Goal: Task Accomplishment & Management: Use online tool/utility

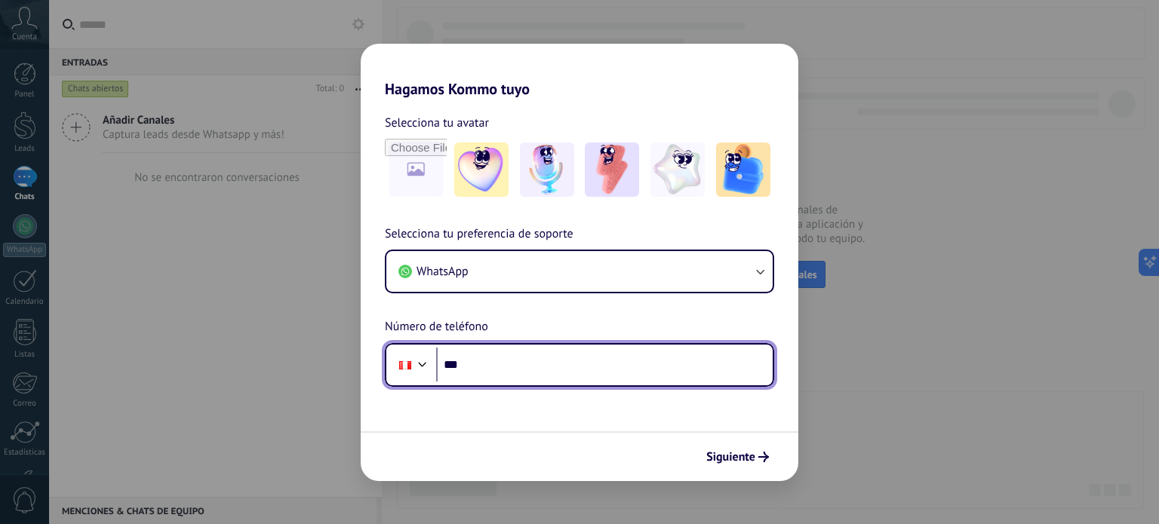
click at [557, 355] on input "***" at bounding box center [604, 365] width 336 height 35
type input "**********"
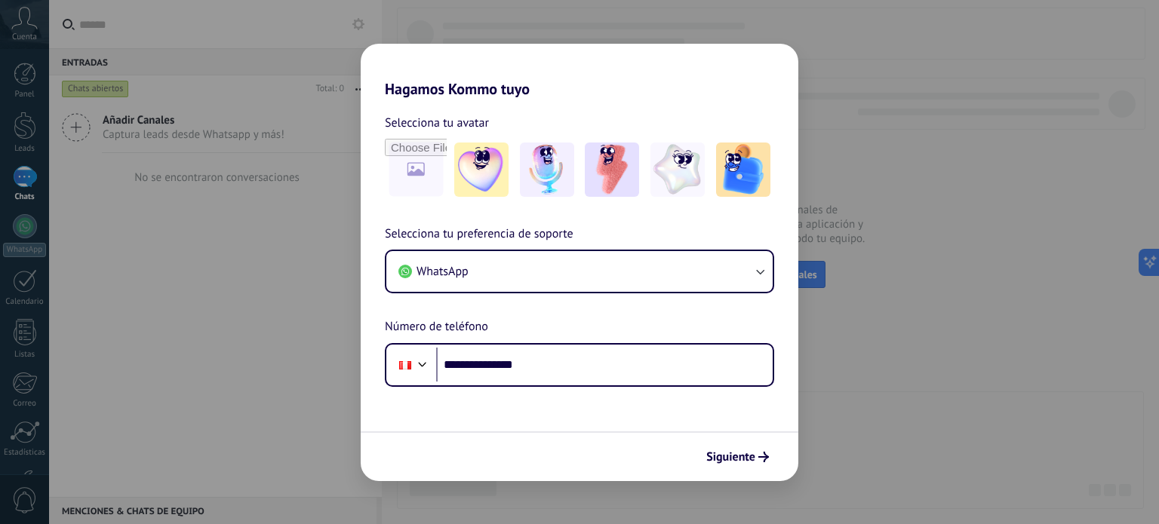
click at [766, 440] on div "Siguiente" at bounding box center [580, 457] width 438 height 50
click at [742, 452] on span "Siguiente" at bounding box center [730, 457] width 49 height 11
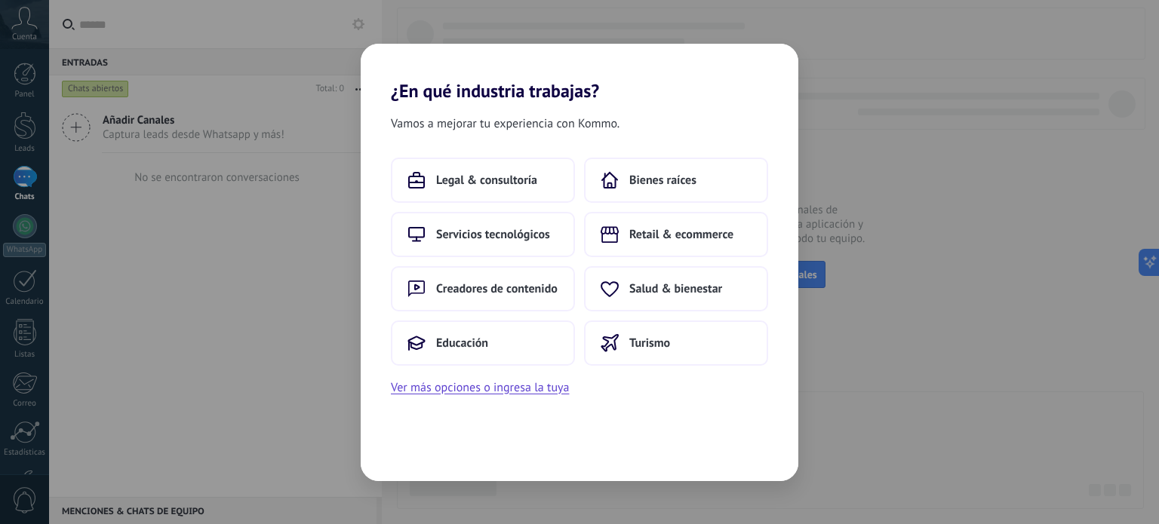
click at [874, 137] on div "¿En qué industria trabajas? Vamos a mejorar tu experiencia con Kommo. Legal & c…" at bounding box center [579, 262] width 1159 height 524
click at [519, 184] on span "Legal & consultoría" at bounding box center [486, 180] width 101 height 15
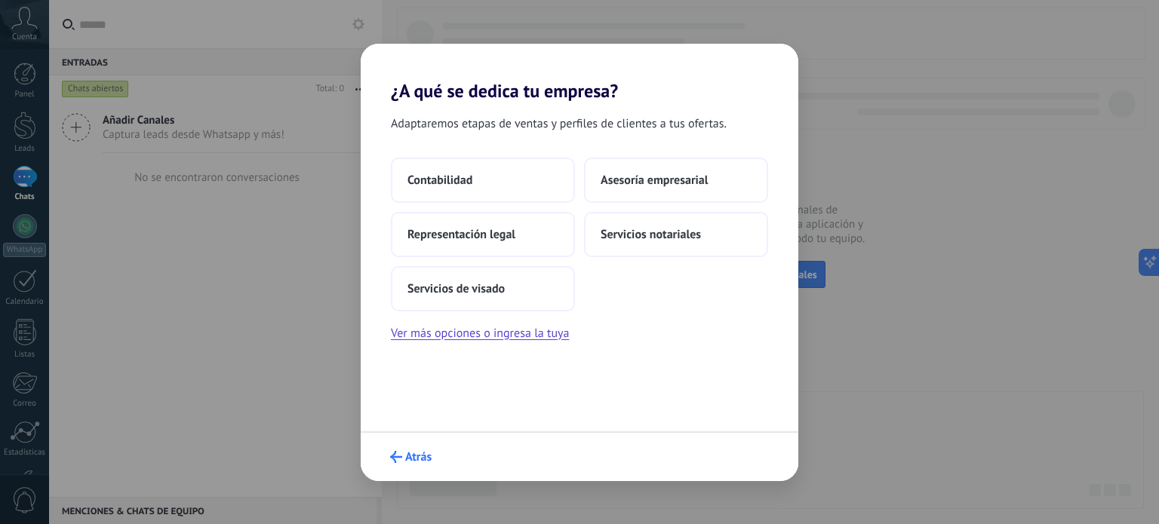
click at [416, 452] on span "Atrás" at bounding box center [418, 457] width 26 height 11
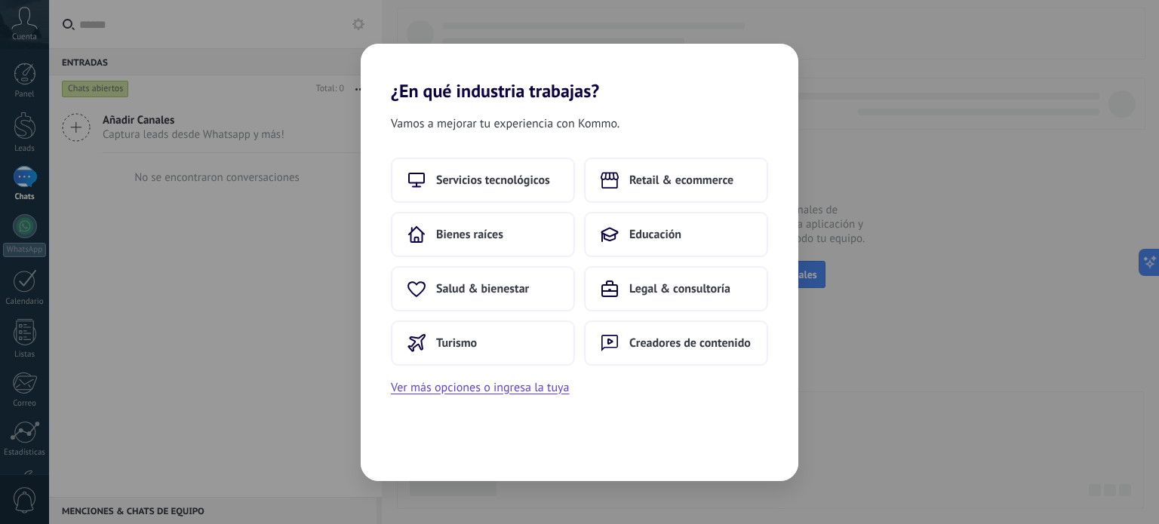
click at [299, 373] on div "¿En qué industria trabajas? Vamos a mejorar tu experiencia con Kommo. Servicios…" at bounding box center [579, 262] width 1159 height 524
click at [448, 167] on button "Servicios tecnológicos" at bounding box center [483, 180] width 184 height 45
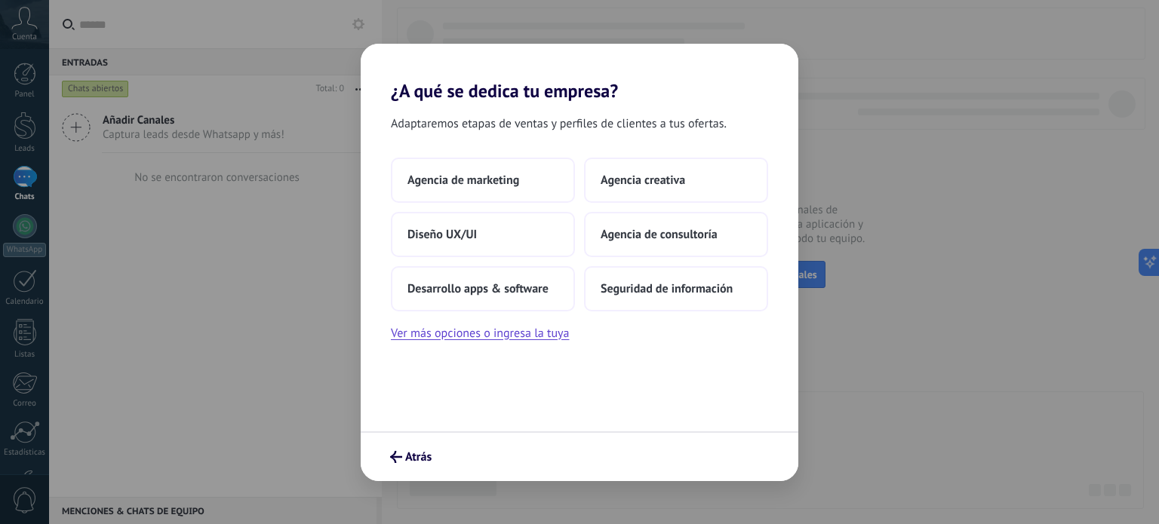
click at [448, 167] on button "Agencia de marketing" at bounding box center [483, 180] width 184 height 45
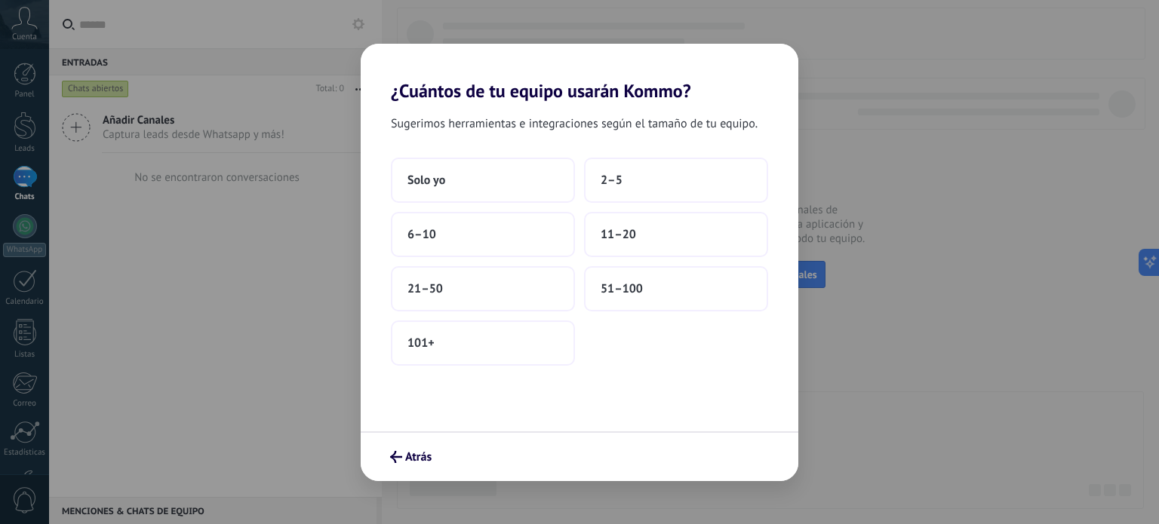
click at [448, 167] on button "Solo yo" at bounding box center [483, 180] width 184 height 45
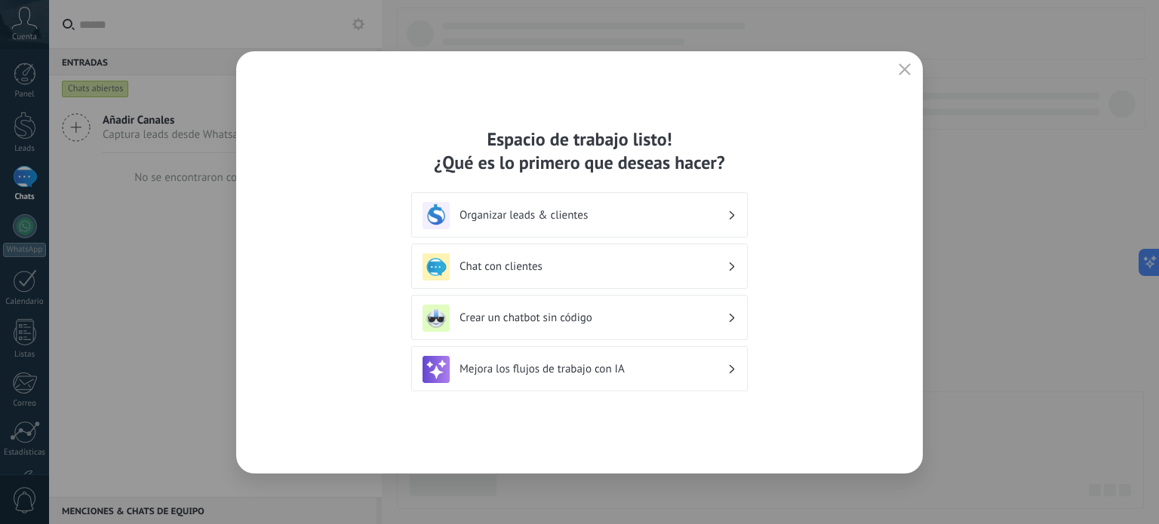
click at [905, 69] on use "button" at bounding box center [904, 68] width 11 height 11
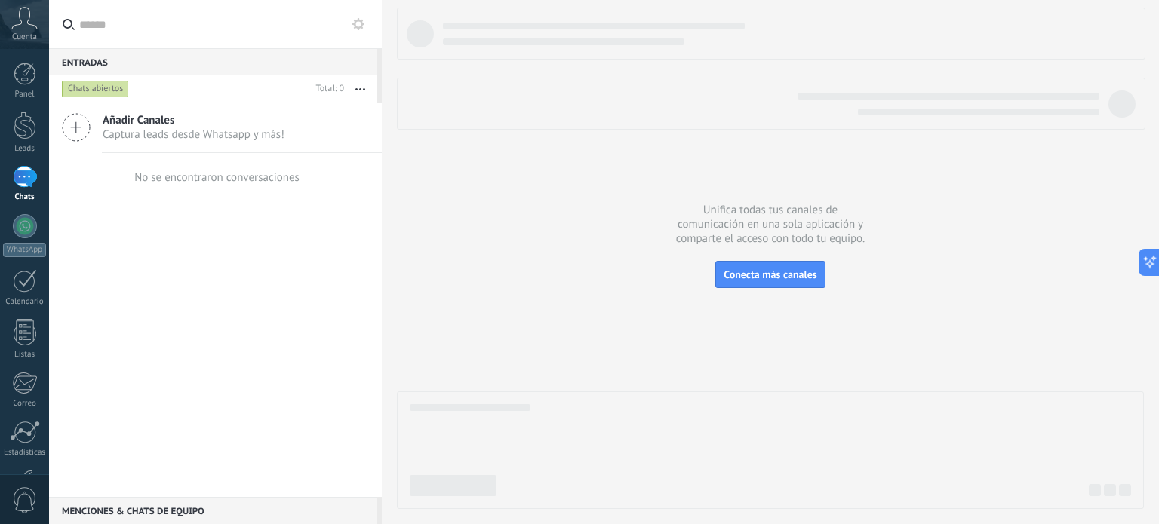
scroll to position [103, 0]
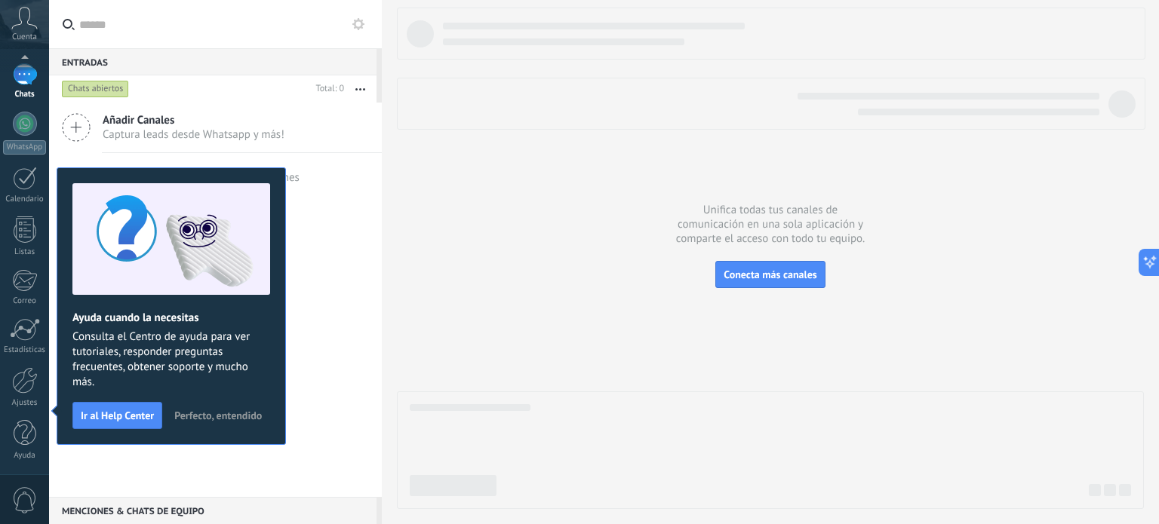
click at [327, 211] on div "Añadir Canales Captura leads desde Whatsapp y más! No se encontraron conversaci…" at bounding box center [215, 300] width 333 height 395
click at [174, 421] on span "Perfecto, entendido" at bounding box center [218, 415] width 88 height 11
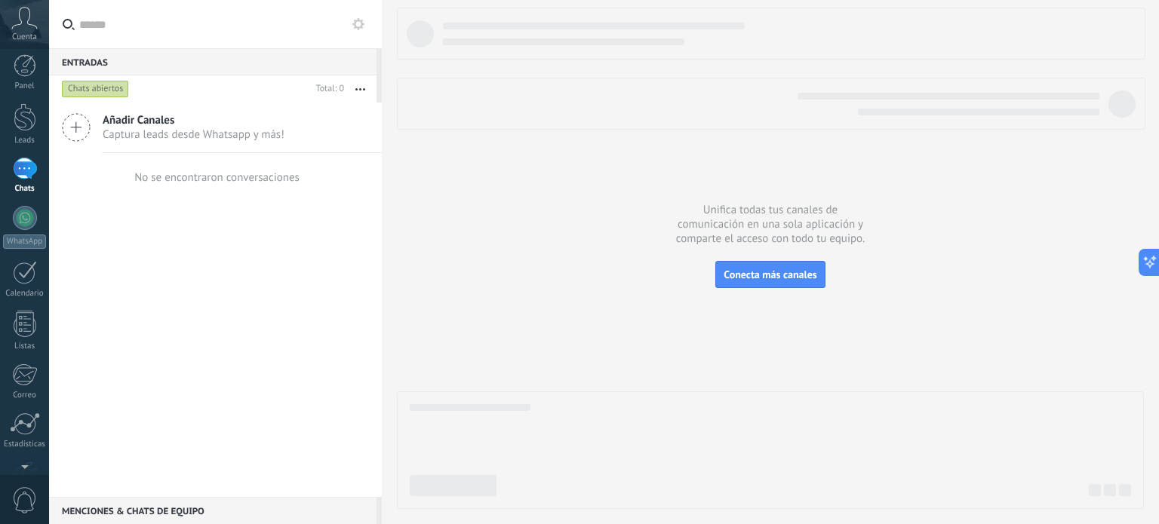
scroll to position [0, 0]
click at [361, 26] on use at bounding box center [358, 24] width 12 height 12
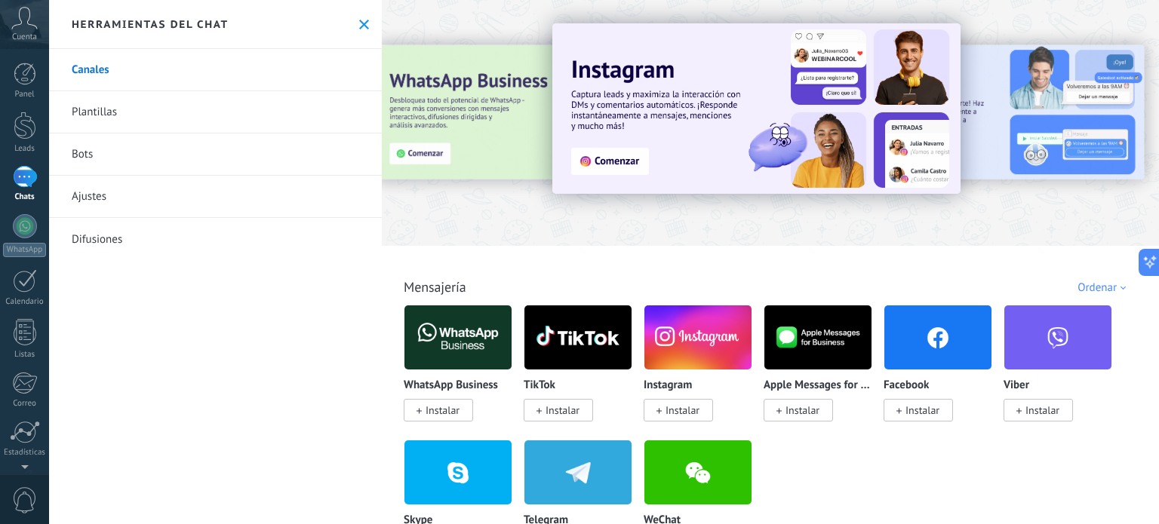
click at [1158, 14] on div "Todo Bandeja de entrada Automatizaciones Fuentes de leads Soluciones de IA Inst…" at bounding box center [770, 262] width 777 height 524
drag, startPoint x: 1158, startPoint y: 14, endPoint x: 1158, endPoint y: 78, distance: 63.4
click at [1158, 78] on div "Todo Bandeja de entrada Automatizaciones Fuentes de leads Soluciones de IA Inst…" at bounding box center [770, 262] width 777 height 524
click at [657, 207] on div at bounding box center [770, 119] width 777 height 217
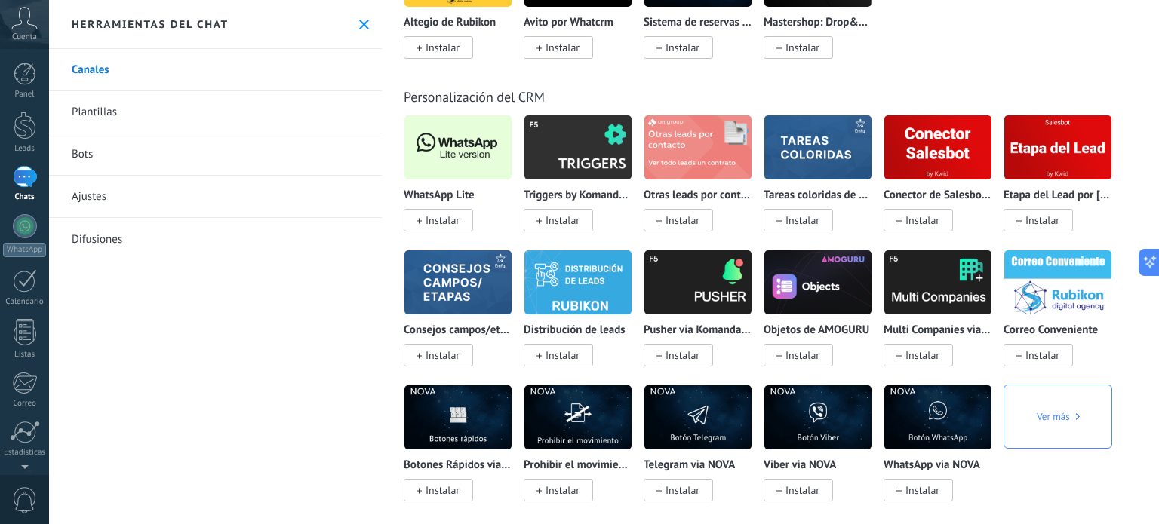
scroll to position [3493, 0]
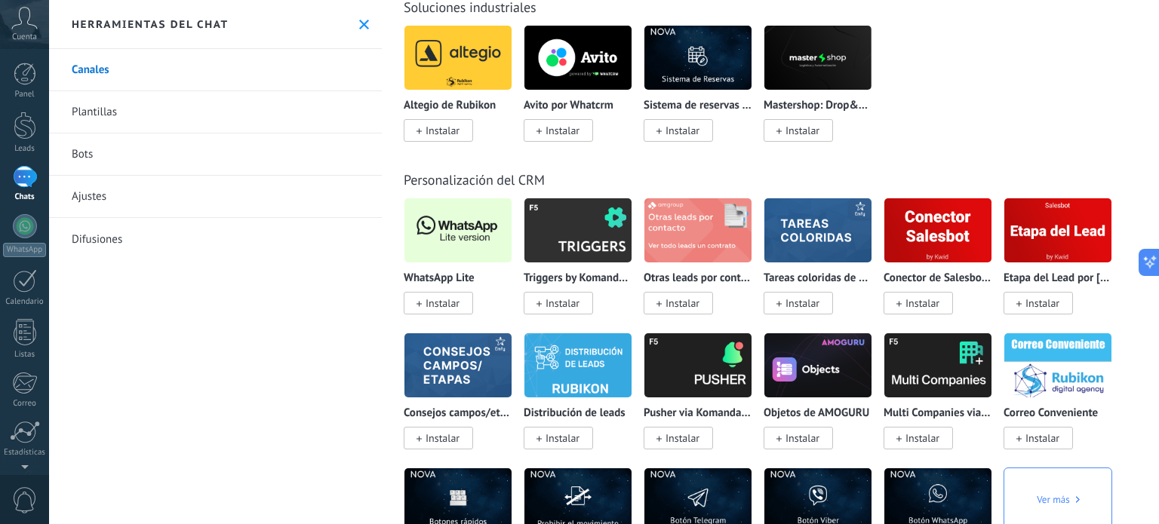
click at [448, 310] on span "Instalar" at bounding box center [443, 304] width 34 height 14
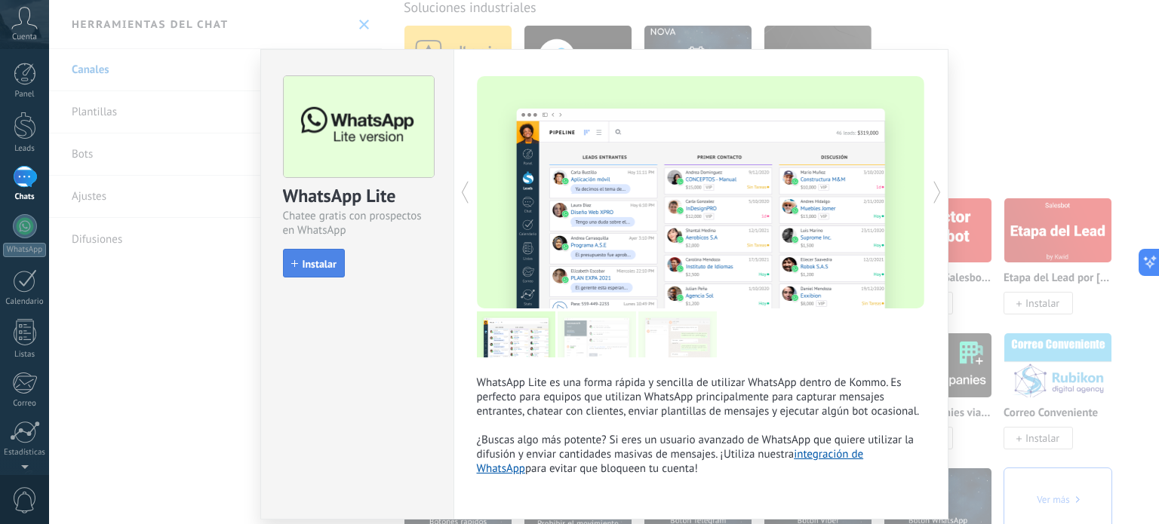
click at [314, 259] on span "Instalar" at bounding box center [320, 264] width 34 height 11
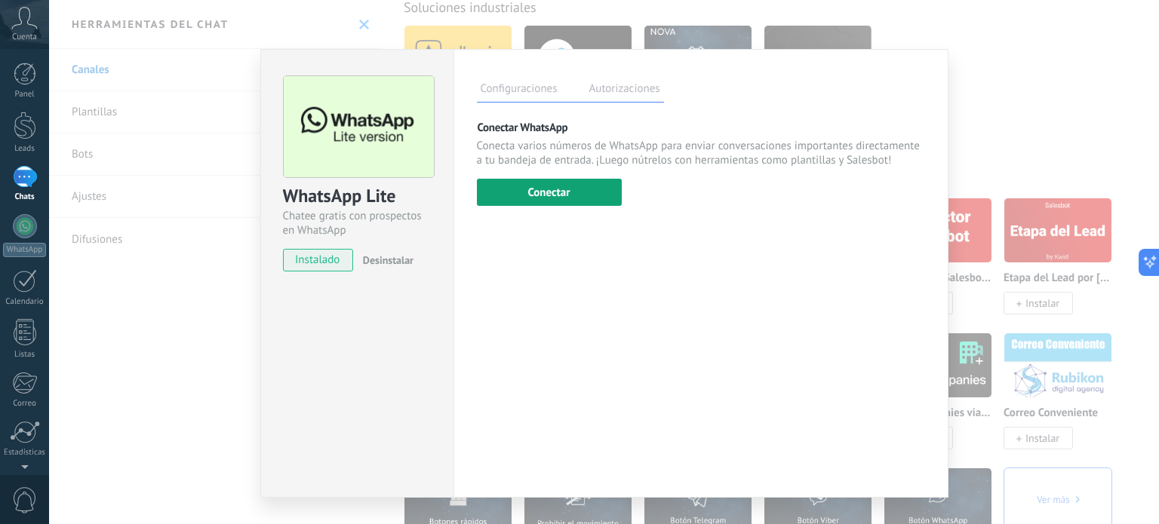
click at [547, 190] on button "Conectar" at bounding box center [549, 192] width 145 height 27
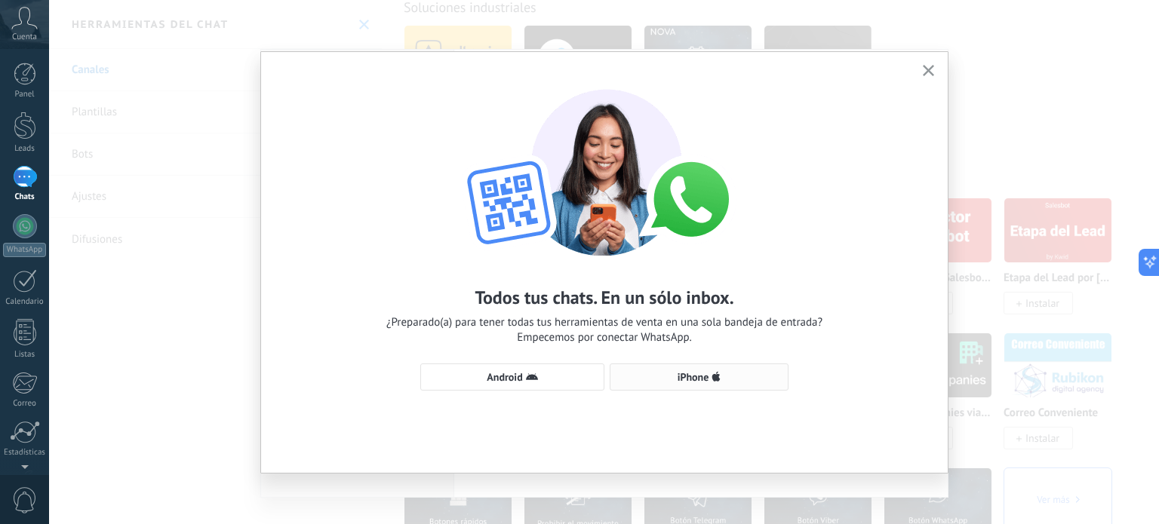
click at [697, 372] on span "iPhone" at bounding box center [694, 377] width 32 height 11
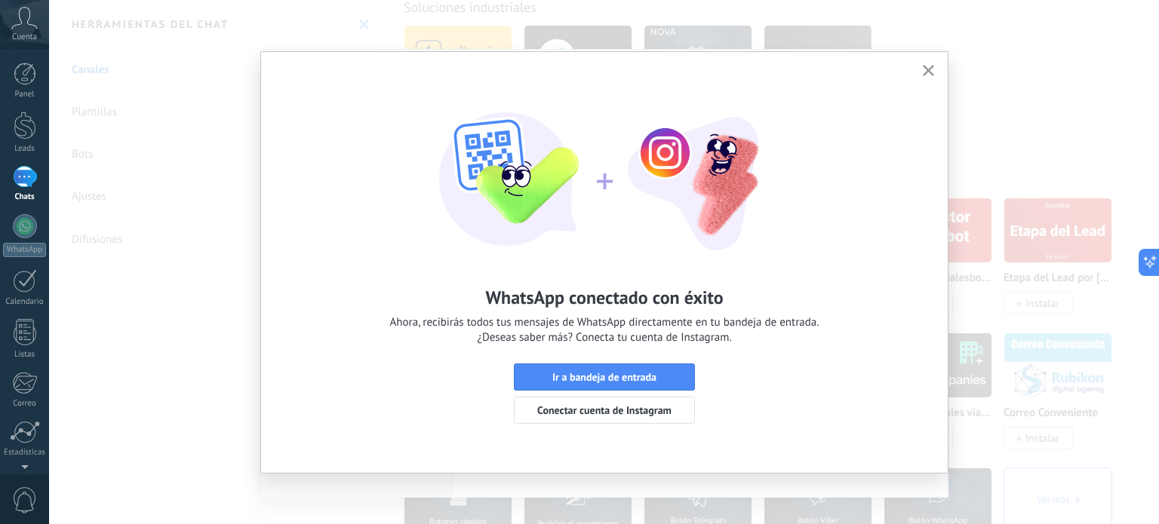
click at [924, 69] on icon "button" at bounding box center [928, 70] width 11 height 11
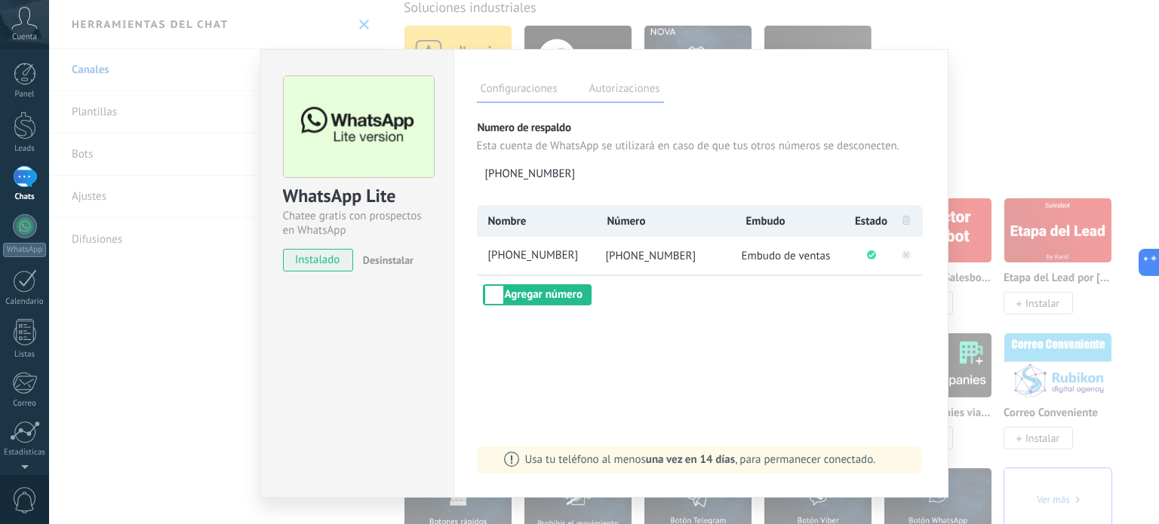
click at [1029, 38] on div "WhatsApp Lite Chatee gratis con prospectos en WhatsApp instalado Desinstalar Co…" at bounding box center [604, 262] width 1110 height 524
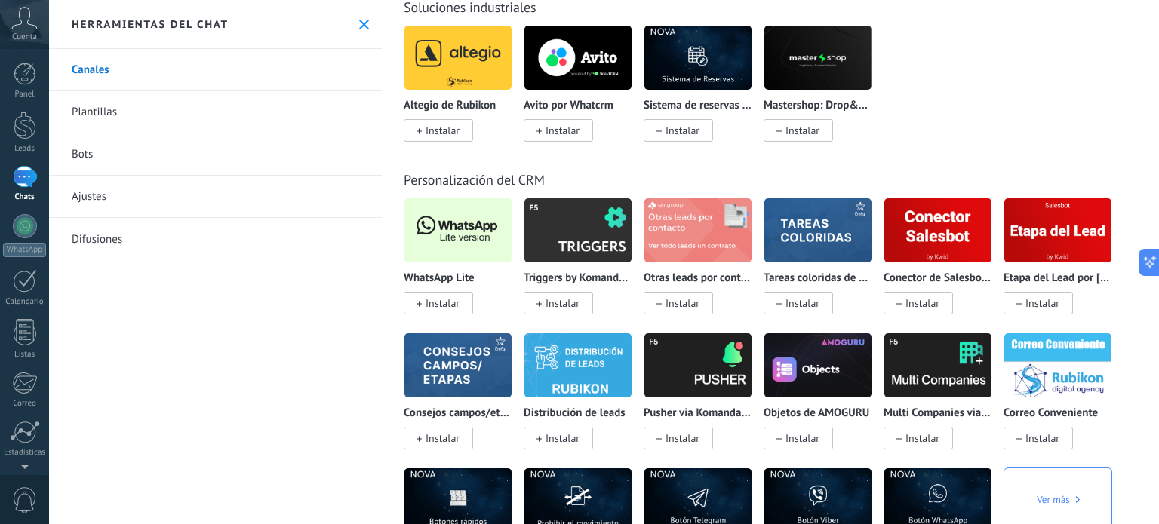
click at [95, 113] on link "Plantillas" at bounding box center [215, 112] width 333 height 42
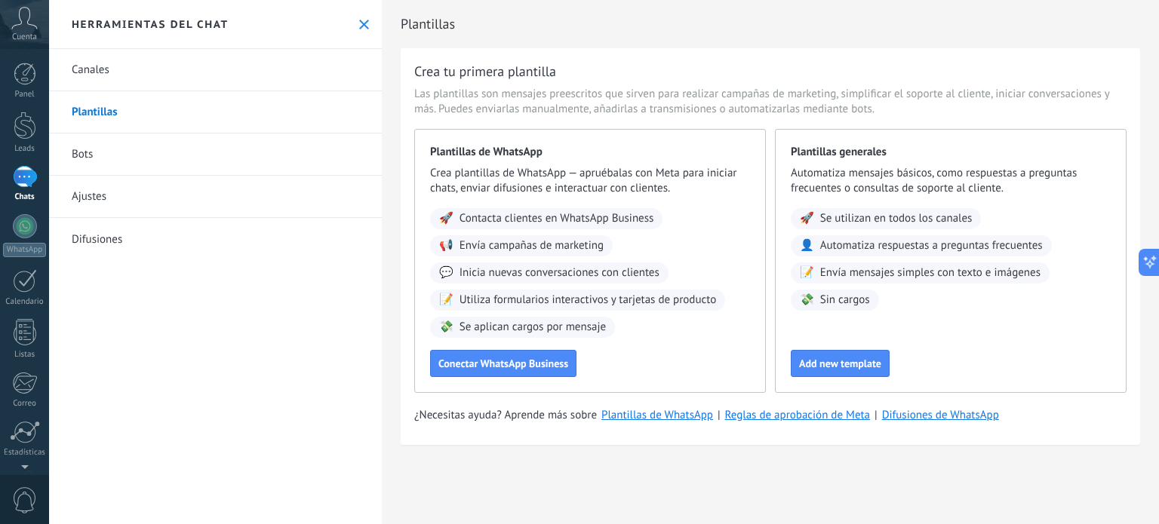
click at [98, 115] on link "Plantillas" at bounding box center [215, 112] width 333 height 42
click at [846, 470] on div "Plantillas Crea tu primera plantilla Las plantillas son mensajes preescritos qu…" at bounding box center [770, 239] width 777 height 478
click at [90, 149] on link "Bots" at bounding box center [215, 155] width 333 height 42
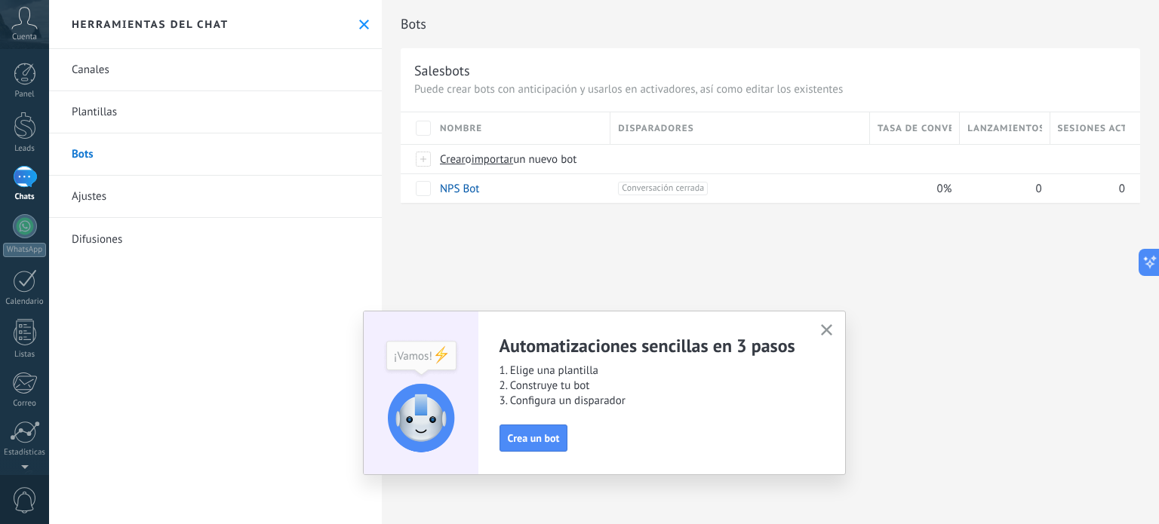
click at [832, 330] on button "button" at bounding box center [826, 331] width 19 height 20
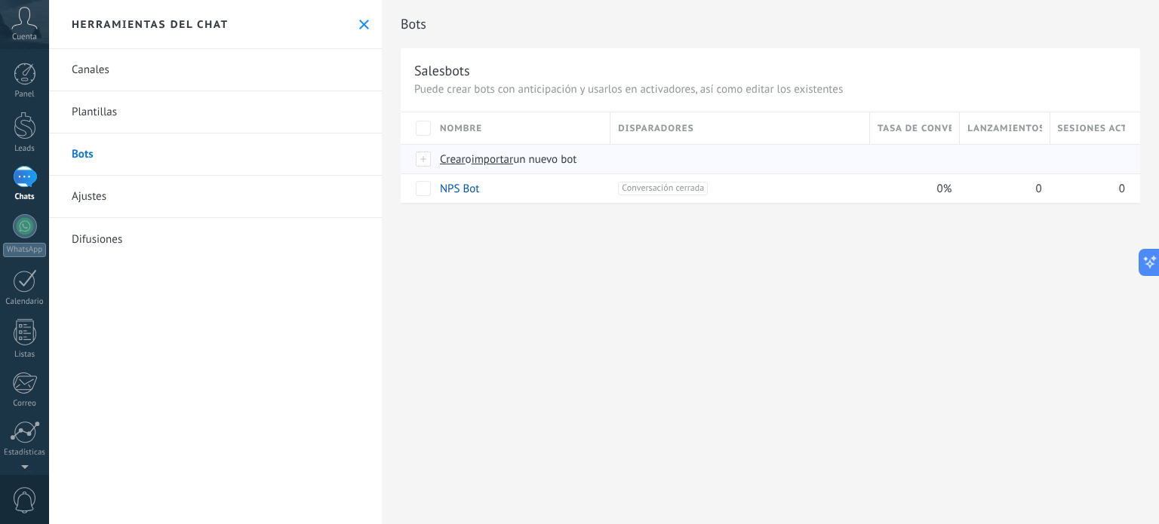
click at [501, 161] on span "importar" at bounding box center [493, 159] width 42 height 14
click at [0, 0] on input "importar un nuevo bot" at bounding box center [0, 0] width 0 height 0
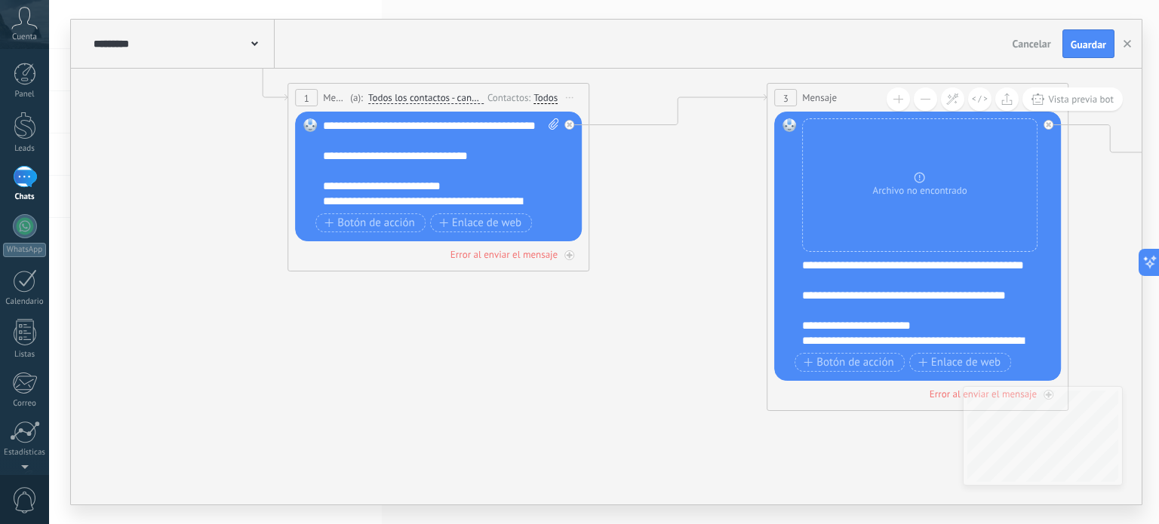
drag, startPoint x: 480, startPoint y: 301, endPoint x: 214, endPoint y: 153, distance: 304.6
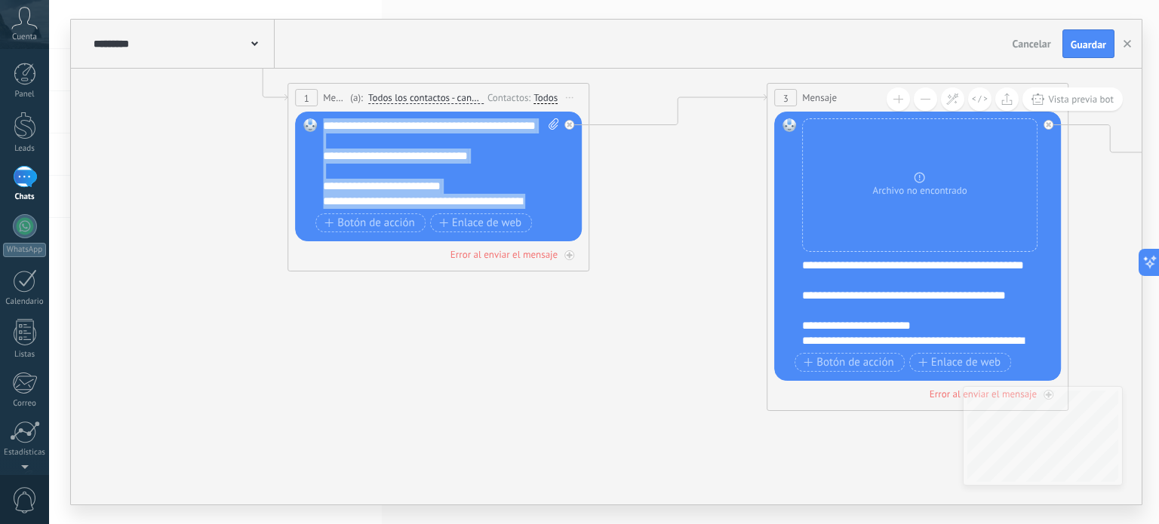
scroll to position [468, 0]
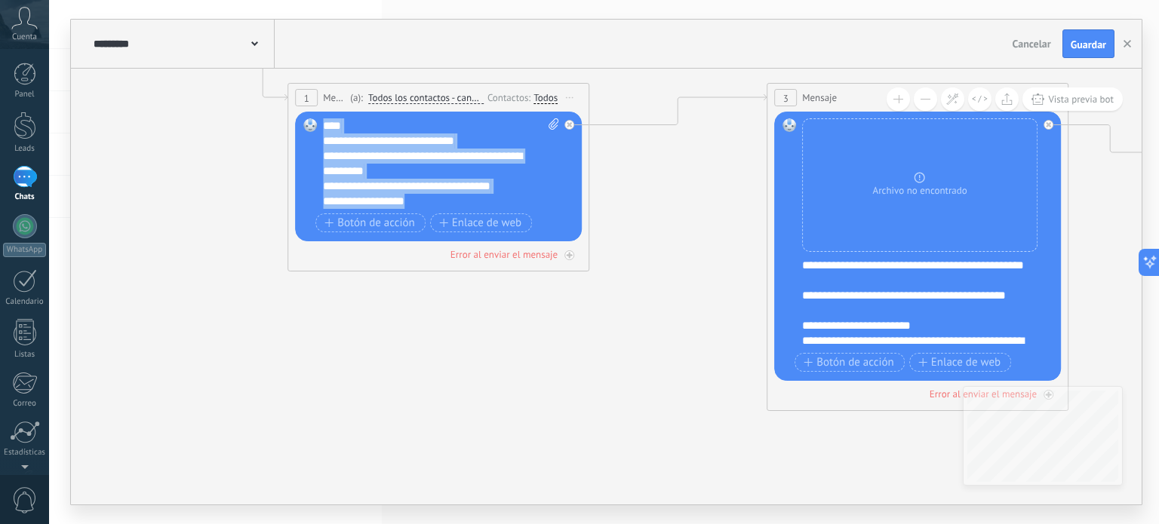
drag, startPoint x: 324, startPoint y: 121, endPoint x: 552, endPoint y: 386, distance: 348.9
click at [125, 34] on div "**********" at bounding box center [125, 34] width 0 height 0
paste div
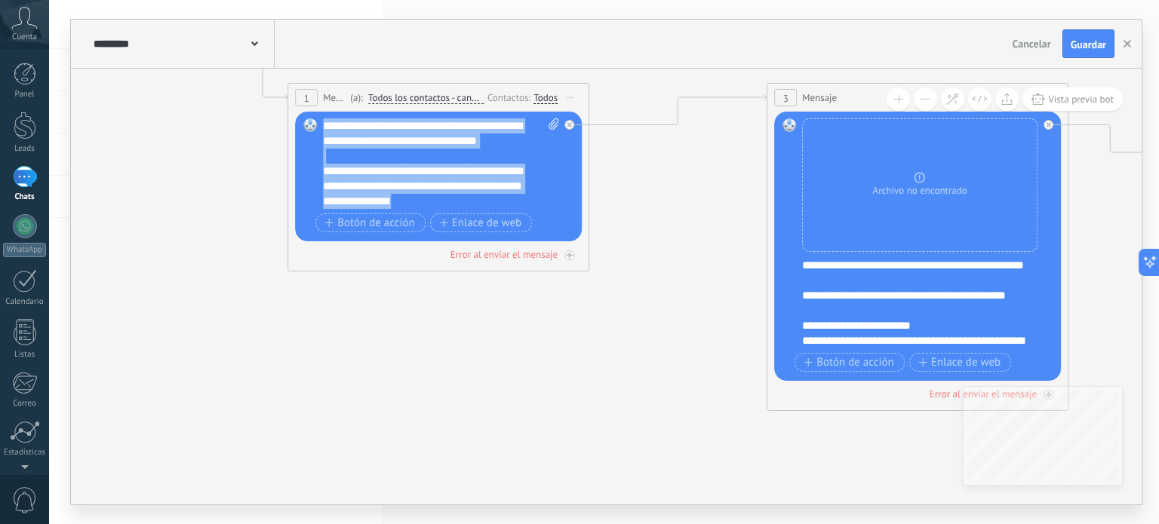
scroll to position [15, 0]
drag, startPoint x: 325, startPoint y: 120, endPoint x: 656, endPoint y: 436, distance: 457.3
click at [125, 34] on div "**********" at bounding box center [125, 34] width 0 height 0
drag, startPoint x: 326, startPoint y: 128, endPoint x: 589, endPoint y: 386, distance: 369.2
click at [125, 34] on div "**********" at bounding box center [125, 34] width 0 height 0
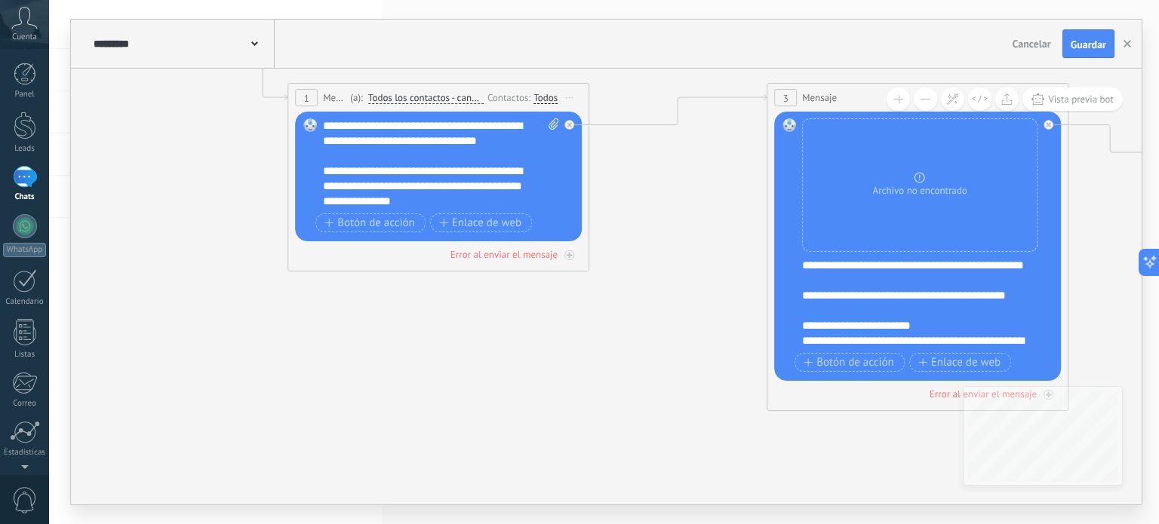
scroll to position [0, 0]
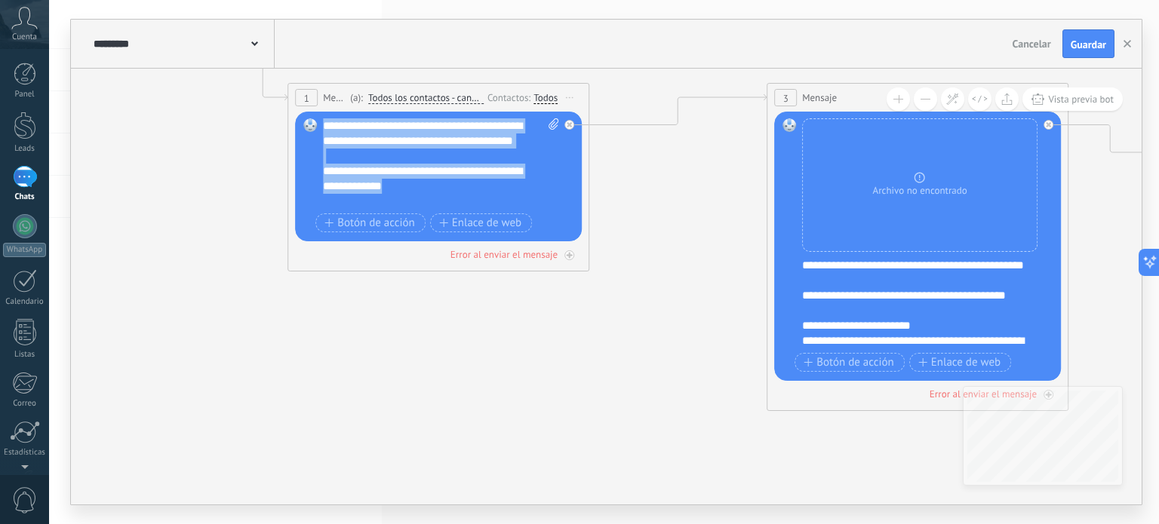
drag, startPoint x: 447, startPoint y: 196, endPoint x: 318, endPoint y: 115, distance: 152.2
click at [318, 115] on div "Reemplazar Quitar Convertir a mensaje de voz Arrastre la imagen aquí para adjun…" at bounding box center [438, 177] width 287 height 130
drag, startPoint x: 325, startPoint y: 122, endPoint x: 556, endPoint y: 430, distance: 384.8
click at [125, 34] on div "**********" at bounding box center [125, 34] width 0 height 0
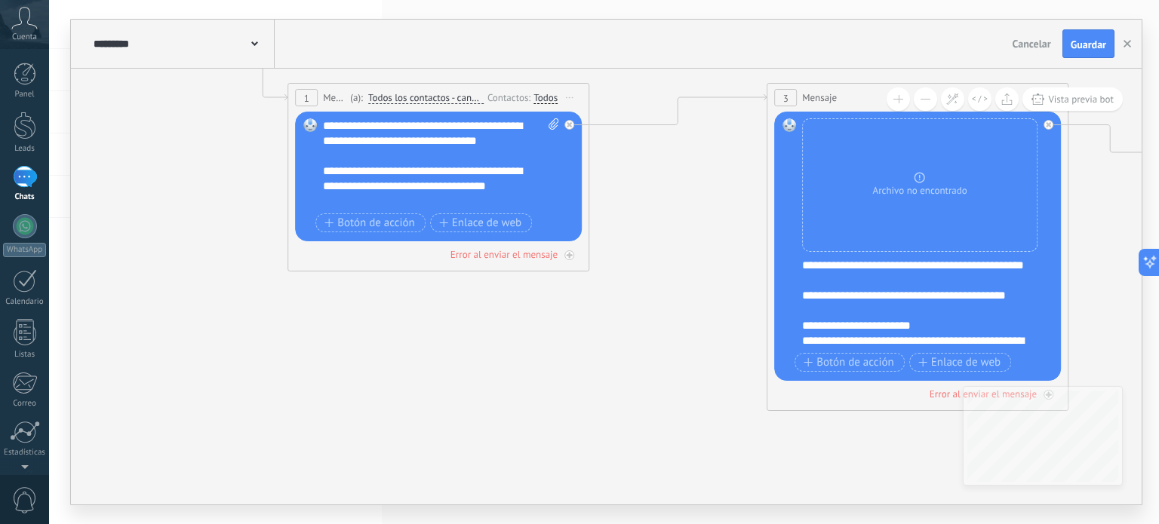
scroll to position [0, 0]
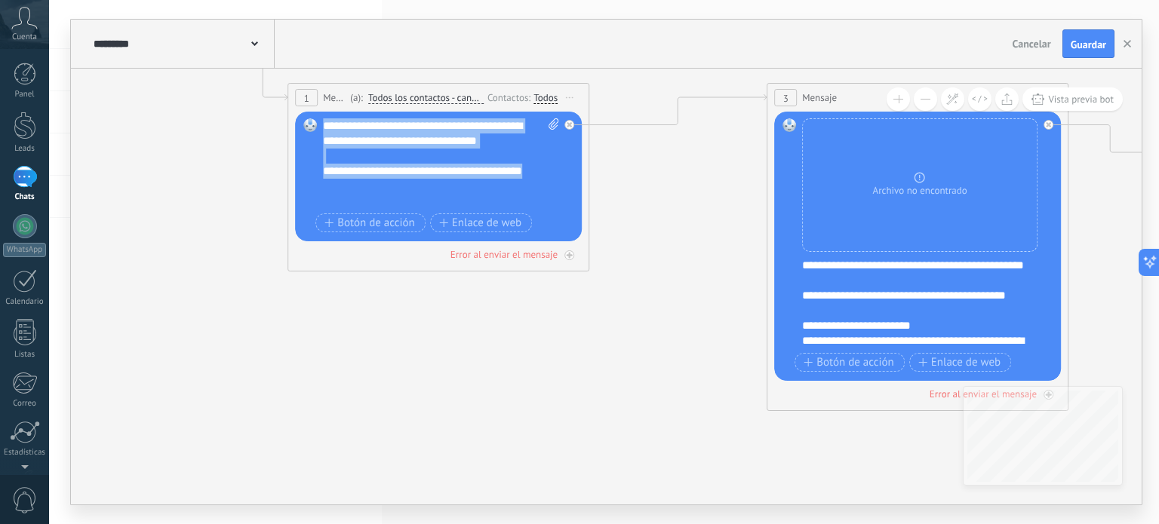
drag, startPoint x: 379, startPoint y: 197, endPoint x: 317, endPoint y: 75, distance: 136.3
click at [125, 34] on div "**********" at bounding box center [125, 34] width 0 height 0
drag, startPoint x: 328, startPoint y: 124, endPoint x: 549, endPoint y: 429, distance: 375.9
click at [125, 34] on div "**********" at bounding box center [125, 34] width 0 height 0
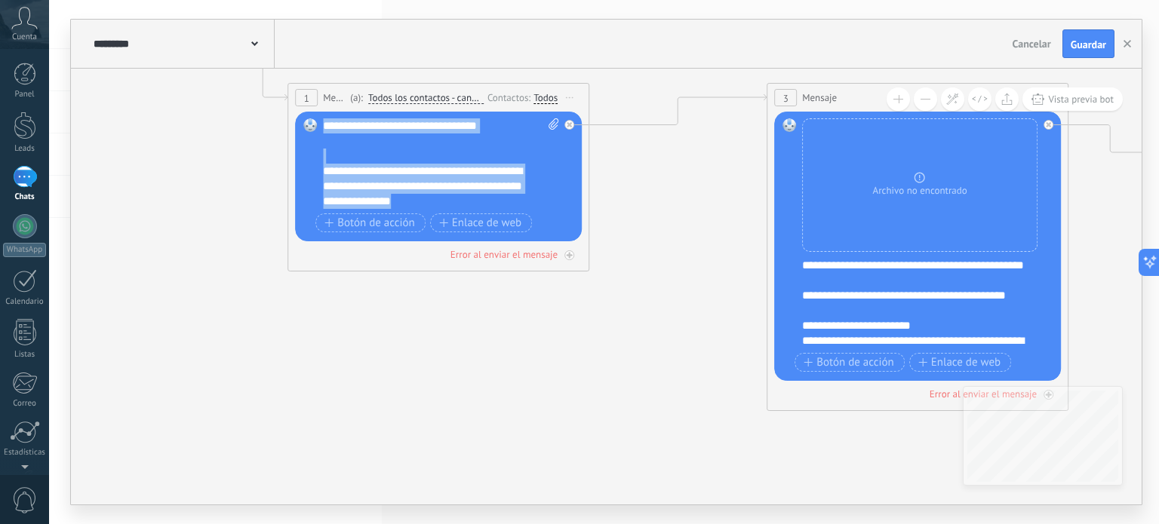
drag, startPoint x: 327, startPoint y: 123, endPoint x: 598, endPoint y: 384, distance: 375.6
click at [125, 34] on div "**********" at bounding box center [125, 34] width 0 height 0
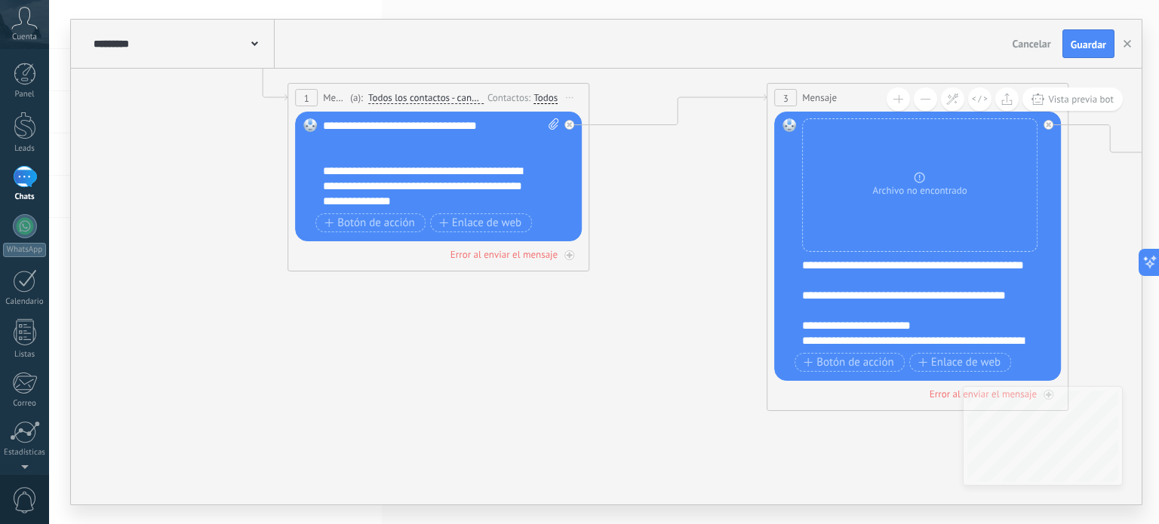
scroll to position [0, 0]
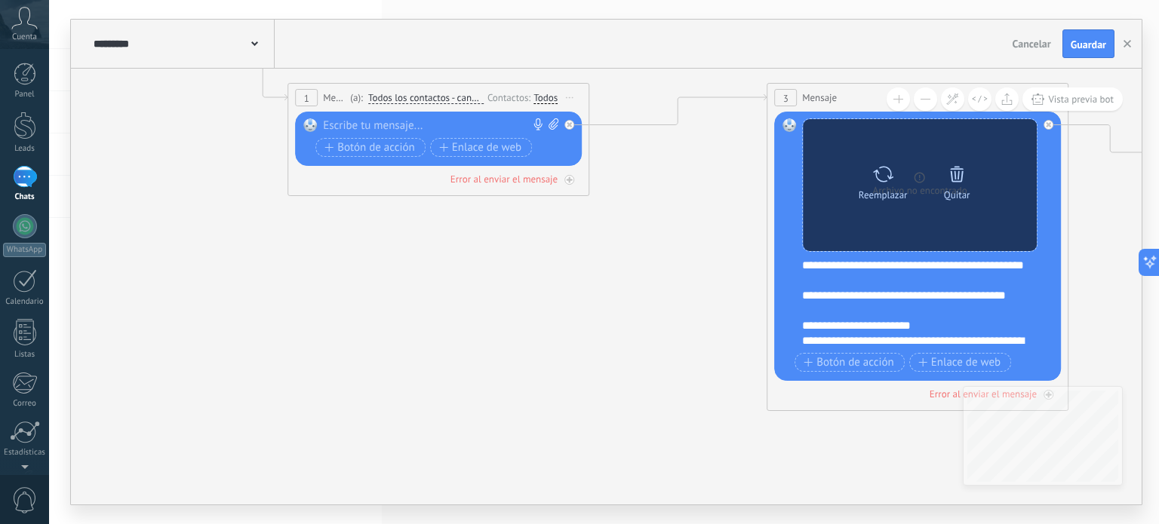
click at [954, 182] on icon at bounding box center [956, 174] width 21 height 21
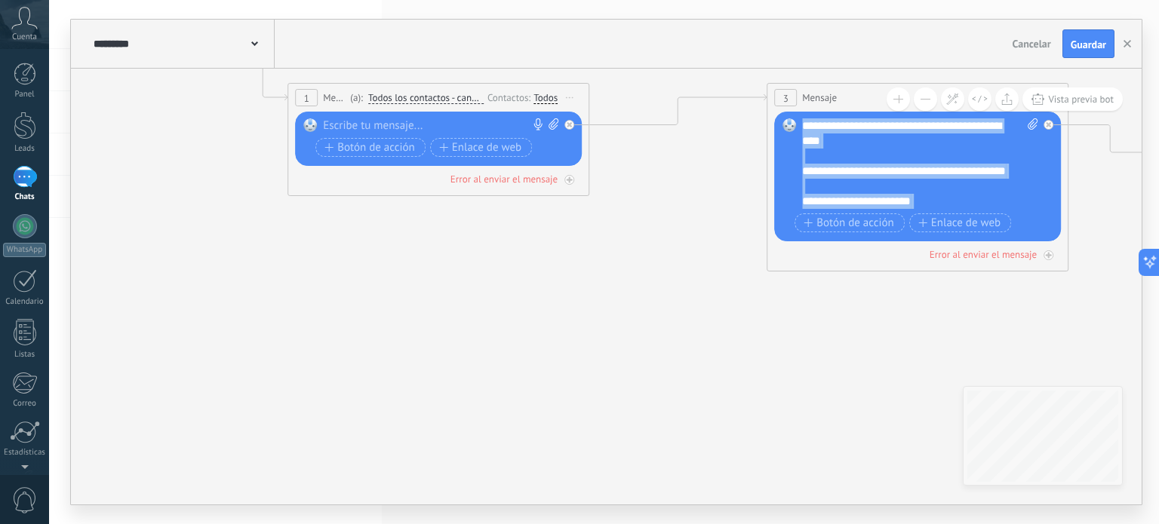
scroll to position [196, 0]
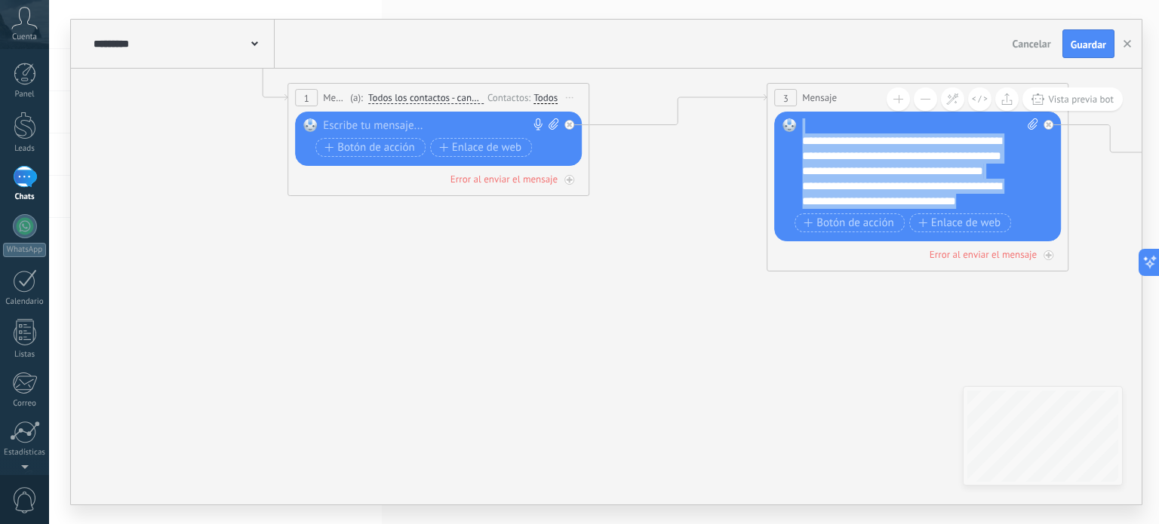
drag, startPoint x: 807, startPoint y: 119, endPoint x: 1032, endPoint y: 218, distance: 246.3
click at [1032, 218] on div "**********" at bounding box center [919, 177] width 235 height 118
paste div
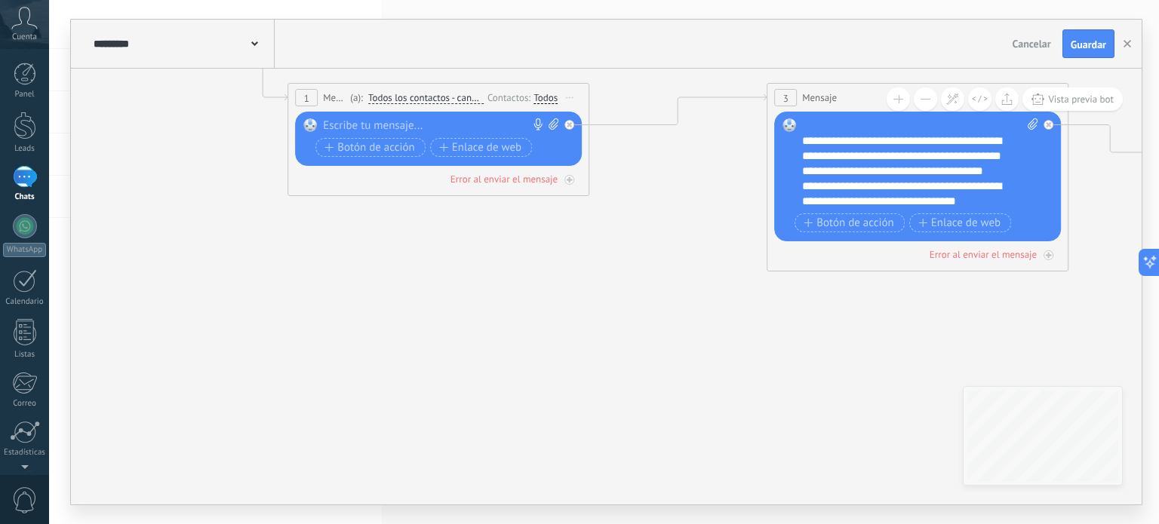
scroll to position [0, 0]
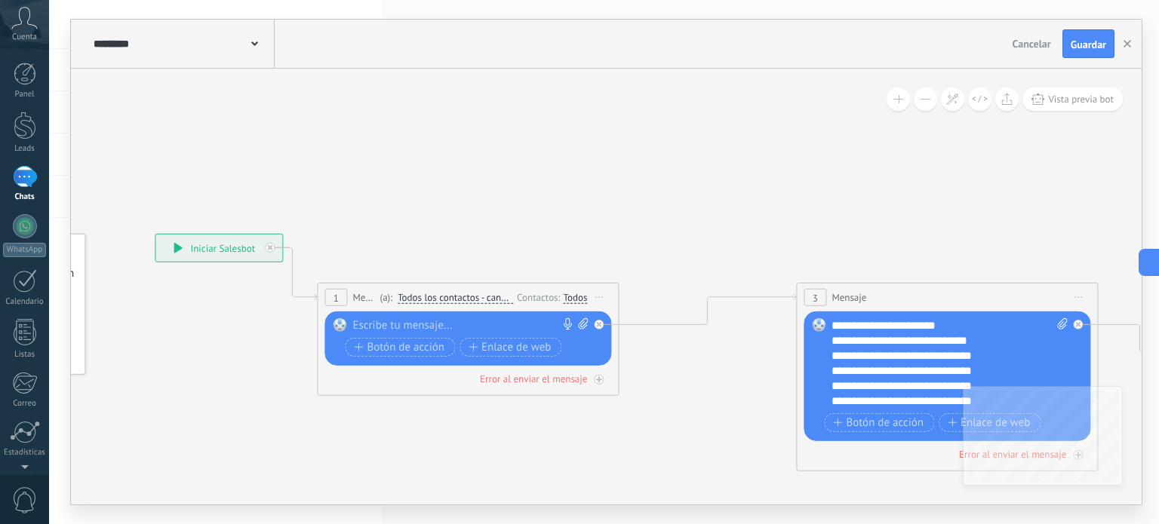
drag, startPoint x: 650, startPoint y: 250, endPoint x: 680, endPoint y: 467, distance: 219.3
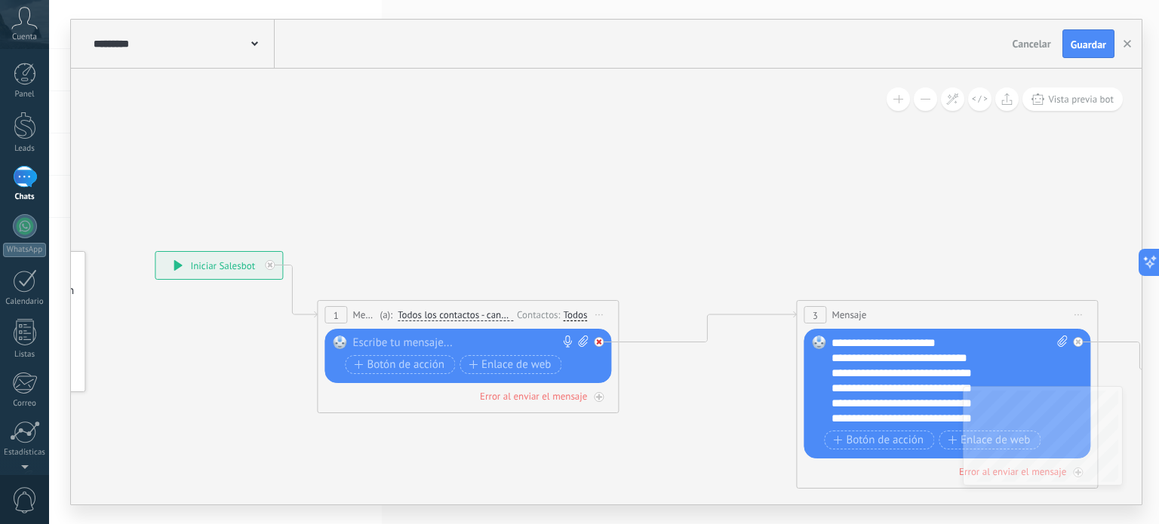
click at [601, 340] on icon at bounding box center [598, 342] width 5 height 5
drag, startPoint x: 712, startPoint y: 358, endPoint x: 806, endPoint y: 358, distance: 93.6
click at [541, 312] on div "Contactos:" at bounding box center [540, 315] width 46 height 14
click at [602, 311] on span "Iniciar vista previa aquí Cambiar nombre Duplicar [GEOGRAPHIC_DATA]" at bounding box center [599, 315] width 24 height 22
click at [637, 413] on div "Borrar" at bounding box center [667, 414] width 149 height 26
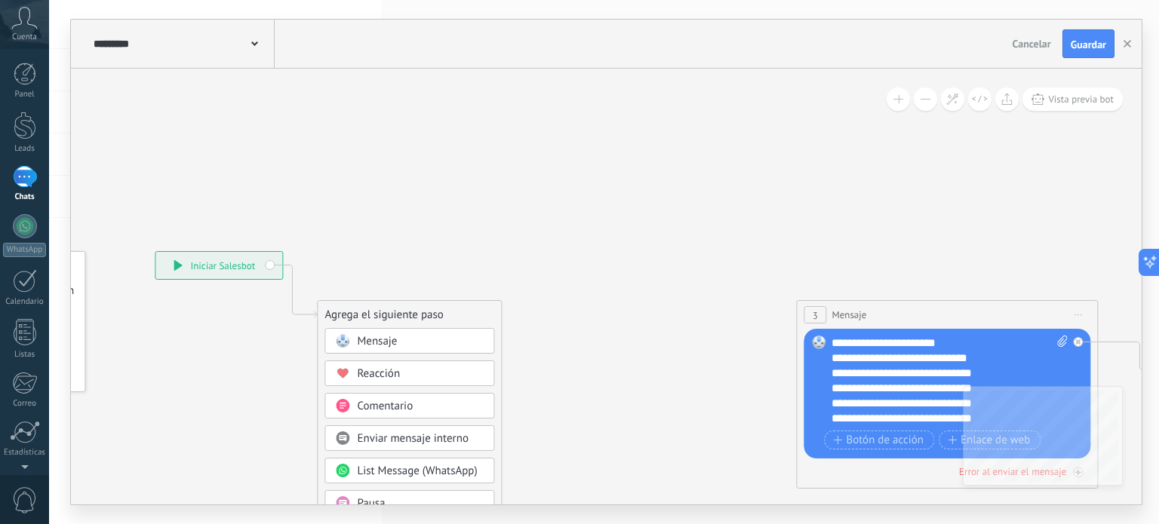
click at [433, 346] on div "Mensaje" at bounding box center [420, 341] width 127 height 15
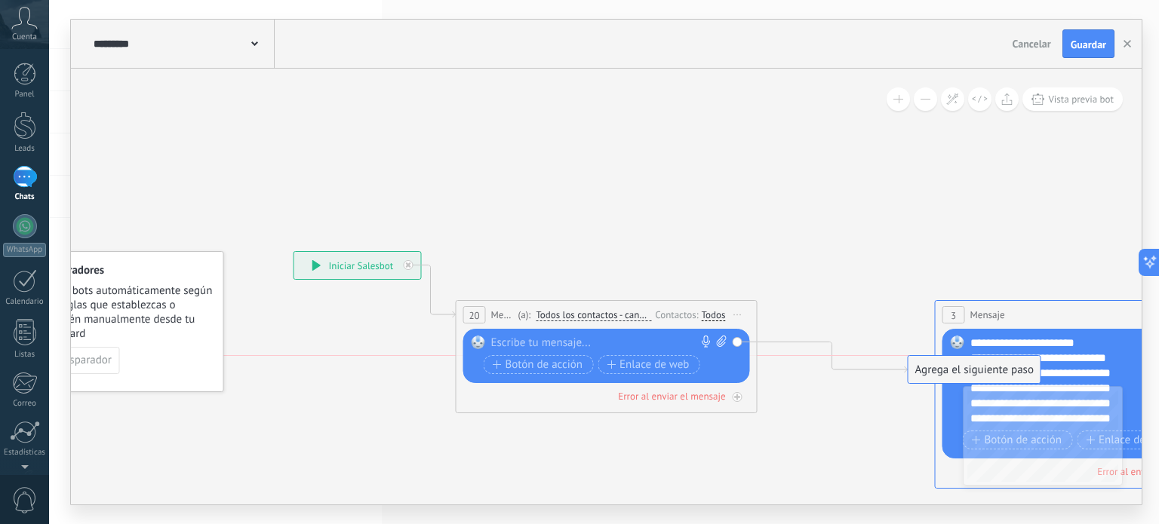
drag, startPoint x: 830, startPoint y: 364, endPoint x: 973, endPoint y: 368, distance: 143.4
click at [549, 345] on div at bounding box center [603, 343] width 224 height 15
paste div
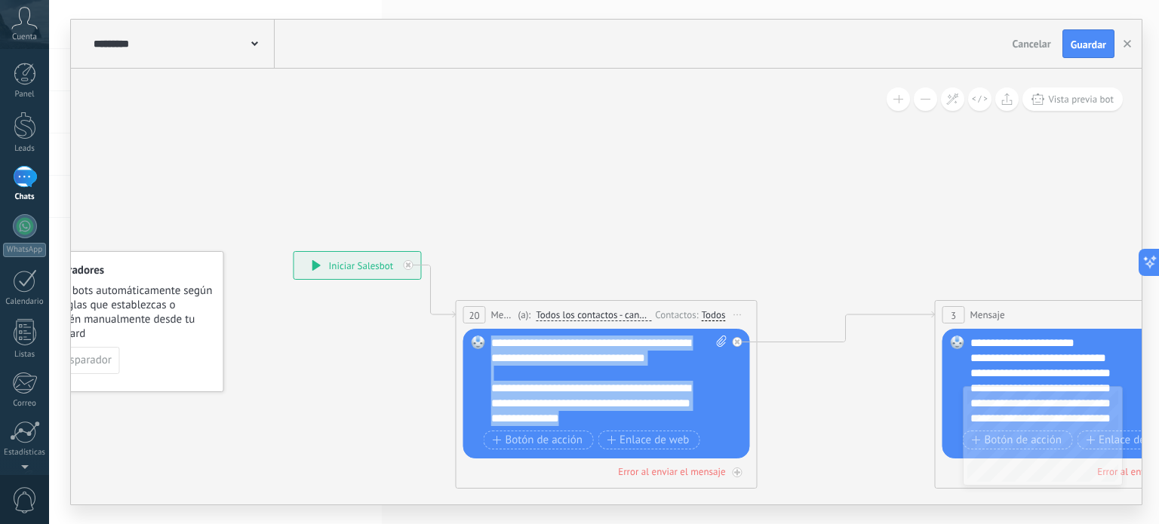
scroll to position [15, 0]
drag, startPoint x: 495, startPoint y: 343, endPoint x: 758, endPoint y: 560, distance: 340.9
click at [758, 524] on html ".abccls-1,.abccls-2{fill-rule:evenodd}.abccls-2{fill:#fff} .abfcls-1{fill:none}…" at bounding box center [579, 262] width 1159 height 524
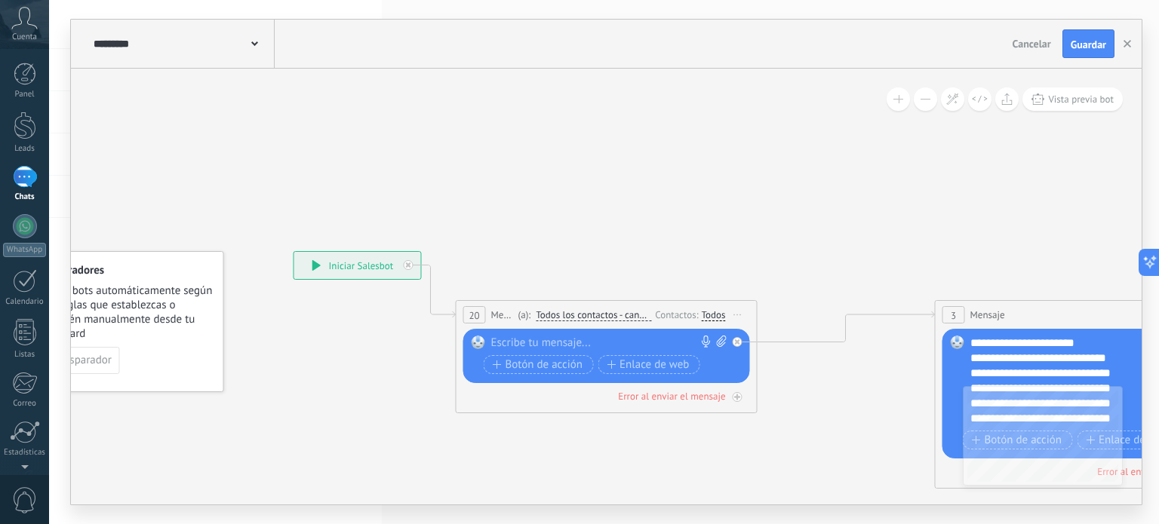
scroll to position [0, 0]
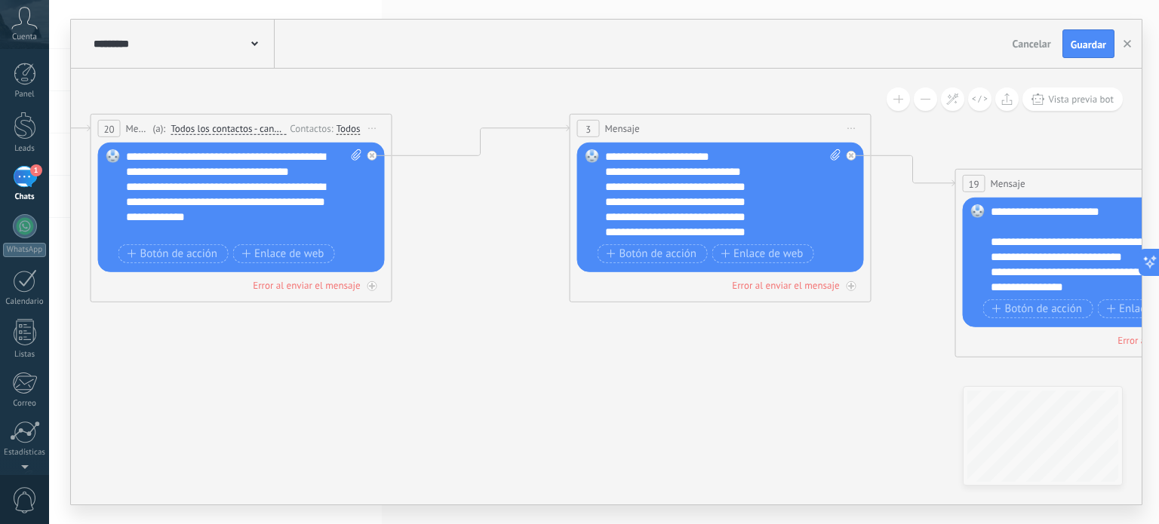
drag, startPoint x: 768, startPoint y: 232, endPoint x: 402, endPoint y: 45, distance: 411.0
click at [402, 45] on div "**********" at bounding box center [606, 262] width 1071 height 485
click at [789, 232] on div "**********" at bounding box center [709, 232] width 210 height 15
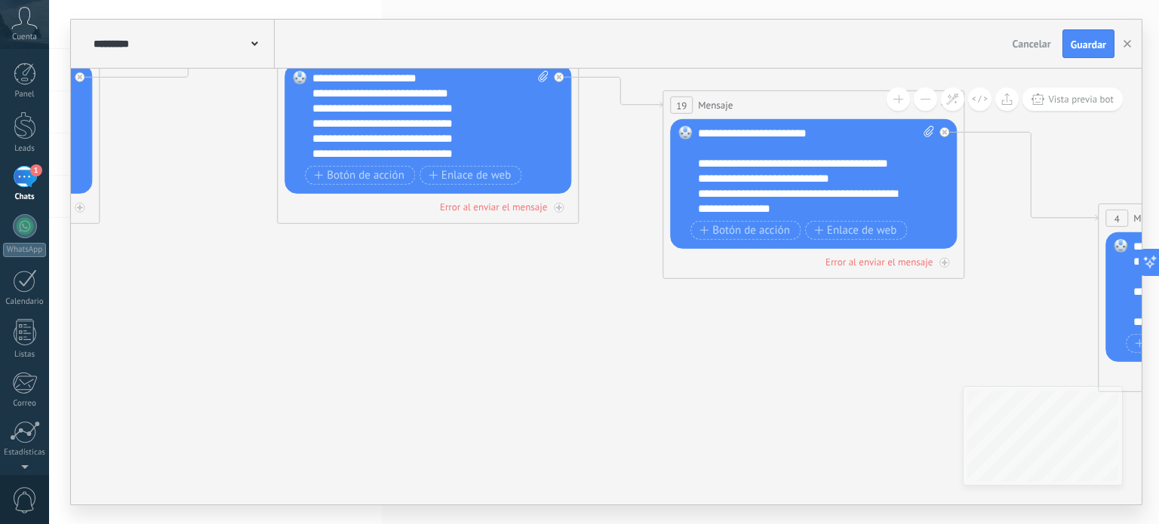
drag, startPoint x: 835, startPoint y: 410, endPoint x: 543, endPoint y: 331, distance: 302.3
click at [543, 331] on icon at bounding box center [1162, 366] width 3808 height 1515
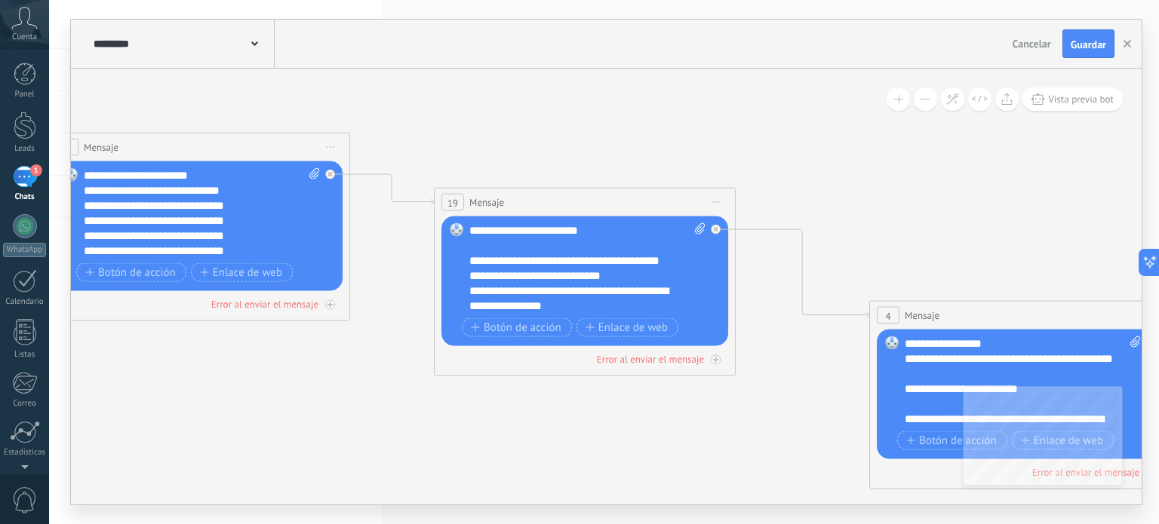
drag, startPoint x: 896, startPoint y: 325, endPoint x: 669, endPoint y: 422, distance: 246.8
click at [669, 422] on icon at bounding box center [934, 464] width 3808 height 1515
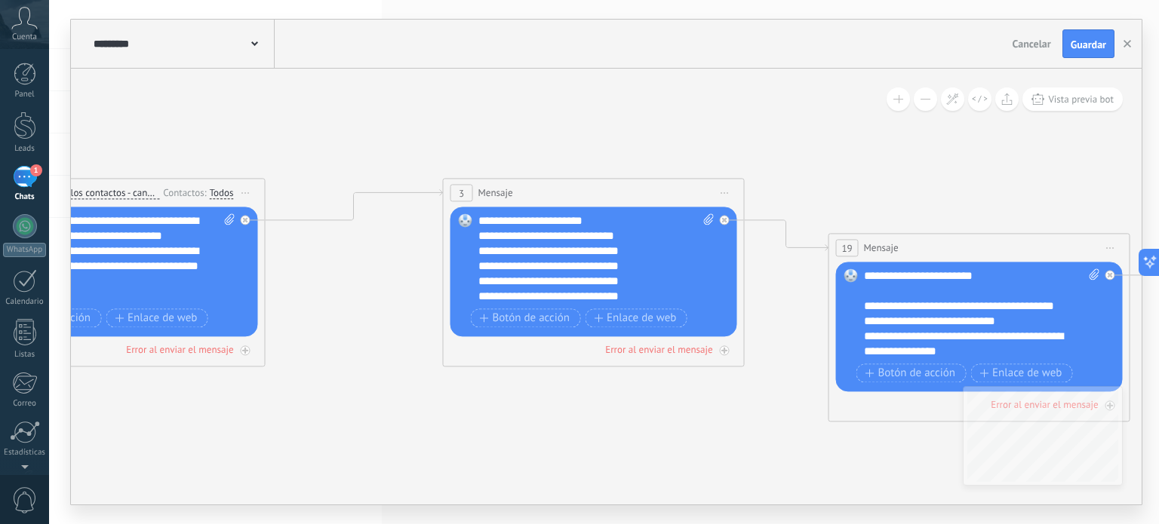
drag, startPoint x: 270, startPoint y: 370, endPoint x: 681, endPoint y: 416, distance: 413.0
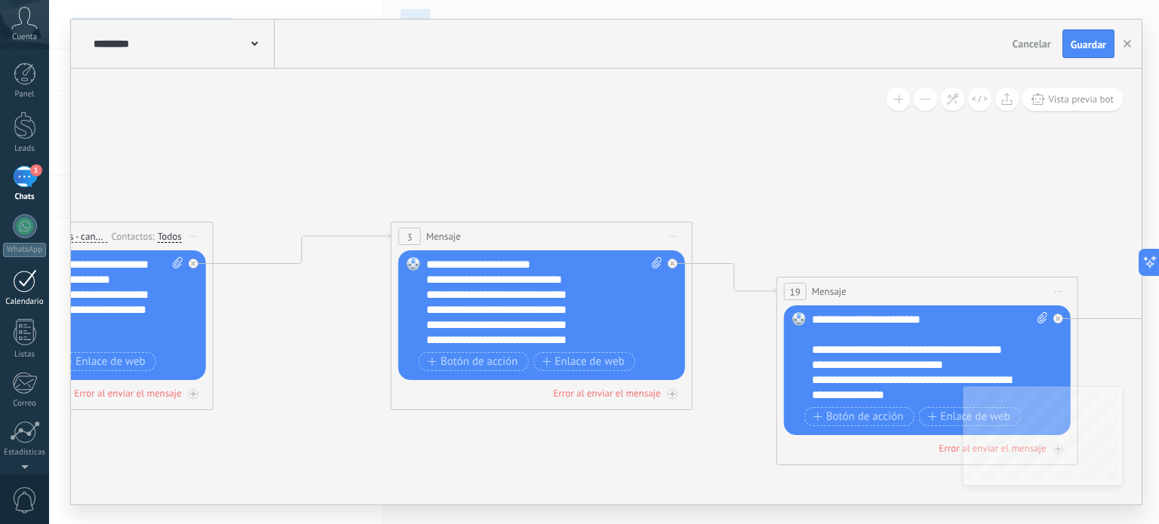
drag, startPoint x: 365, startPoint y: 349, endPoint x: 31, endPoint y: 280, distance: 341.4
click at [31, 280] on body ".abccls-1,.abccls-2{fill-rule:evenodd}.abccls-2{fill:#fff} .abfcls-1{fill:none}…" at bounding box center [579, 262] width 1159 height 524
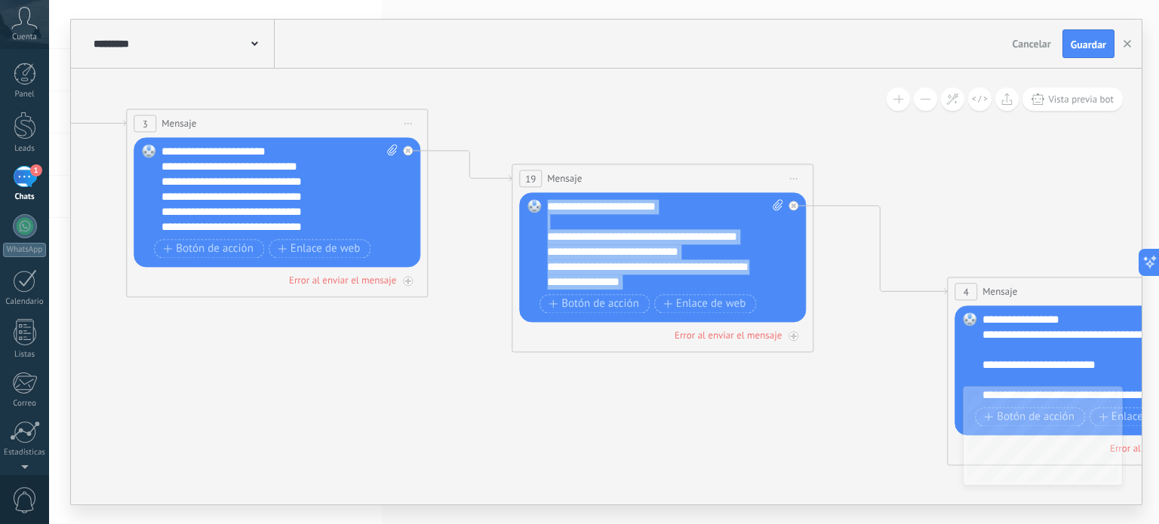
scroll to position [45, 0]
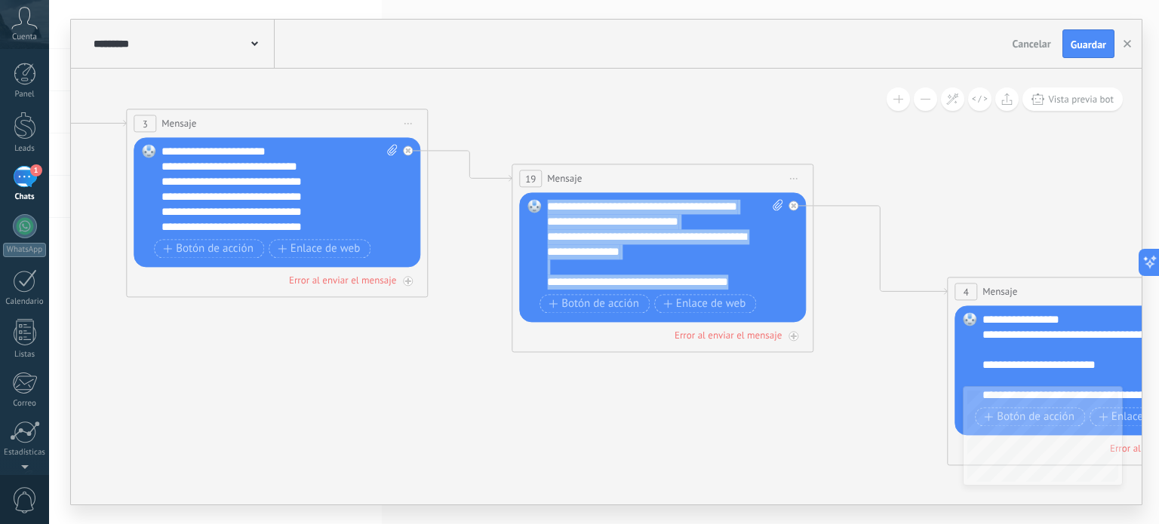
drag, startPoint x: 547, startPoint y: 199, endPoint x: 722, endPoint y: 407, distance: 272.0
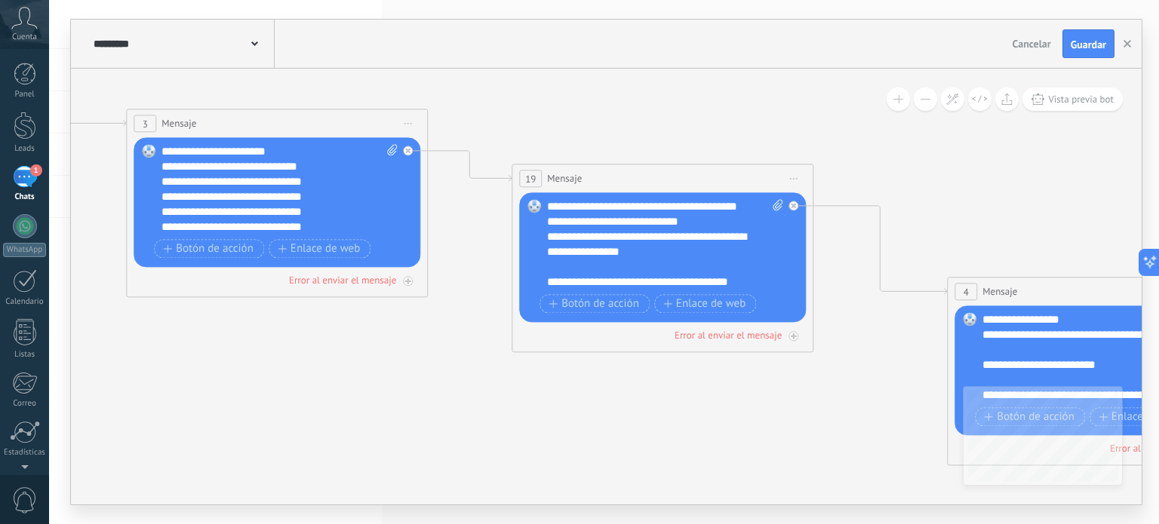
scroll to position [0, 0]
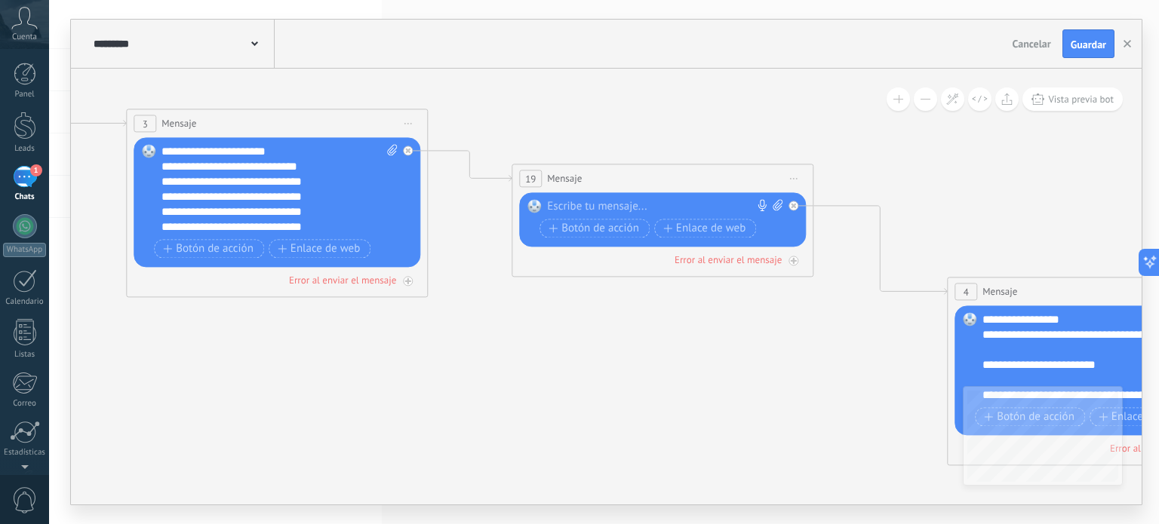
click at [779, 201] on icon at bounding box center [778, 205] width 10 height 11
click input "Subir" at bounding box center [0, 0] width 0 height 0
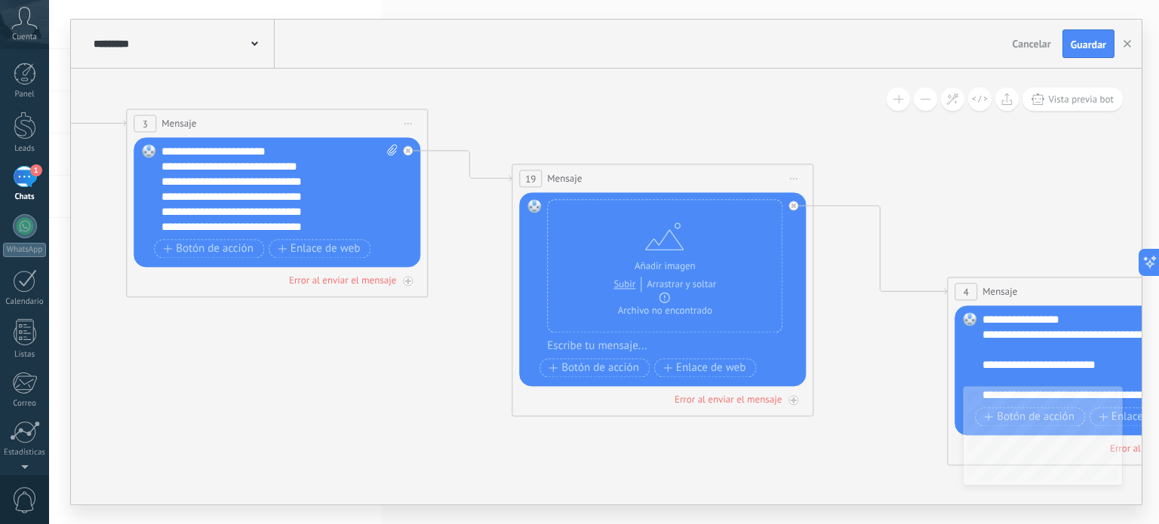
click at [598, 351] on div at bounding box center [672, 347] width 251 height 15
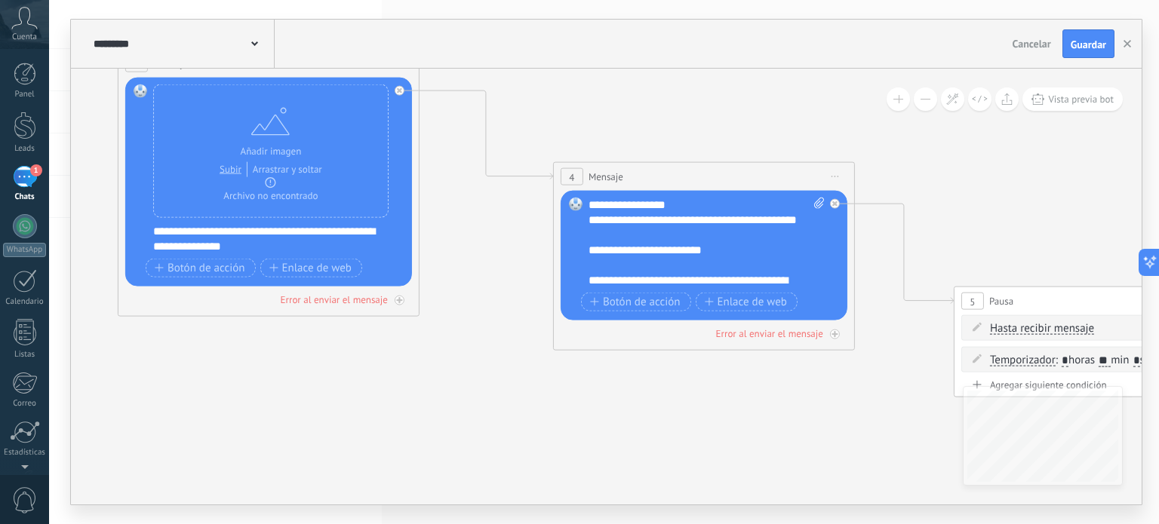
drag, startPoint x: 777, startPoint y: 456, endPoint x: 349, endPoint y: 319, distance: 449.3
click at [349, 319] on icon at bounding box center [618, 325] width 3808 height 1515
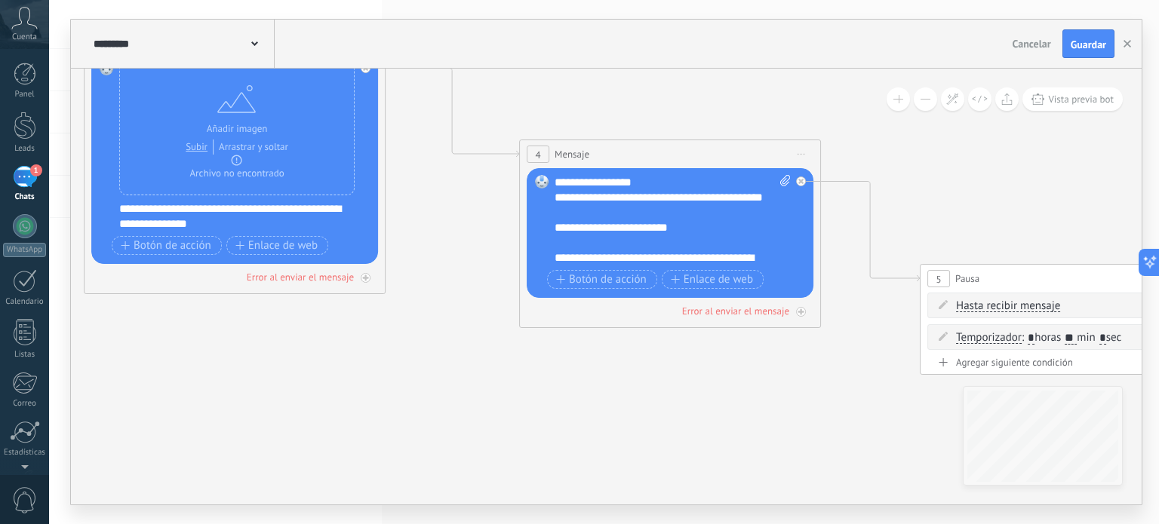
drag, startPoint x: 530, startPoint y: 177, endPoint x: 687, endPoint y: 260, distance: 177.8
click at [687, 260] on div "Reemplazar Quitar Convertir a mensaje de voz Arrastre la imagen aquí para adjun…" at bounding box center [670, 233] width 287 height 130
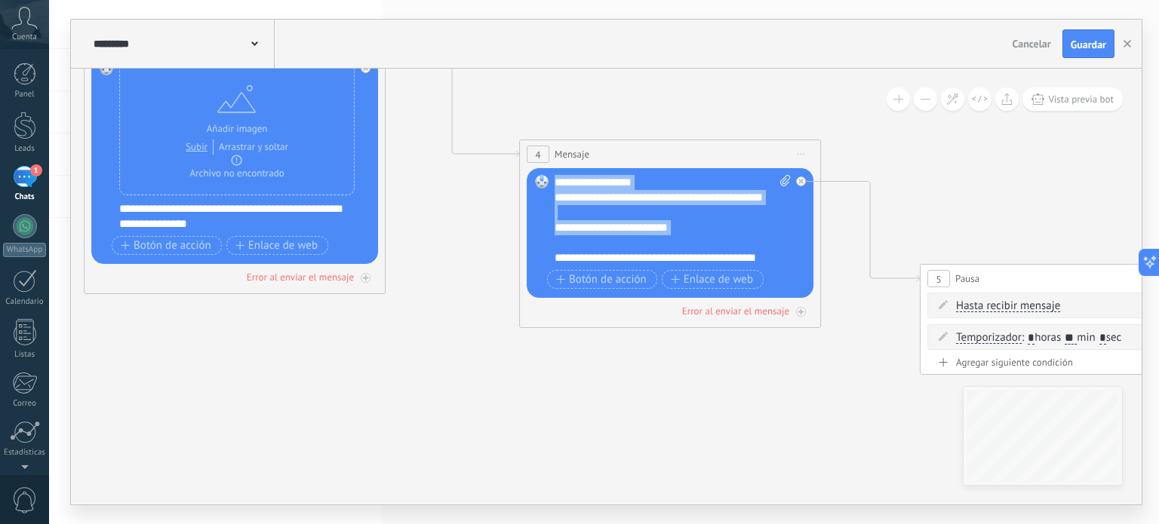
scroll to position [45, 0]
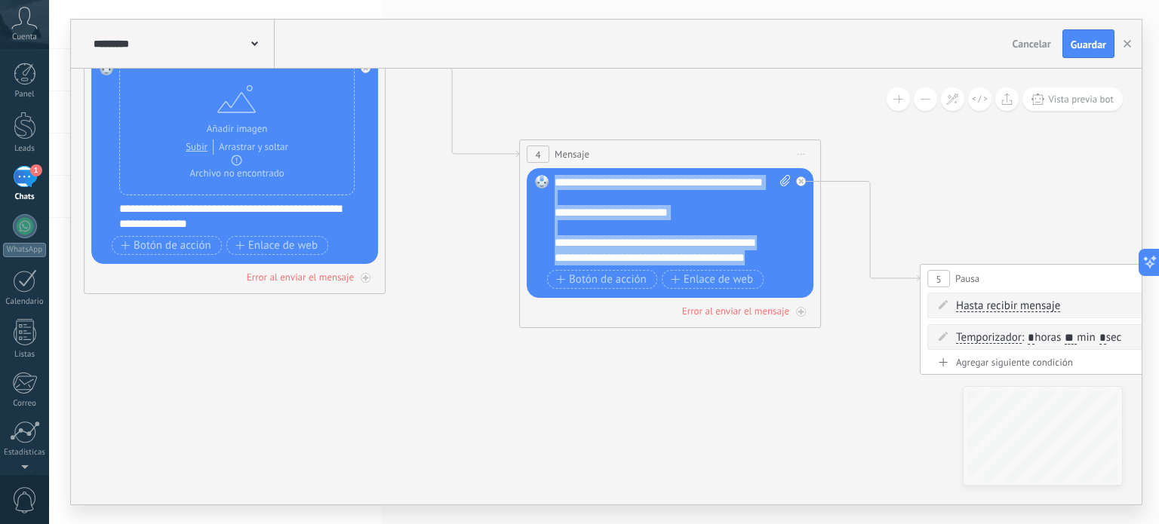
drag, startPoint x: 555, startPoint y: 177, endPoint x: 726, endPoint y: 320, distance: 222.8
click at [726, 320] on div "4 Mensaje ******* (a): Todos los contactos - canales seleccionados Todos los co…" at bounding box center [670, 234] width 302 height 189
paste div
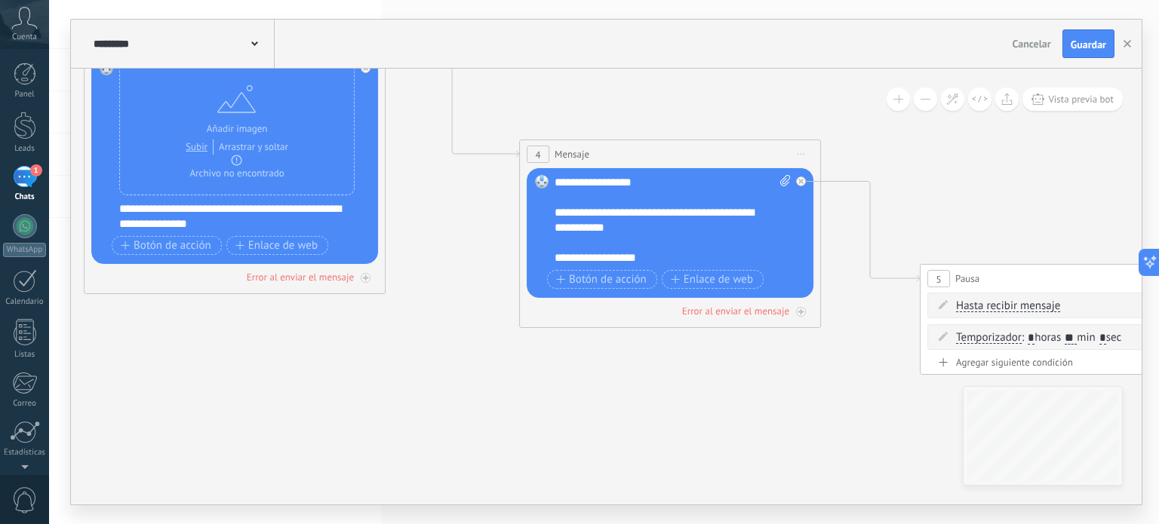
scroll to position [0, 0]
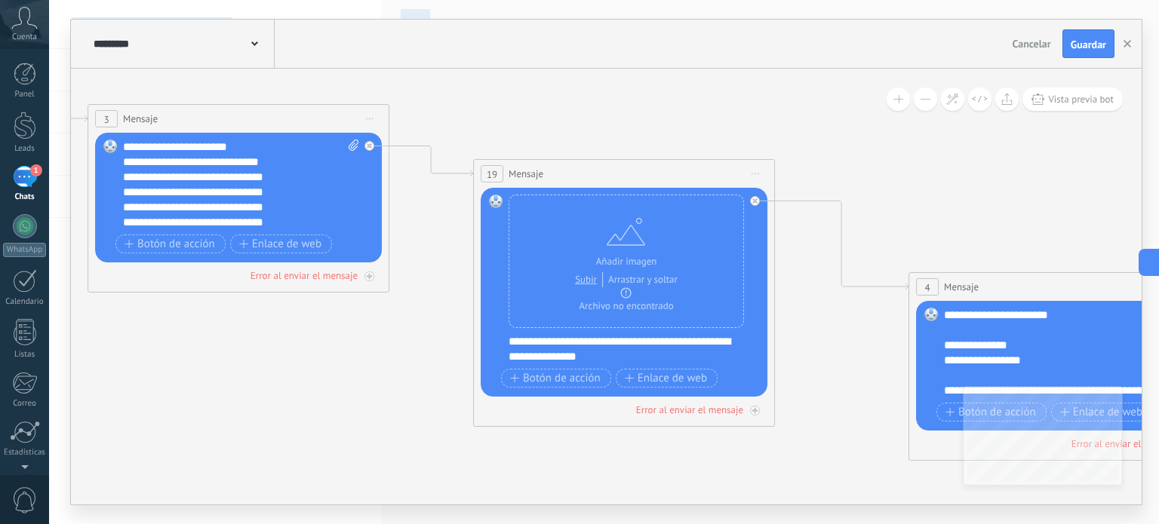
drag, startPoint x: 422, startPoint y: 418, endPoint x: 825, endPoint y: 550, distance: 424.0
click at [825, 524] on html ".abccls-1,.abccls-2{fill-rule:evenodd}.abccls-2{fill:#fff} .abfcls-1{fill:none}…" at bounding box center [579, 262] width 1159 height 524
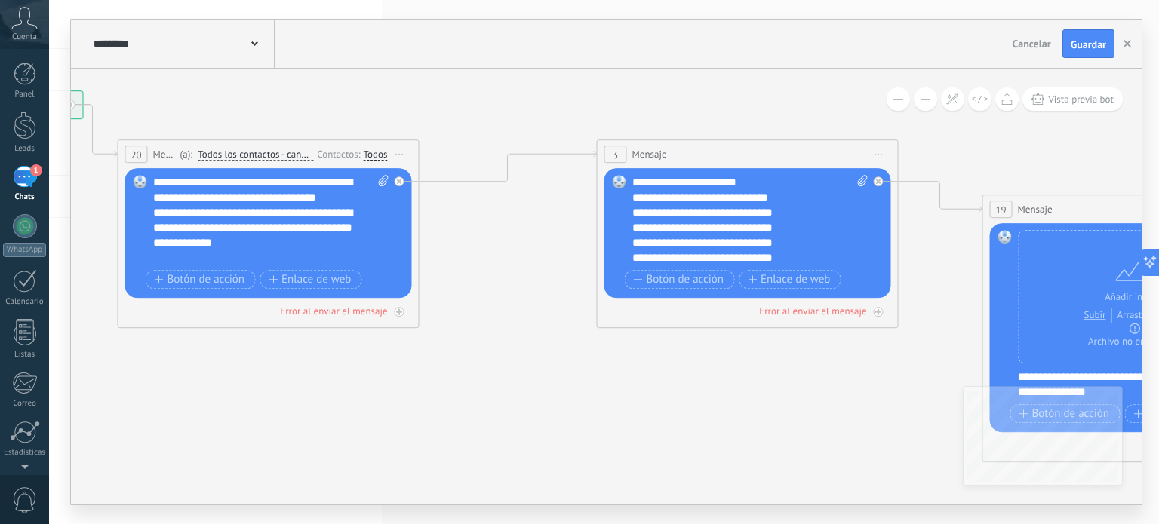
drag, startPoint x: 293, startPoint y: 430, endPoint x: 788, endPoint y: 466, distance: 496.3
click at [729, 182] on div "**********" at bounding box center [750, 220] width 237 height 91
click at [634, 183] on div "**********" at bounding box center [750, 220] width 237 height 91
click at [785, 246] on div "**********" at bounding box center [737, 242] width 210 height 15
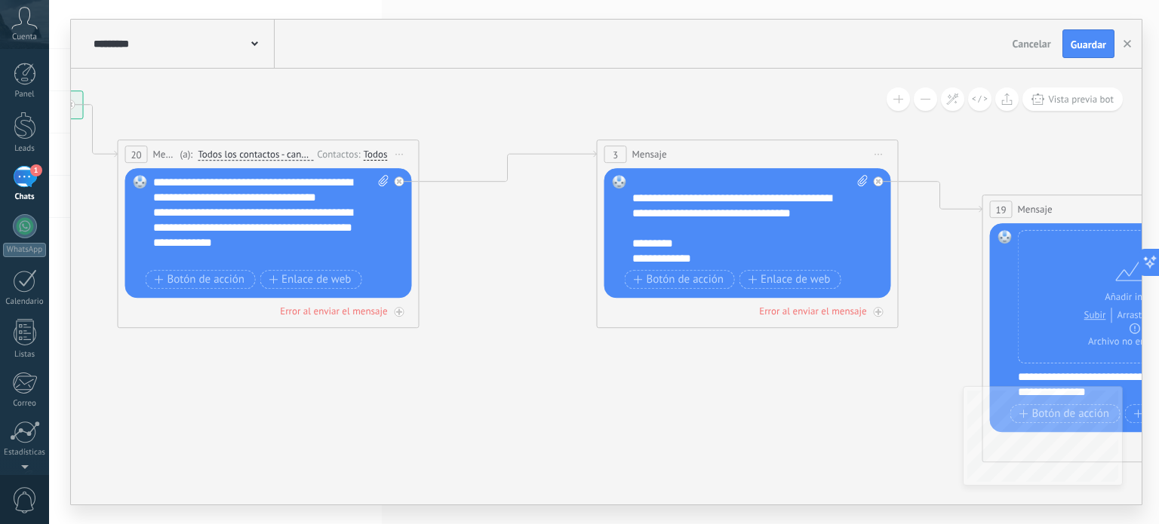
scroll to position [165, 0]
click at [632, 256] on div "**********" at bounding box center [737, 258] width 210 height 15
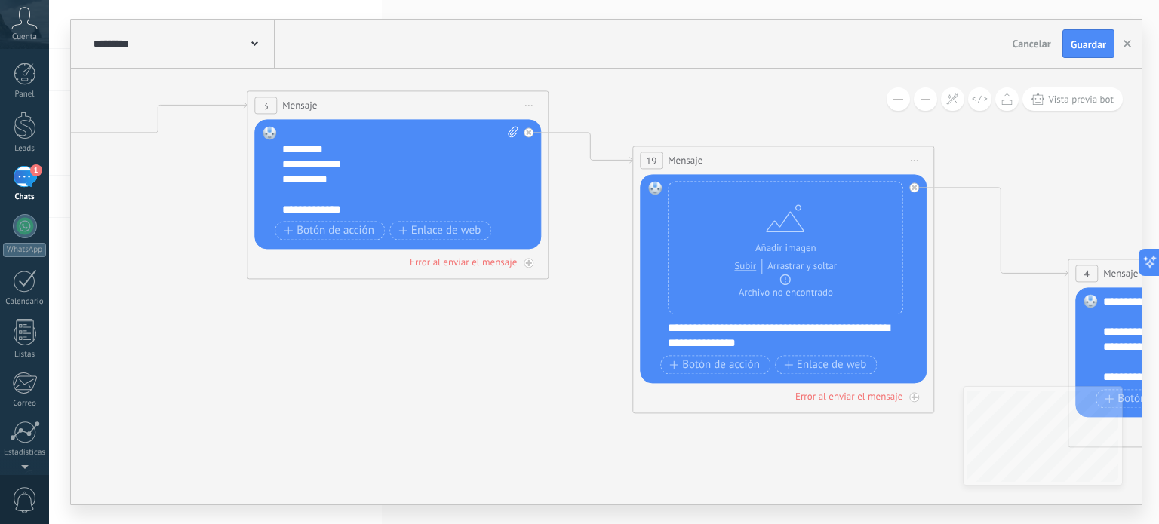
drag, startPoint x: 871, startPoint y: 423, endPoint x: 516, endPoint y: 374, distance: 358.0
click at [516, 374] on icon at bounding box center [1132, 422] width 3808 height 1515
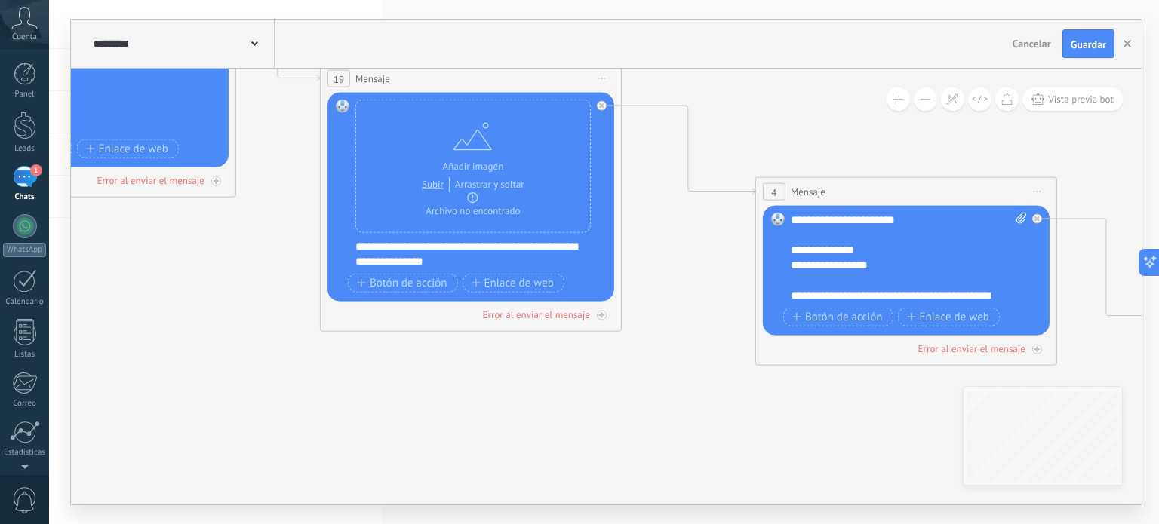
drag, startPoint x: 563, startPoint y: 359, endPoint x: 213, endPoint y: 257, distance: 364.6
click at [213, 257] on icon at bounding box center [820, 340] width 3808 height 1515
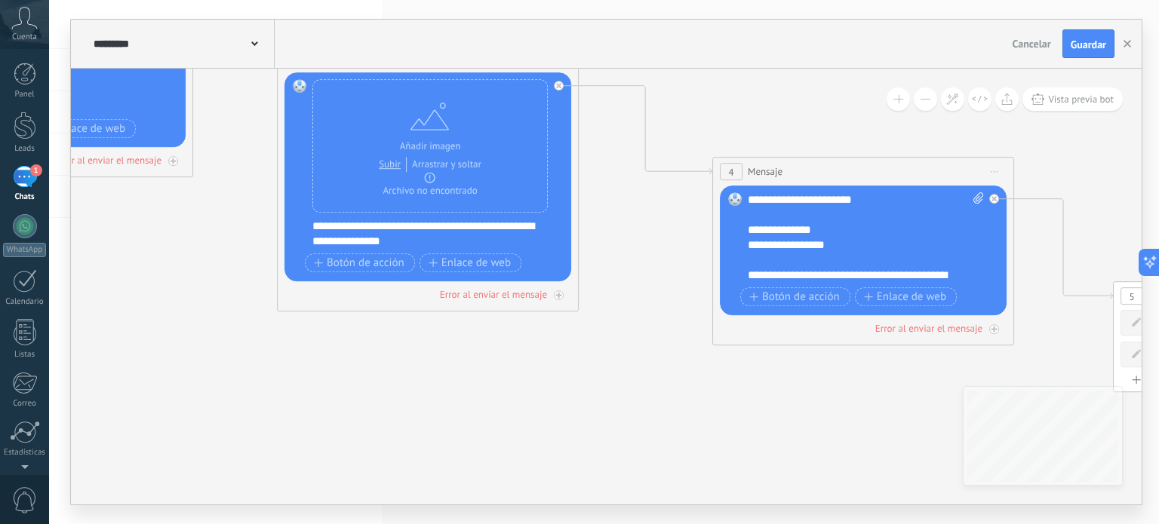
click at [866, 200] on div "**********" at bounding box center [866, 237] width 237 height 91
click at [767, 198] on div "**********" at bounding box center [866, 237] width 237 height 91
click at [746, 244] on div "Reemplazar Quitar Convertir a mensaje de voz Arrastre la imagen aquí para adjun…" at bounding box center [863, 251] width 287 height 130
click at [748, 244] on div "**********" at bounding box center [866, 237] width 237 height 91
click at [828, 248] on div "**********" at bounding box center [866, 237] width 237 height 91
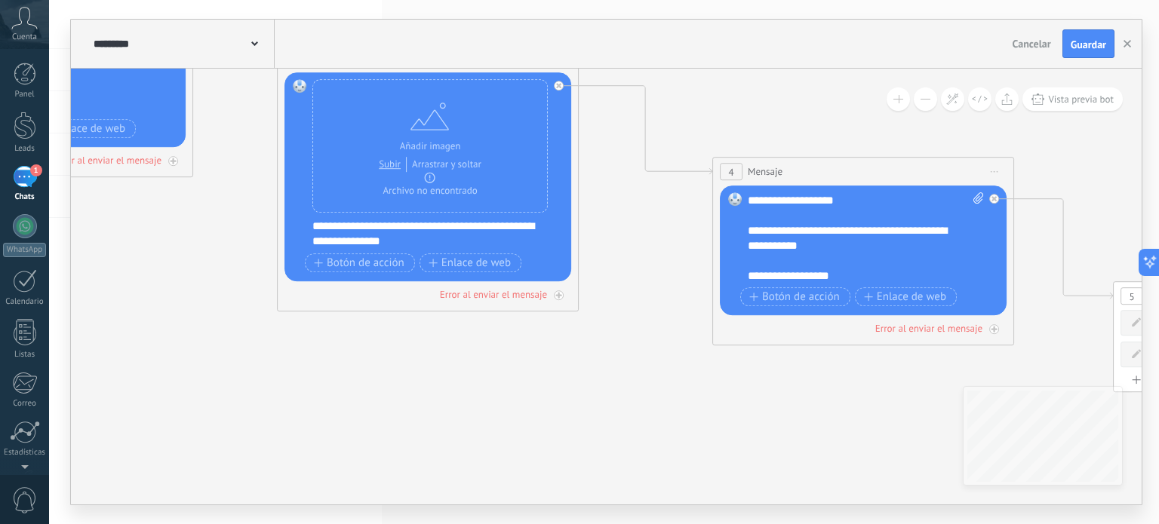
scroll to position [60, 0]
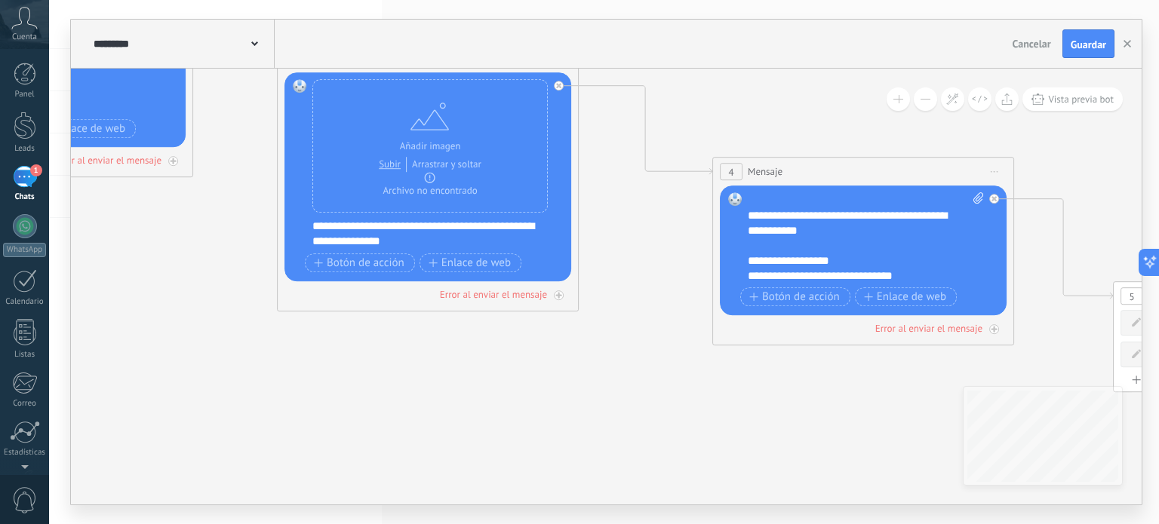
click at [852, 253] on div "**********" at bounding box center [866, 237] width 237 height 91
click at [848, 260] on div "**********" at bounding box center [866, 237] width 237 height 91
click at [767, 259] on div "**********" at bounding box center [866, 237] width 237 height 91
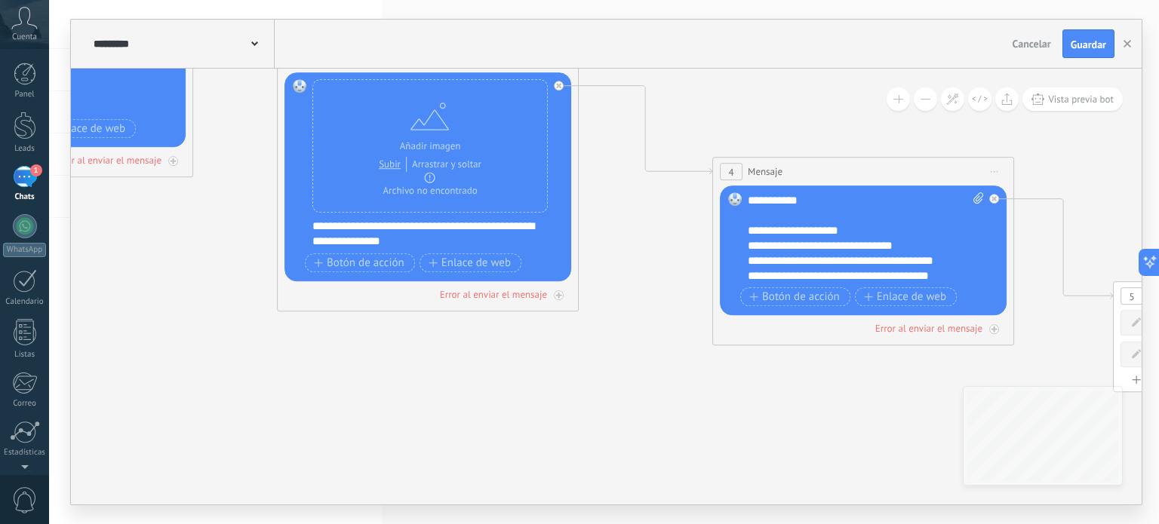
scroll to position [105, 0]
click at [819, 269] on div "**********" at bounding box center [866, 237] width 237 height 91
click at [951, 275] on div "**********" at bounding box center [866, 237] width 237 height 91
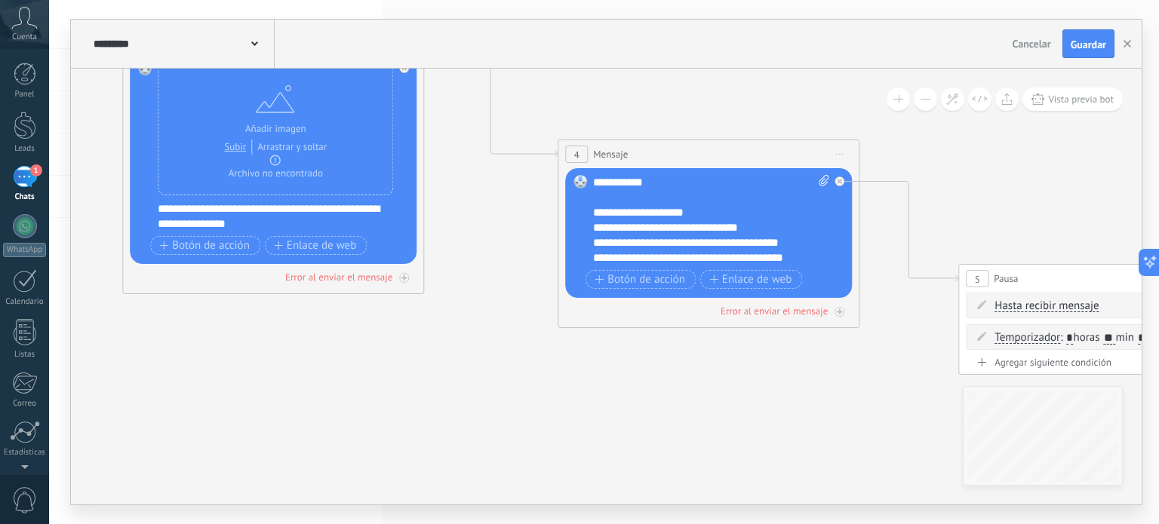
drag, startPoint x: 852, startPoint y: 431, endPoint x: 664, endPoint y: 413, distance: 188.7
click at [664, 413] on icon at bounding box center [622, 302] width 3808 height 1515
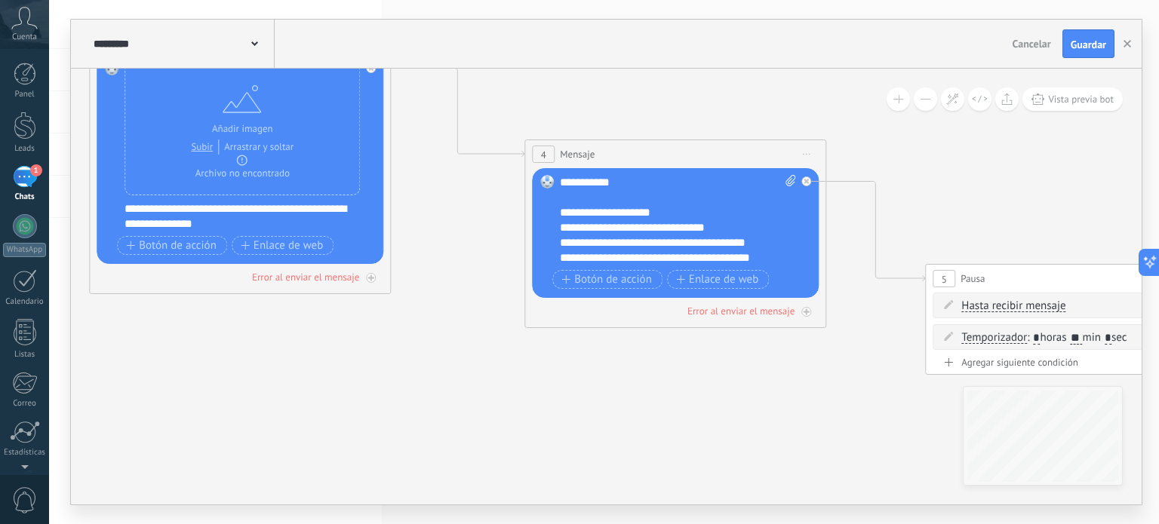
click at [718, 241] on div "**********" at bounding box center [678, 220] width 237 height 91
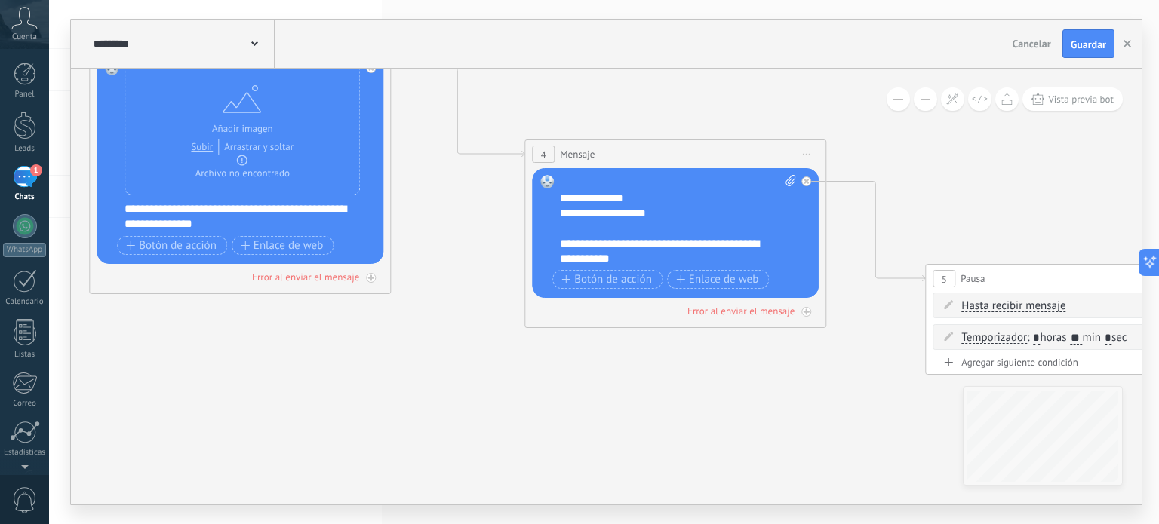
scroll to position [0, 0]
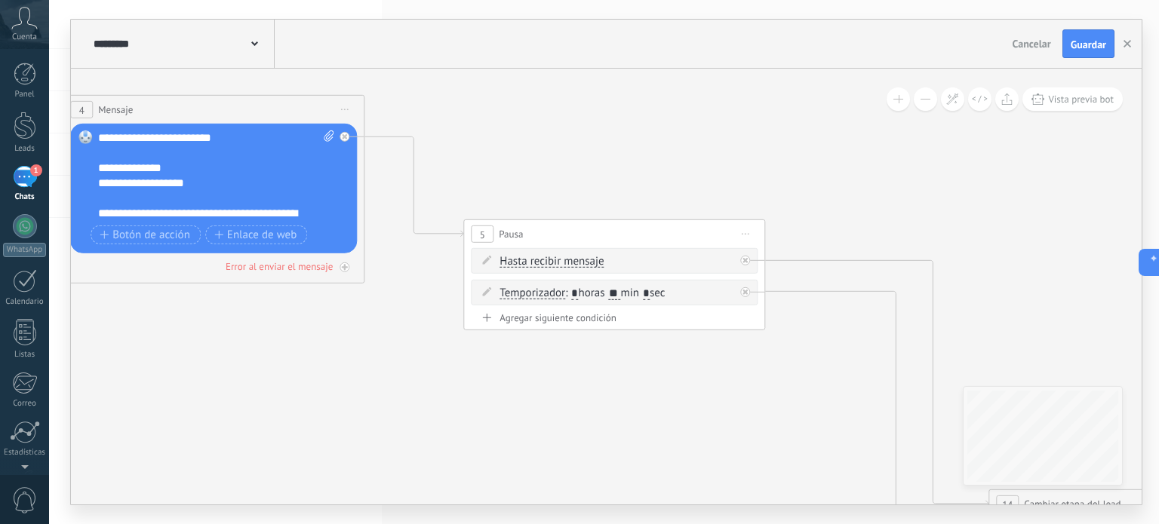
drag, startPoint x: 797, startPoint y: 407, endPoint x: 326, endPoint y: 386, distance: 471.3
click at [326, 386] on icon at bounding box center [127, 276] width 3808 height 1550
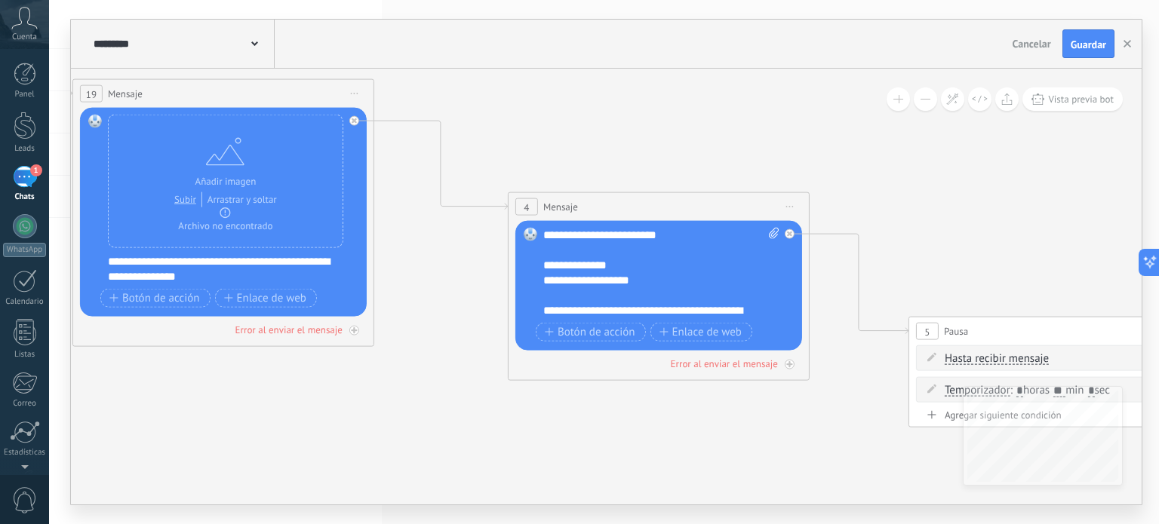
drag, startPoint x: 355, startPoint y: 393, endPoint x: 833, endPoint y: 468, distance: 484.1
click at [833, 468] on icon at bounding box center [572, 373] width 3808 height 1550
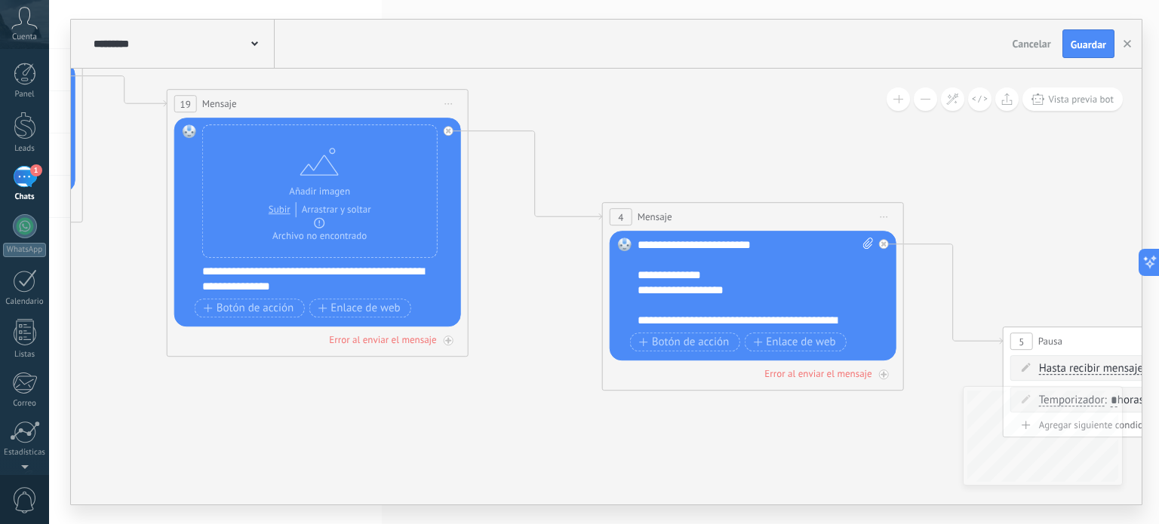
drag, startPoint x: 426, startPoint y: 416, endPoint x: 496, endPoint y: 426, distance: 70.7
click at [496, 426] on icon at bounding box center [667, 383] width 3808 height 1550
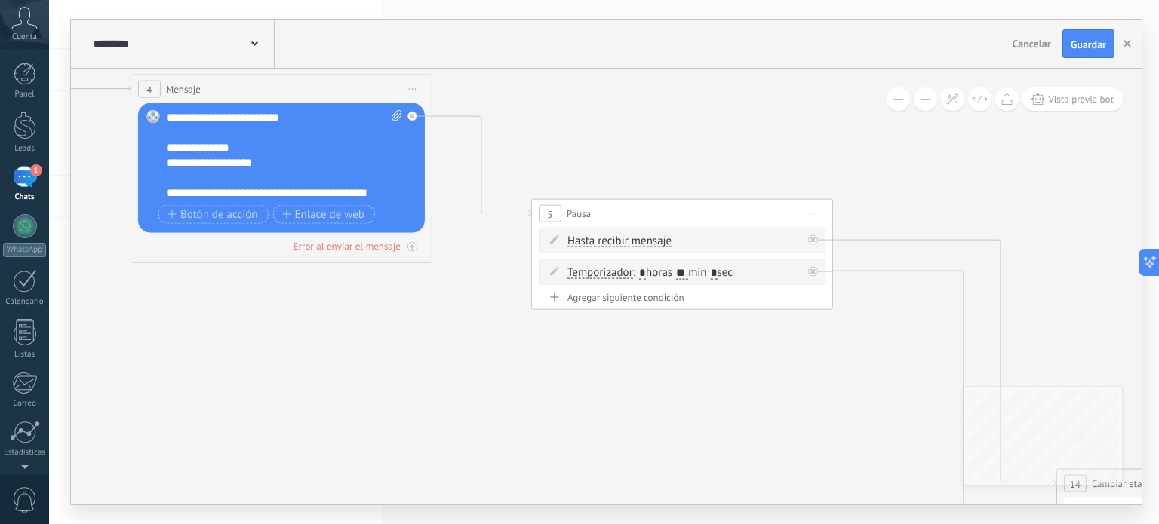
drag, startPoint x: 771, startPoint y: 444, endPoint x: 297, endPoint y: 315, distance: 491.8
click at [297, 315] on icon at bounding box center [195, 255] width 3808 height 1550
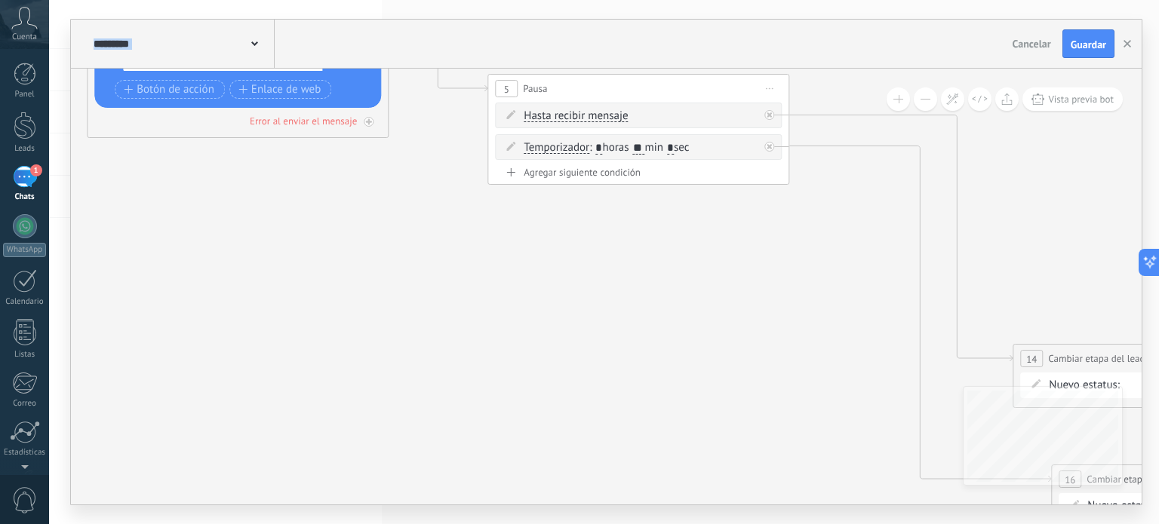
drag, startPoint x: 790, startPoint y: 443, endPoint x: 802, endPoint y: 361, distance: 83.1
click at [802, 361] on icon at bounding box center [151, 136] width 3808 height 1562
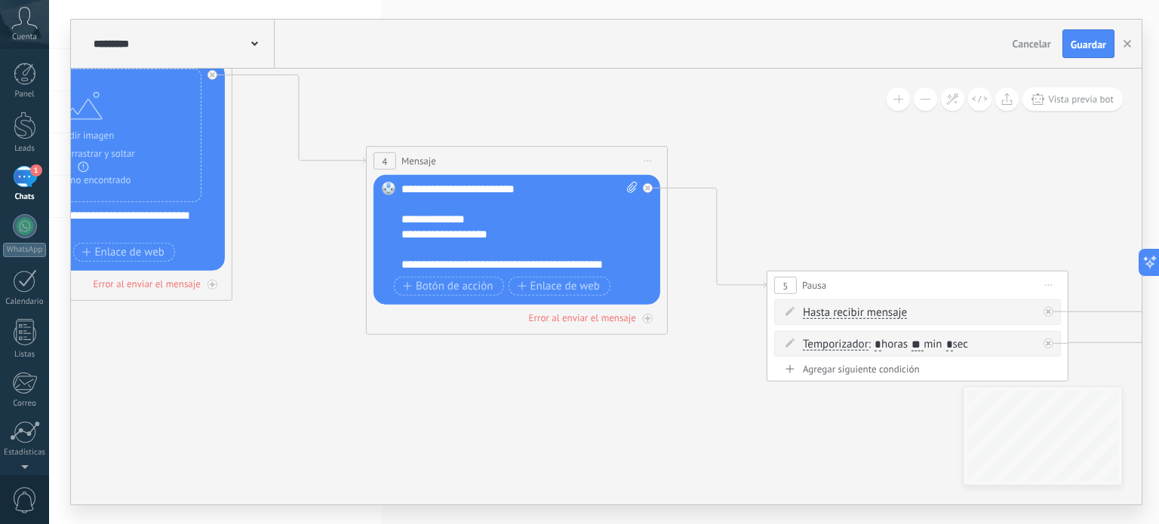
drag, startPoint x: 598, startPoint y: 345, endPoint x: 827, endPoint y: 496, distance: 273.9
click at [827, 496] on icon at bounding box center [431, 333] width 3808 height 1562
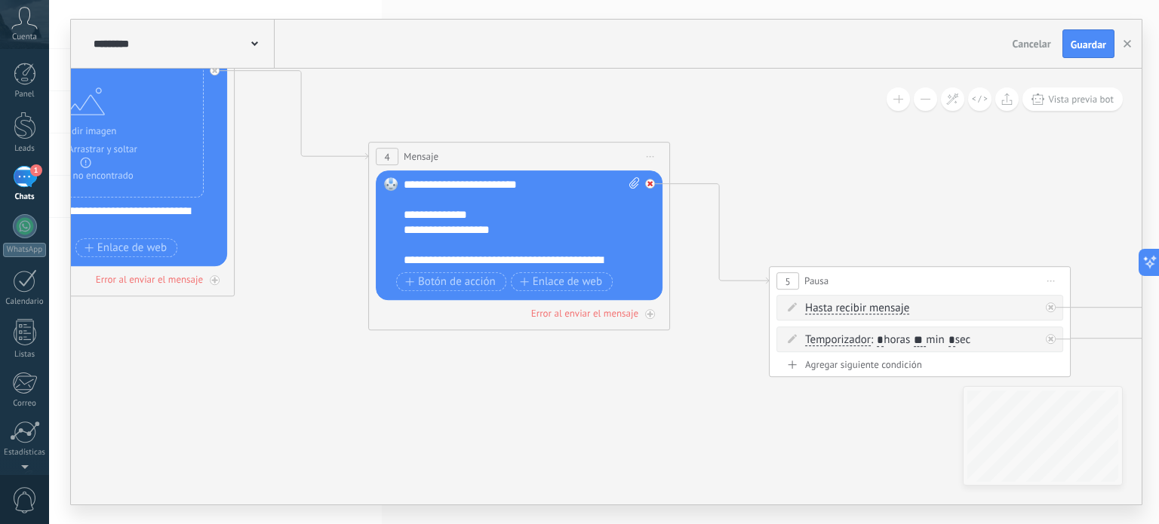
click at [649, 181] on icon at bounding box center [649, 183] width 5 height 5
click at [781, 201] on div "Agrega el siguiente paso" at bounding box center [786, 205] width 132 height 25
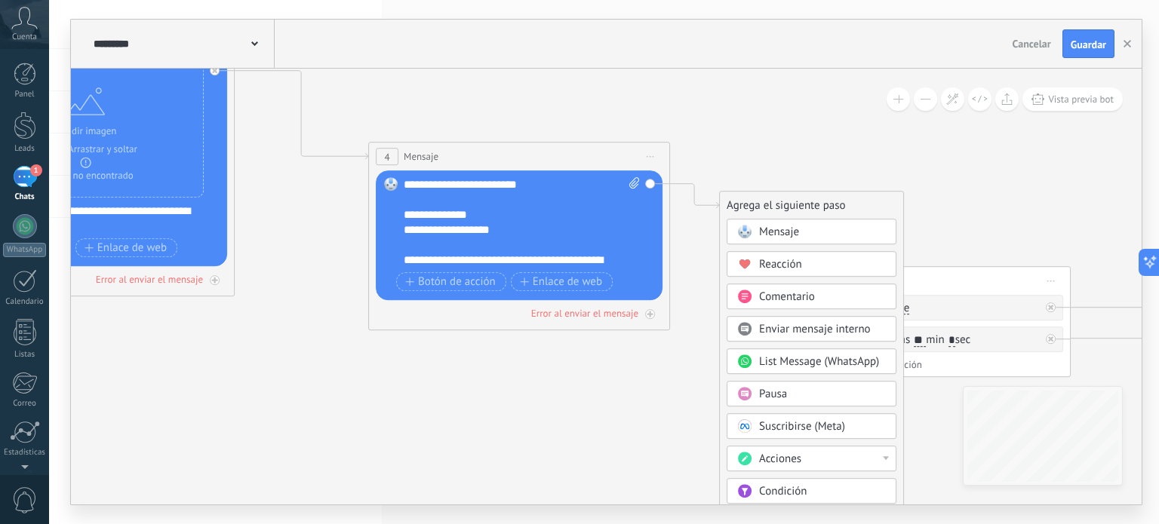
click at [822, 235] on div "Mensaje" at bounding box center [822, 232] width 127 height 15
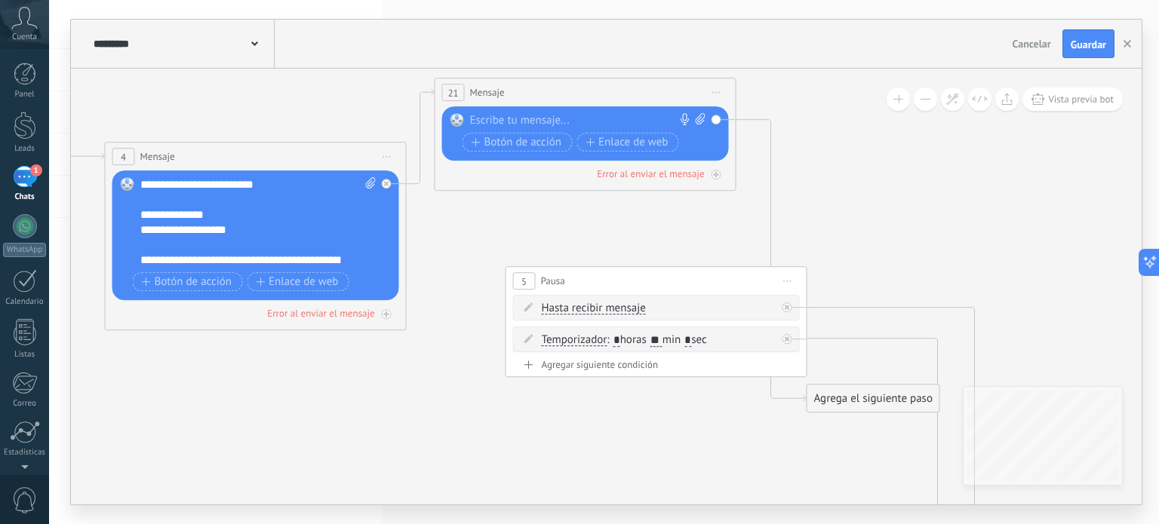
drag, startPoint x: 604, startPoint y: 207, endPoint x: 582, endPoint y: 94, distance: 115.1
click at [582, 94] on div "21 Mensaje ******* (a): Todos los contactos - canales seleccionados Todos los c…" at bounding box center [585, 92] width 300 height 28
click at [831, 362] on icon at bounding box center [169, 322] width 3808 height 1550
drag, startPoint x: 831, startPoint y: 404, endPoint x: 596, endPoint y: 331, distance: 245.6
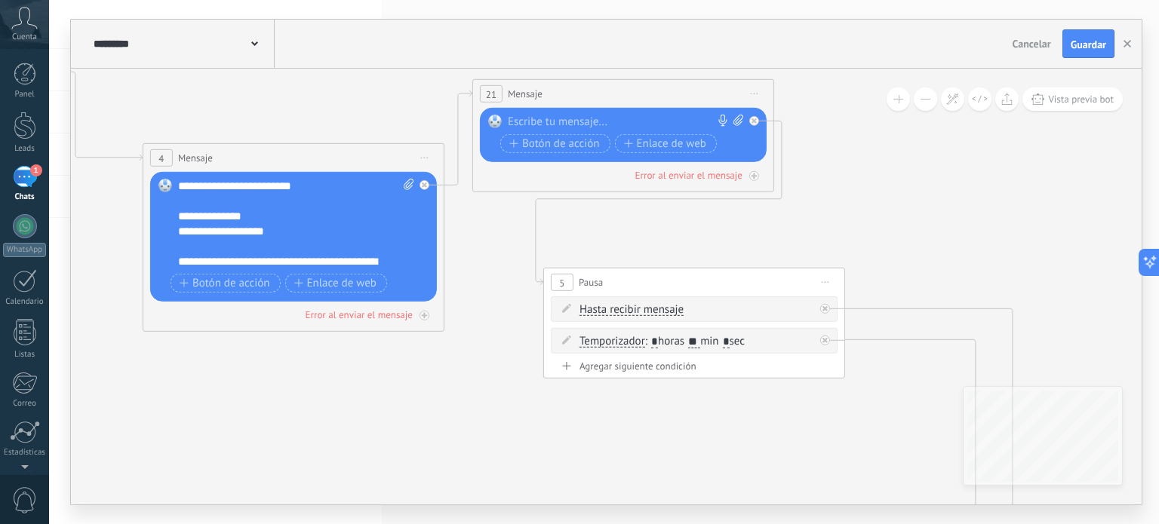
drag, startPoint x: 317, startPoint y: 408, endPoint x: 579, endPoint y: 404, distance: 262.6
click at [579, 404] on icon at bounding box center [207, 324] width 3808 height 1550
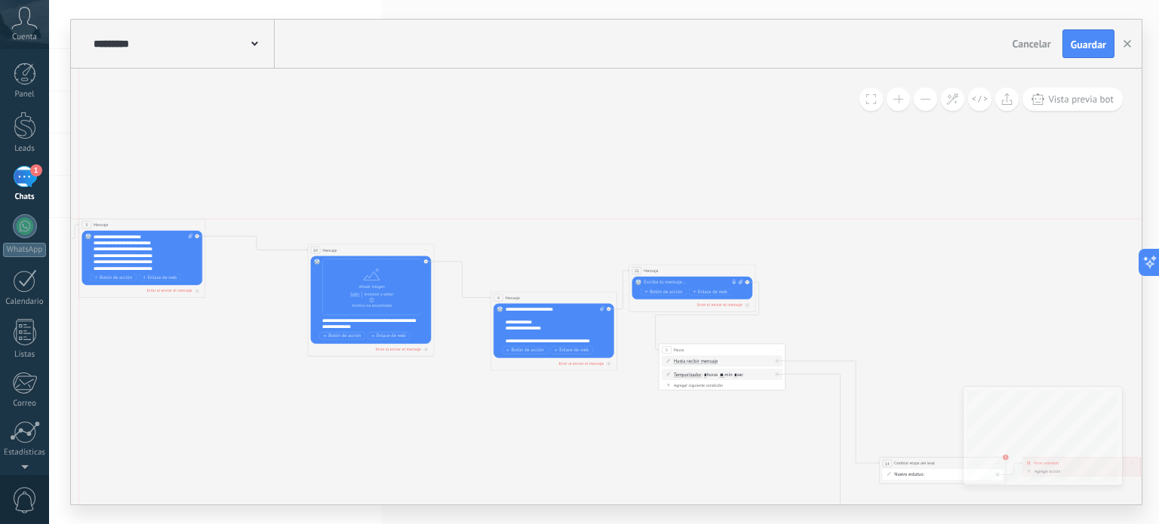
drag, startPoint x: 232, startPoint y: 223, endPoint x: 166, endPoint y: 217, distance: 66.6
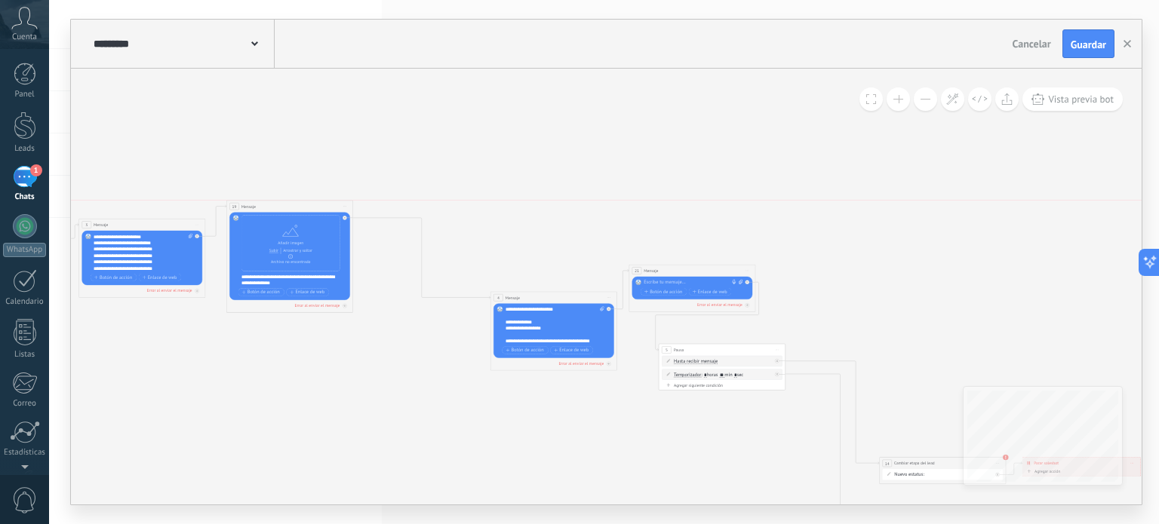
drag, startPoint x: 355, startPoint y: 250, endPoint x: 274, endPoint y: 203, distance: 93.3
click at [274, 203] on div "19 Mensaje ******* (a): Todos los contactos - canales seleccionados Todos los c…" at bounding box center [289, 207] width 126 height 12
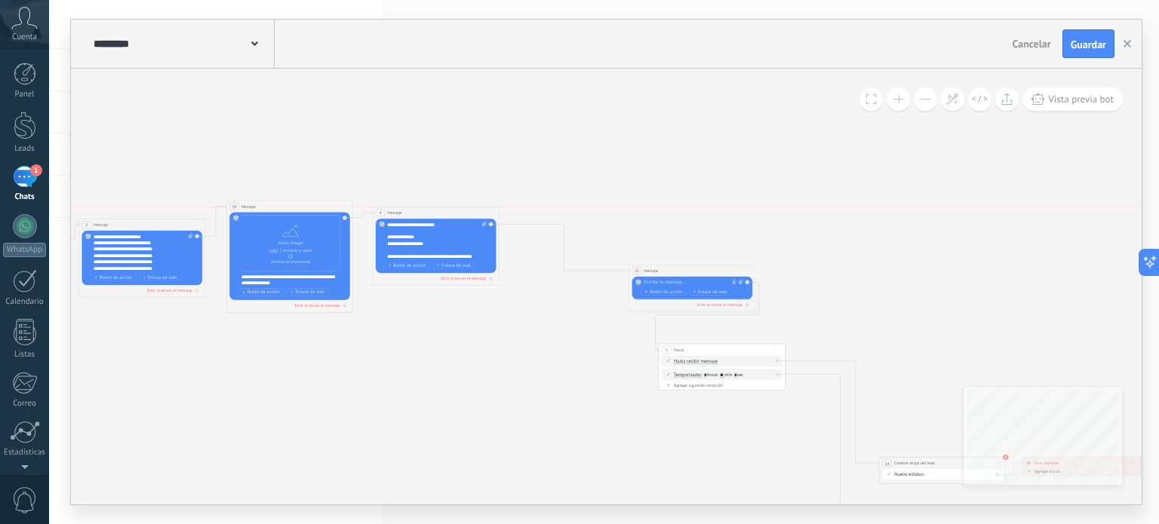
drag, startPoint x: 541, startPoint y: 297, endPoint x: 424, endPoint y: 212, distance: 144.3
click at [424, 212] on div "4 Mensaje ******* (a): Todos los contactos - canales seleccionados Todos los co…" at bounding box center [436, 213] width 126 height 12
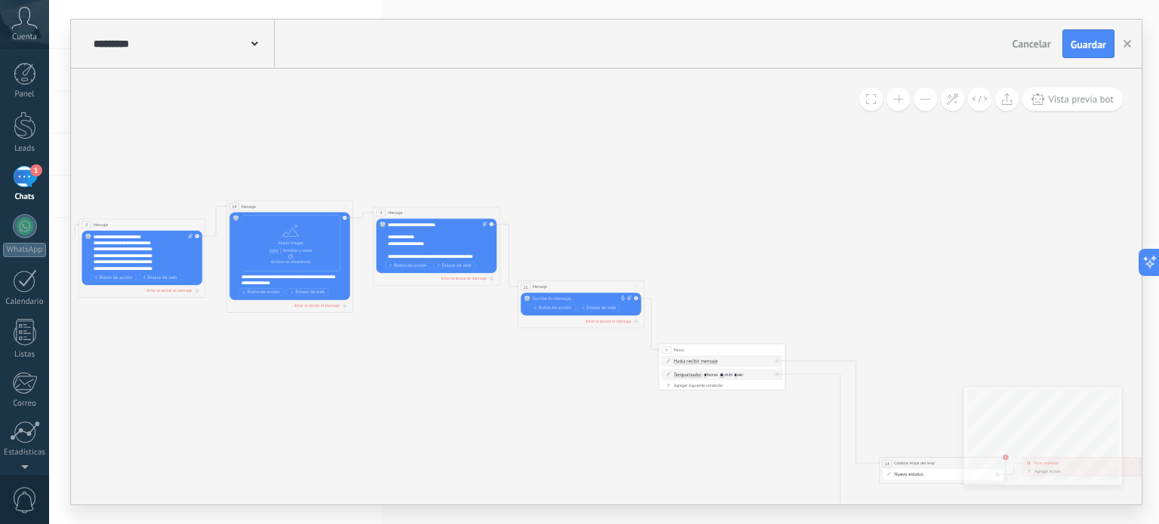
drag, startPoint x: 699, startPoint y: 267, endPoint x: 582, endPoint y: 284, distance: 117.5
click at [582, 284] on div "21 Mensaje ******* (a): Todos los contactos - canales seleccionados Todos los c…" at bounding box center [581, 287] width 126 height 12
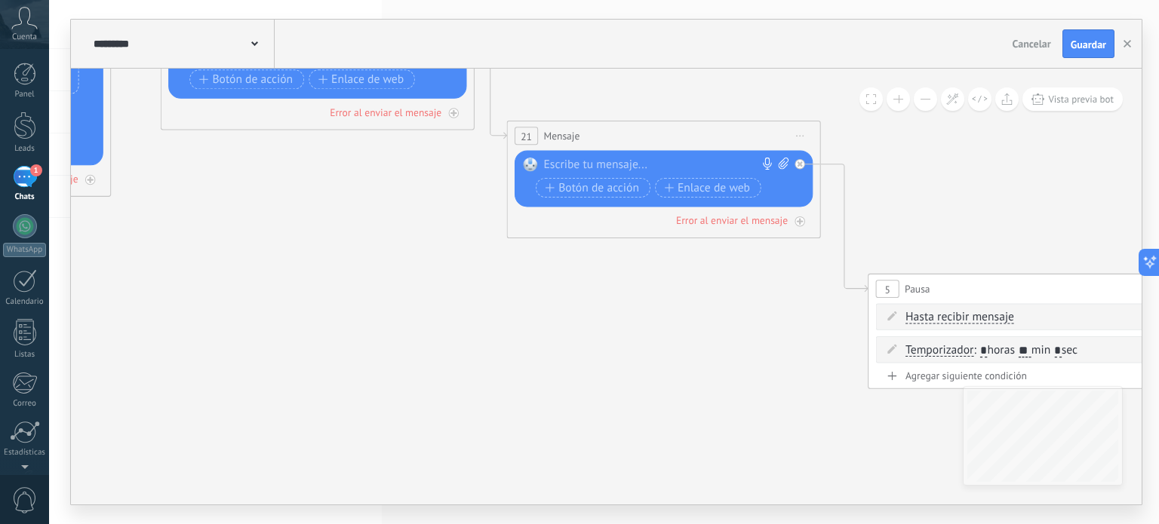
click at [644, 158] on div at bounding box center [659, 166] width 233 height 16
paste div
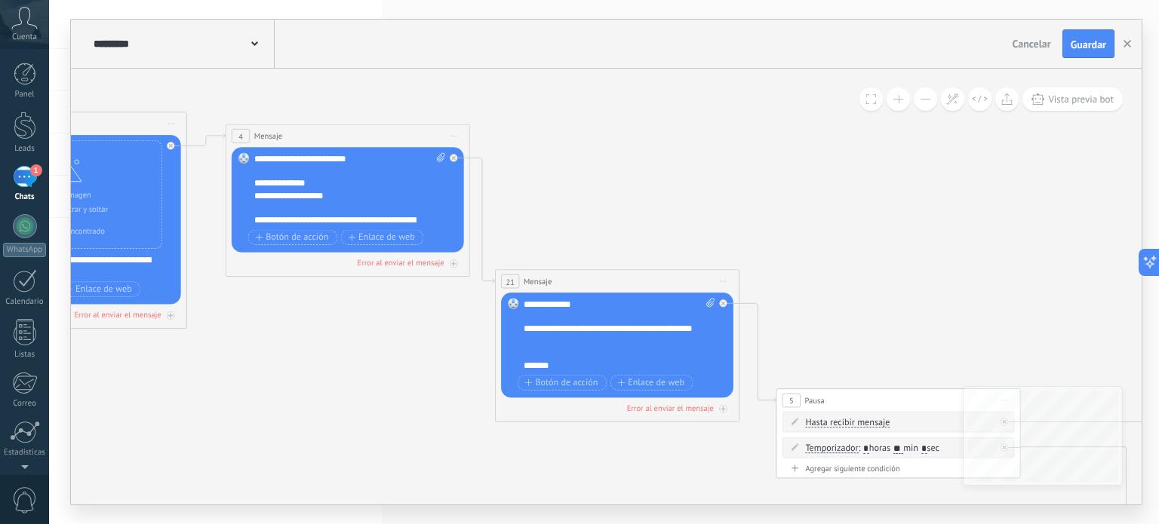
drag, startPoint x: 383, startPoint y: 232, endPoint x: 398, endPoint y: 355, distance: 124.7
click at [398, 355] on icon at bounding box center [504, 439] width 3084 height 1265
click at [592, 304] on div "**********" at bounding box center [620, 335] width 192 height 73
click at [522, 303] on span at bounding box center [512, 304] width 21 height 10
click at [524, 301] on div "**********" at bounding box center [620, 335] width 192 height 73
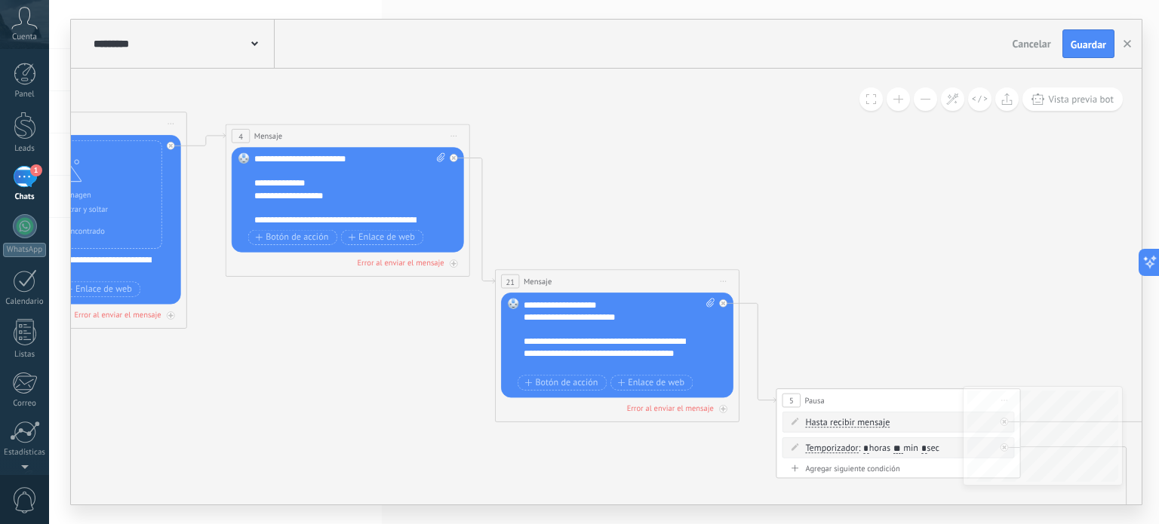
scroll to position [106, 0]
click at [567, 366] on div "**********" at bounding box center [609, 353] width 171 height 37
click at [524, 340] on div "**********" at bounding box center [609, 353] width 171 height 37
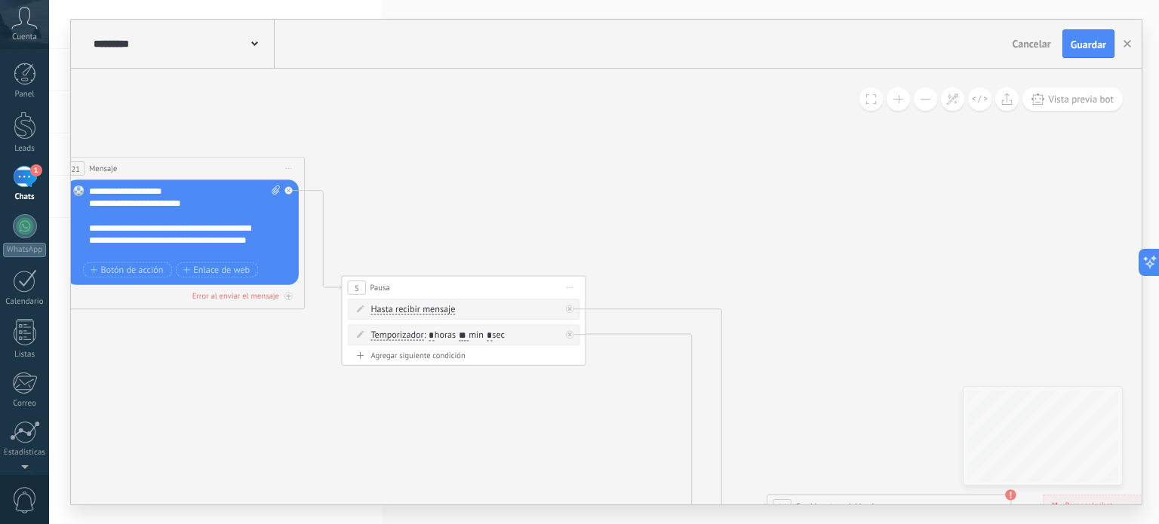
drag, startPoint x: 647, startPoint y: 457, endPoint x: 234, endPoint y: 283, distance: 448.7
click at [234, 283] on icon at bounding box center [69, 326] width 3084 height 1265
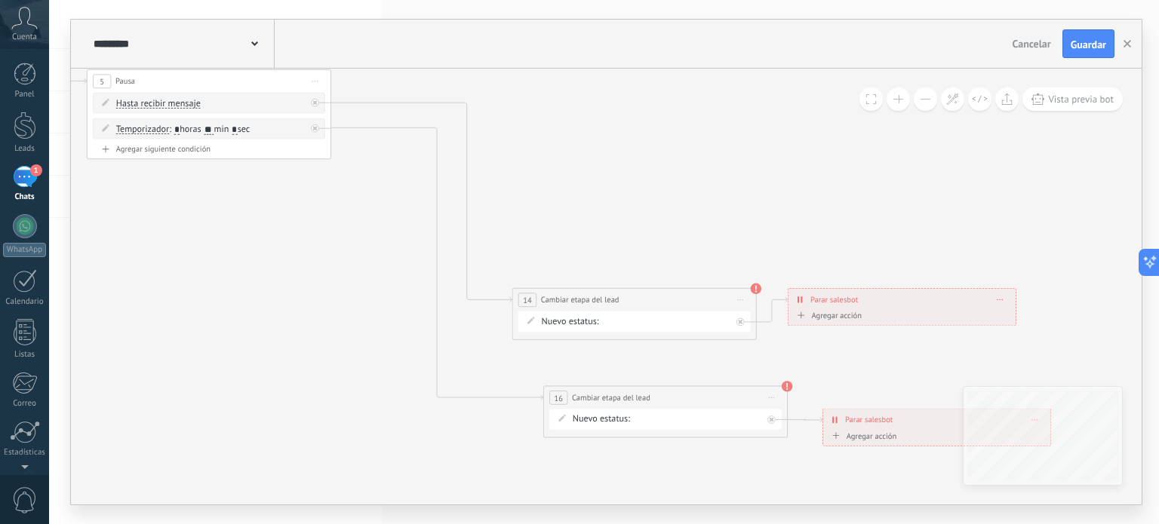
drag, startPoint x: 571, startPoint y: 410, endPoint x: 275, endPoint y: 254, distance: 335.5
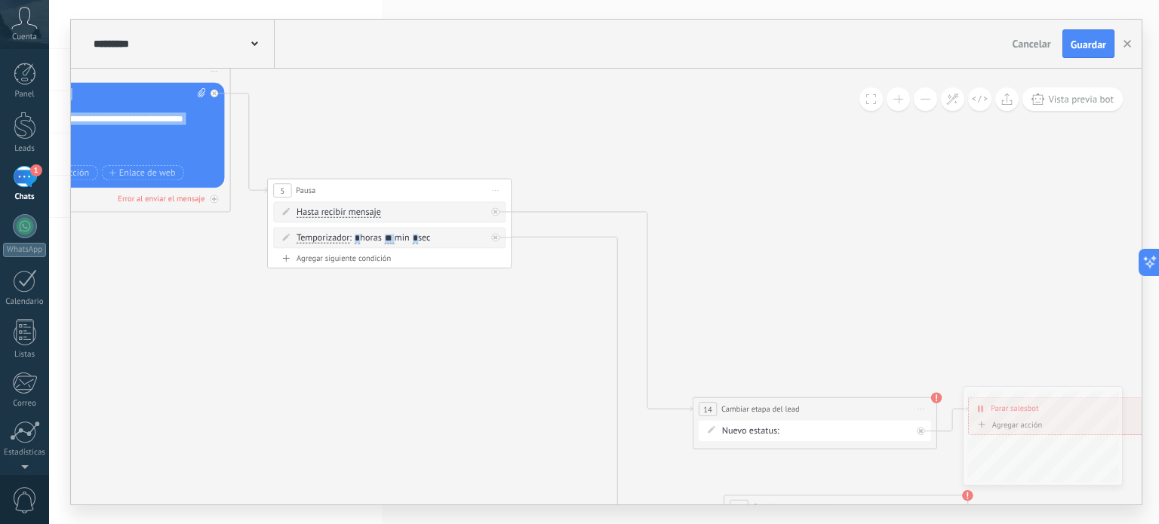
drag, startPoint x: 874, startPoint y: 349, endPoint x: 1129, endPoint y: 443, distance: 270.9
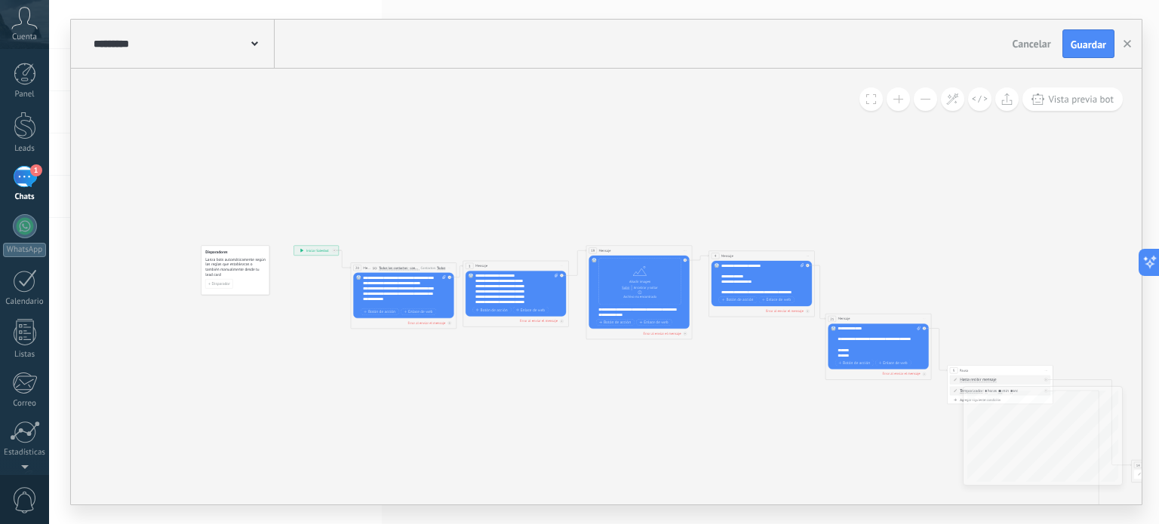
drag, startPoint x: 196, startPoint y: 345, endPoint x: 745, endPoint y: 425, distance: 555.0
click at [745, 425] on icon at bounding box center [828, 387] width 1335 height 548
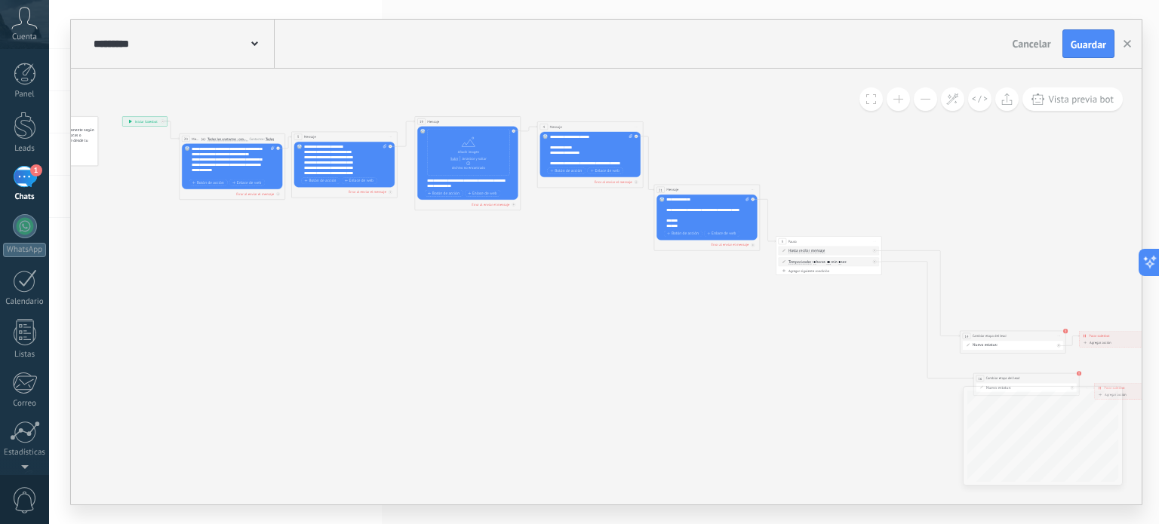
drag, startPoint x: 782, startPoint y: 423, endPoint x: 610, endPoint y: 293, distance: 214.4
click at [610, 293] on icon at bounding box center [657, 258] width 1335 height 548
click at [1086, 43] on span "Guardar" at bounding box center [1088, 44] width 35 height 11
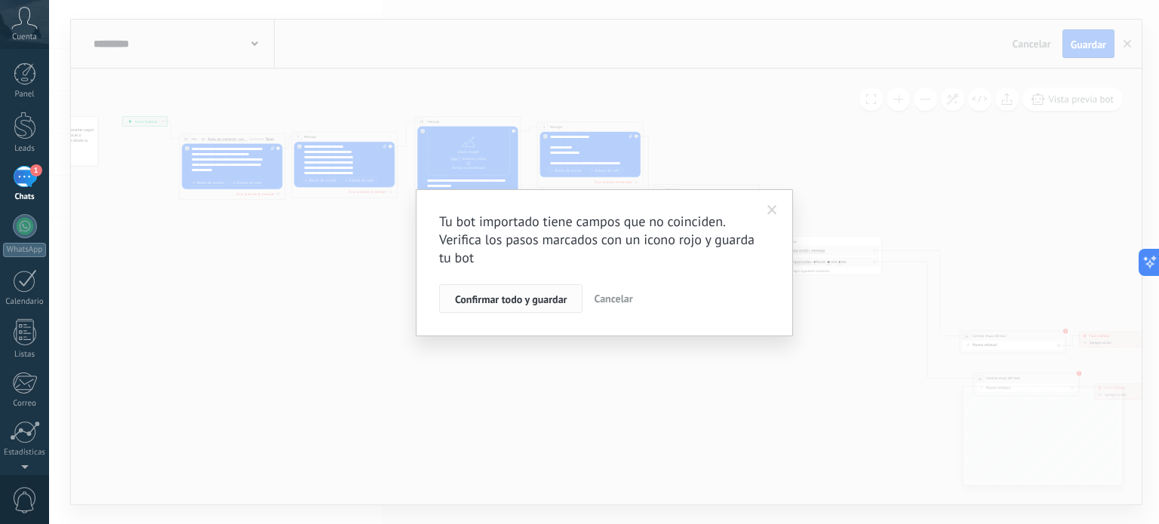
click at [534, 297] on span "Confirmar todo y guardar" at bounding box center [511, 299] width 112 height 11
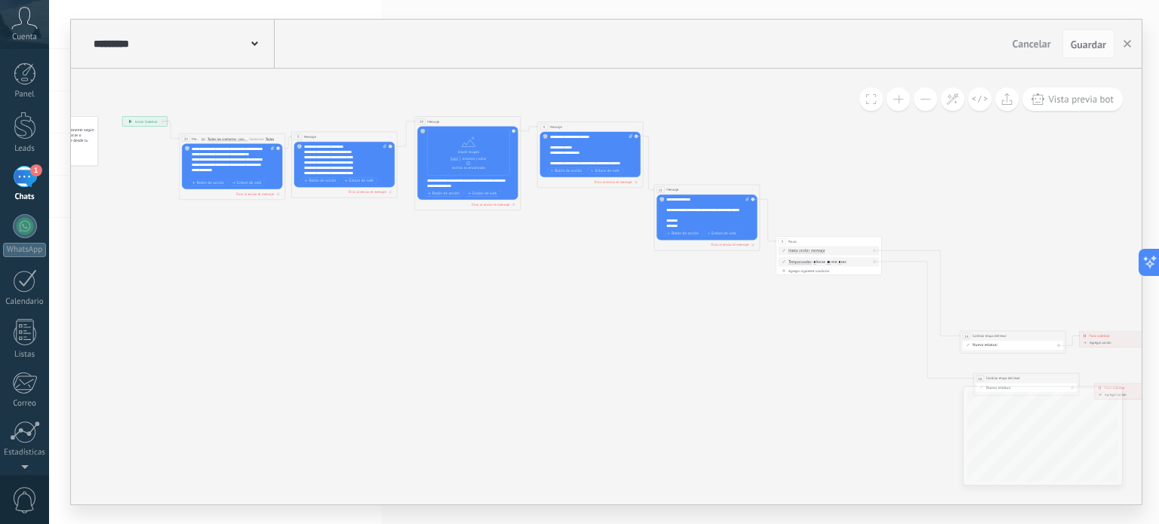
click at [91, 225] on icon at bounding box center [657, 258] width 1335 height 548
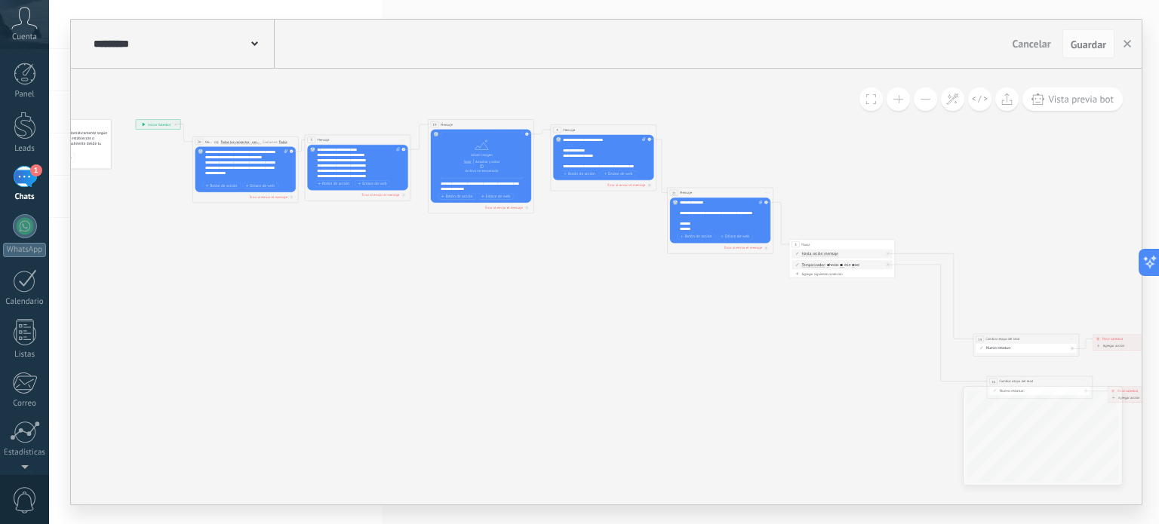
drag, startPoint x: 717, startPoint y: 330, endPoint x: 741, endPoint y: 334, distance: 24.6
click at [741, 334] on icon at bounding box center [670, 261] width 1335 height 548
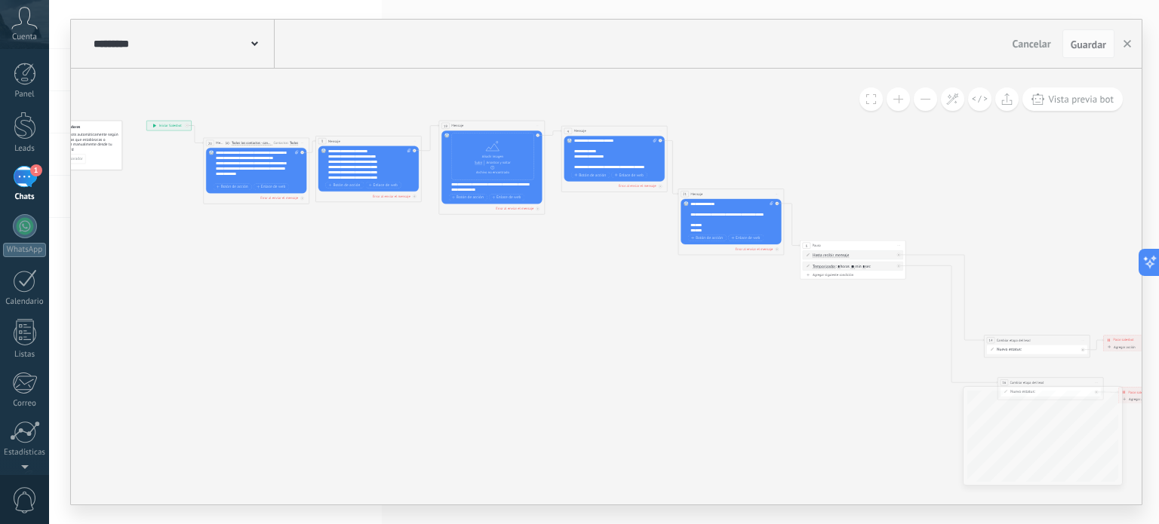
click at [26, 172] on div "1" at bounding box center [25, 177] width 24 height 22
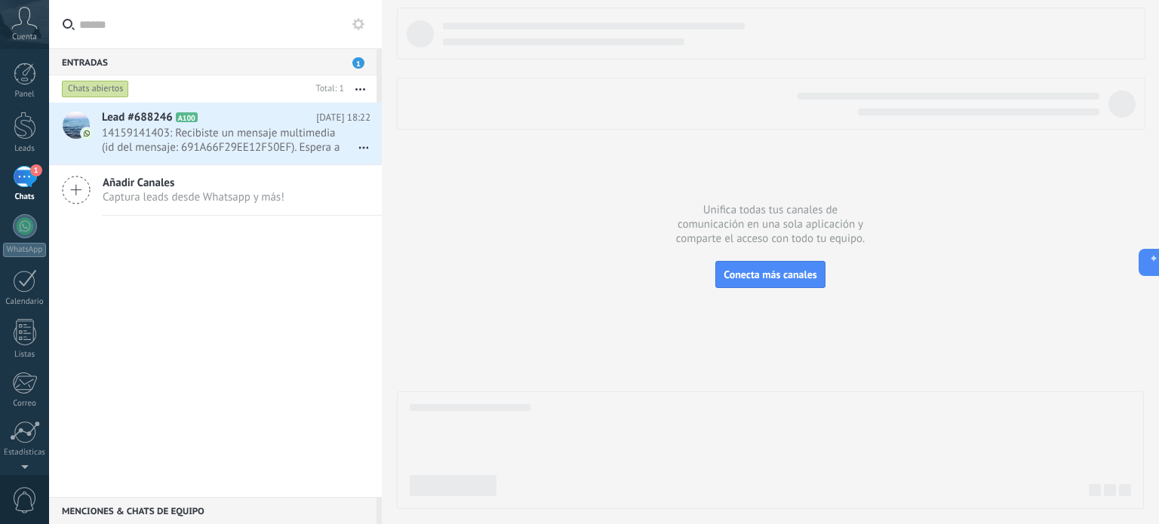
click at [362, 23] on use at bounding box center [358, 24] width 12 height 12
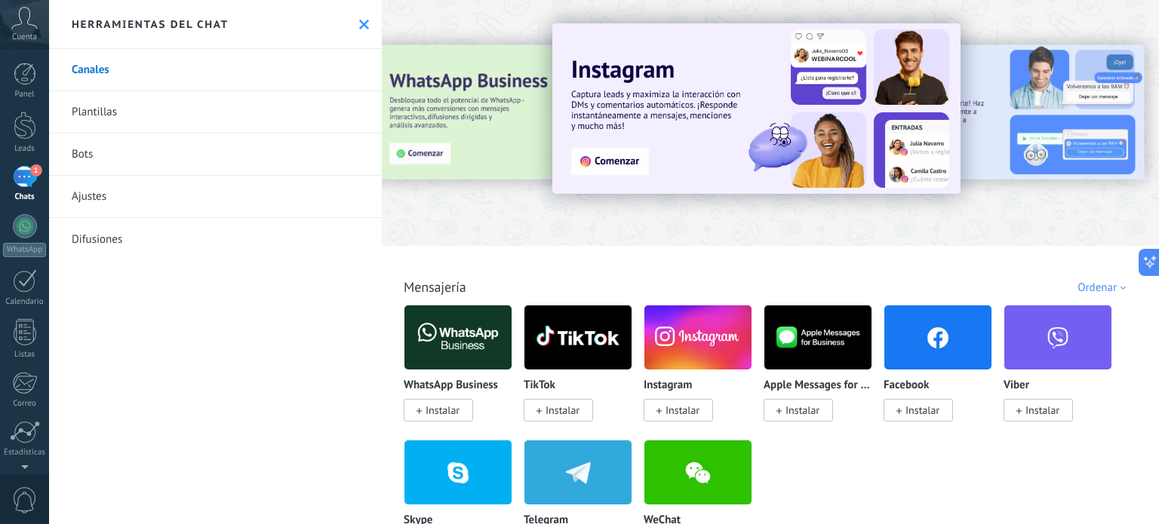
click at [83, 156] on link "Bots" at bounding box center [215, 155] width 333 height 42
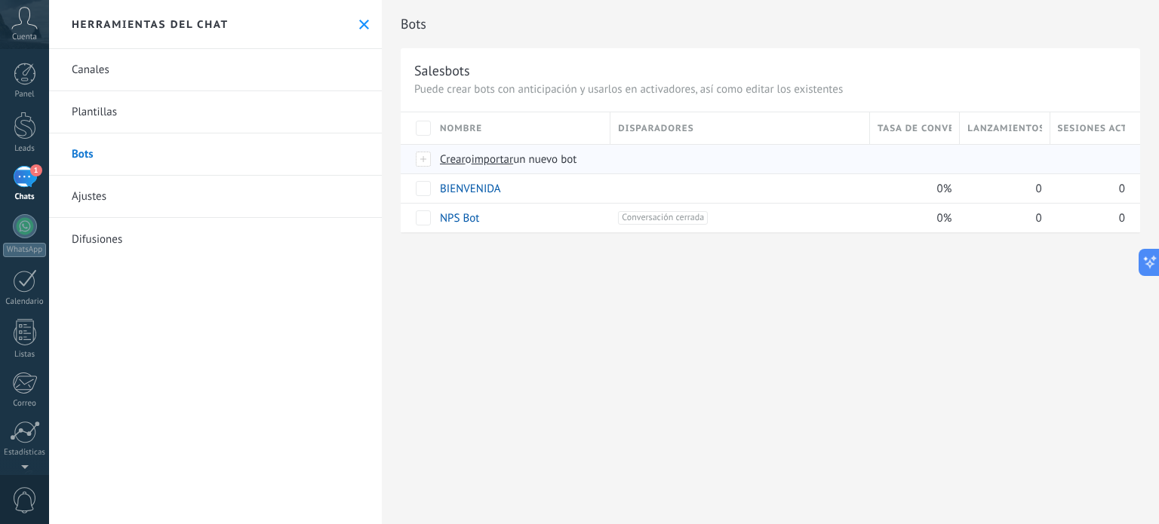
click at [500, 161] on span "importar" at bounding box center [493, 159] width 42 height 14
click at [0, 0] on input "importar un nuevo bot" at bounding box center [0, 0] width 0 height 0
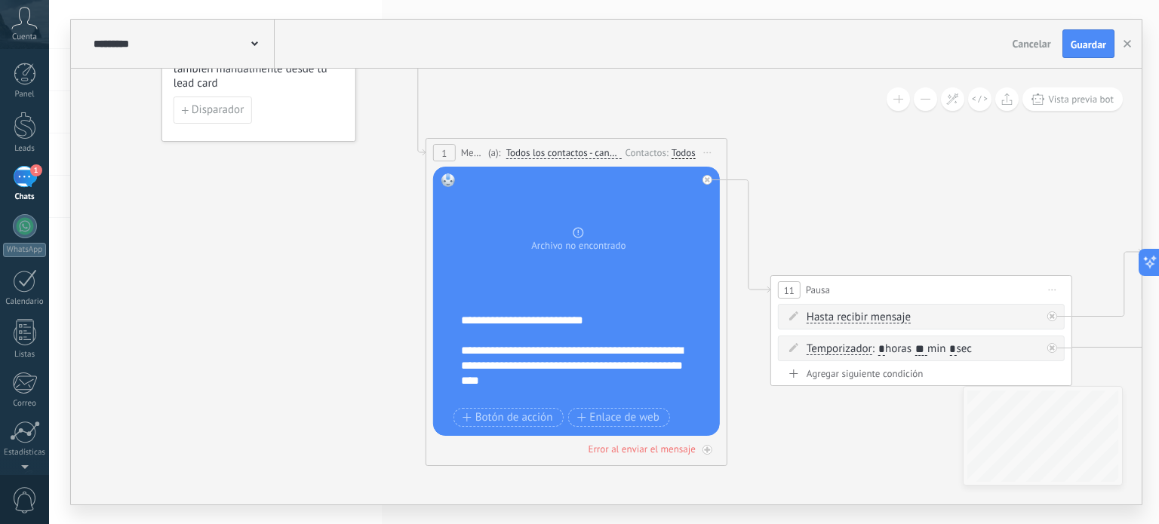
drag, startPoint x: 893, startPoint y: 253, endPoint x: 927, endPoint y: 69, distance: 186.5
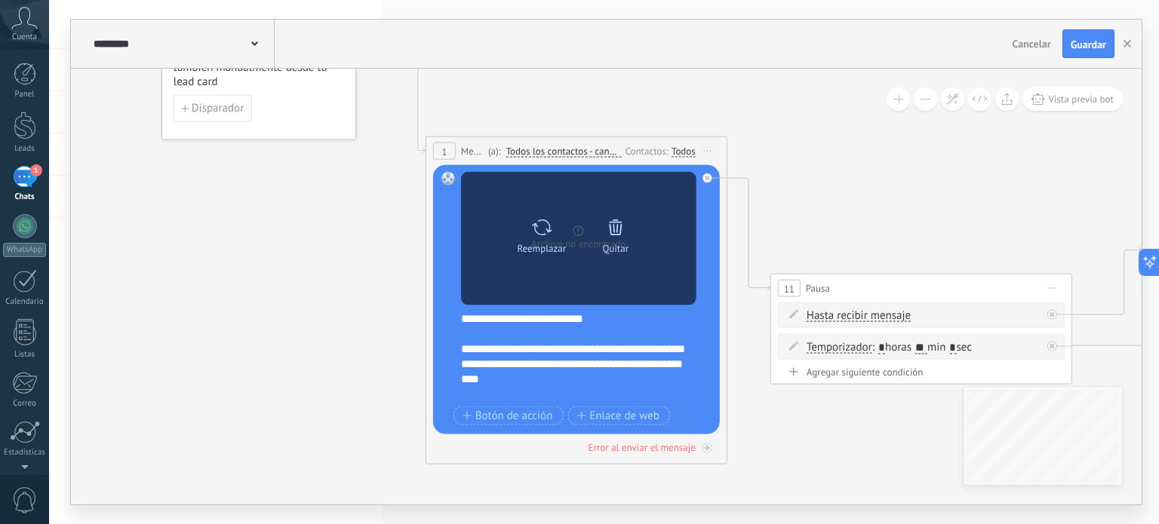
click at [622, 231] on icon at bounding box center [615, 227] width 21 height 21
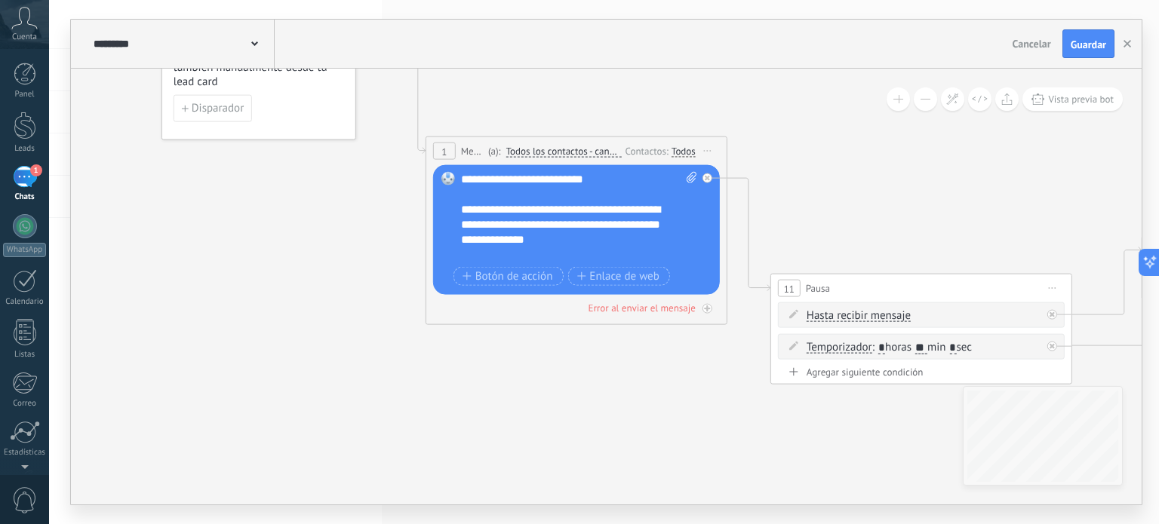
click at [469, 178] on div "**********" at bounding box center [579, 217] width 237 height 91
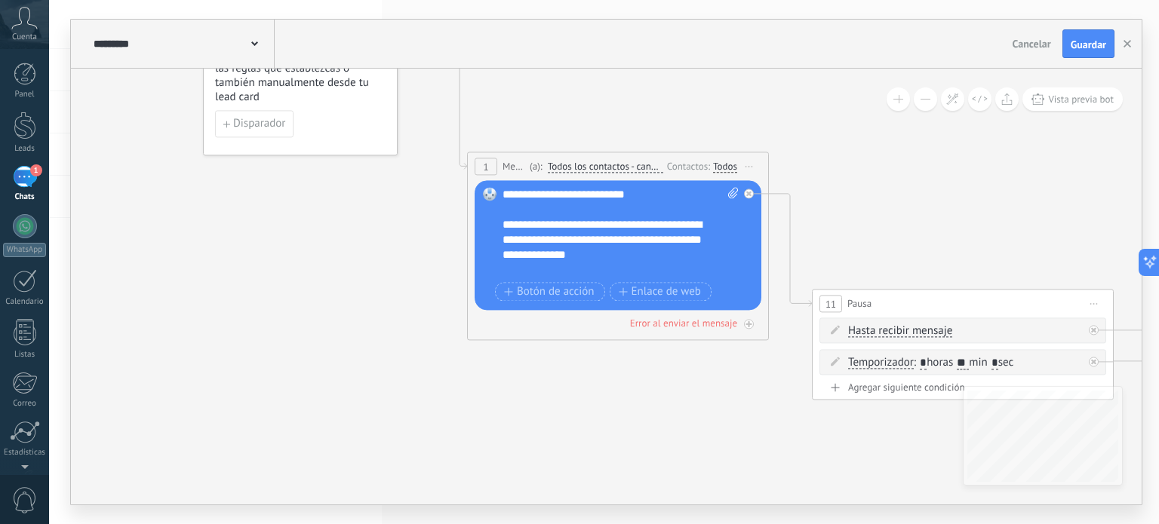
drag, startPoint x: 674, startPoint y: 409, endPoint x: 747, endPoint y: 421, distance: 74.2
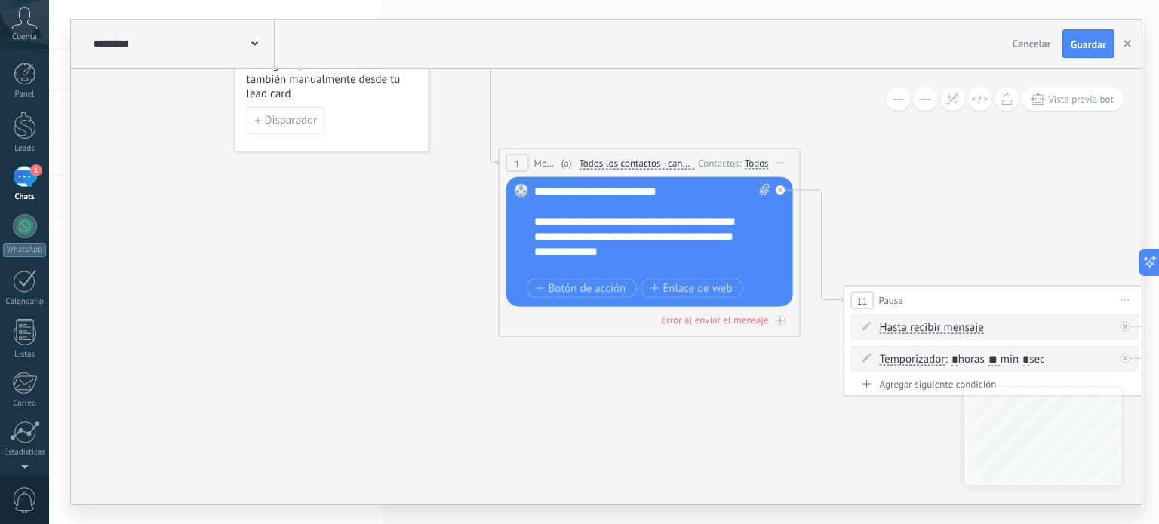
click at [1026, 47] on span "Cancelar" at bounding box center [1032, 44] width 38 height 14
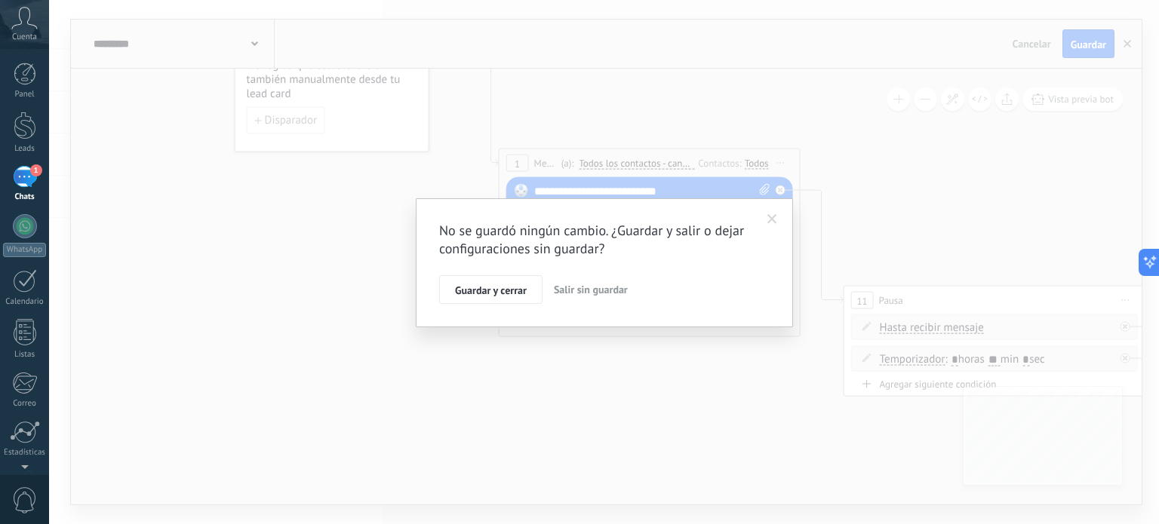
click at [587, 291] on span "Salir sin guardar" at bounding box center [591, 290] width 74 height 14
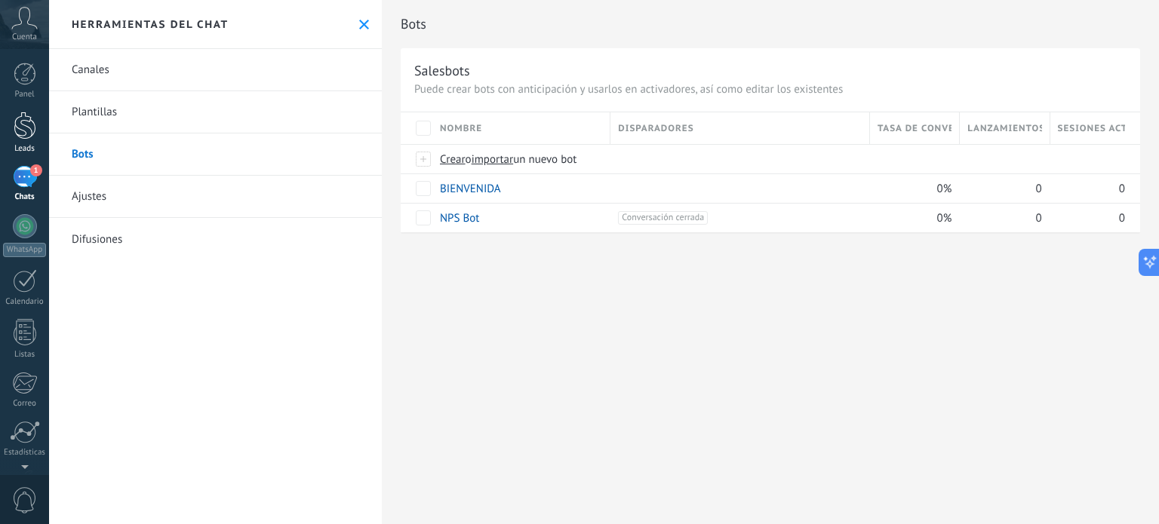
click at [28, 123] on div at bounding box center [25, 126] width 23 height 28
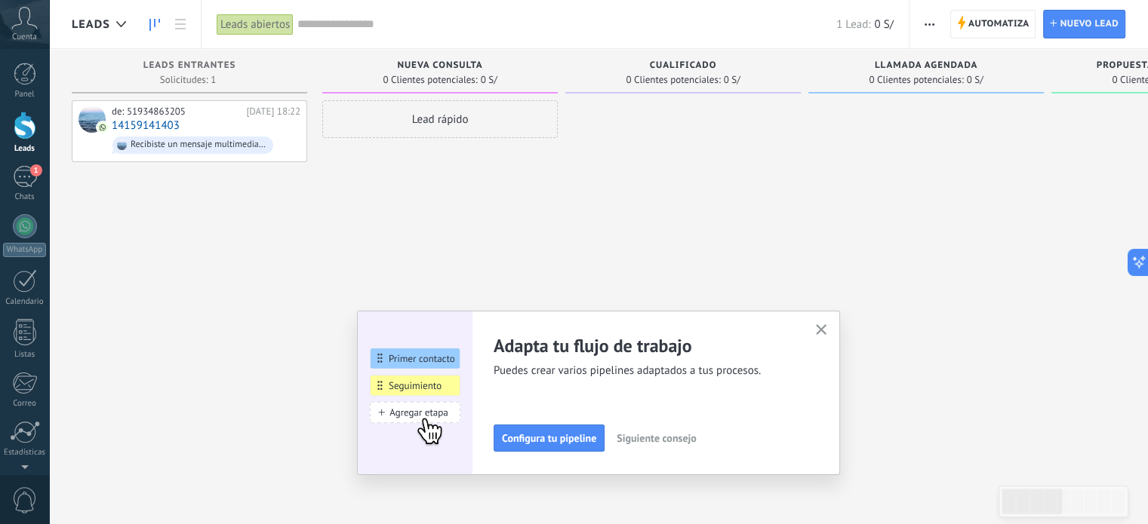
click at [827, 330] on icon "button" at bounding box center [821, 329] width 11 height 11
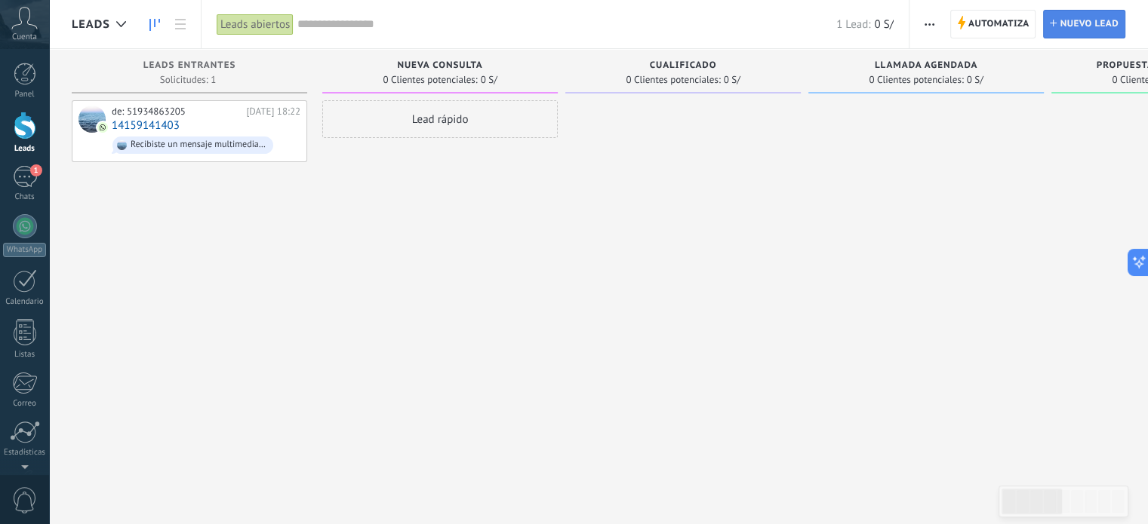
click at [1070, 11] on span "Nuevo lead" at bounding box center [1088, 24] width 59 height 27
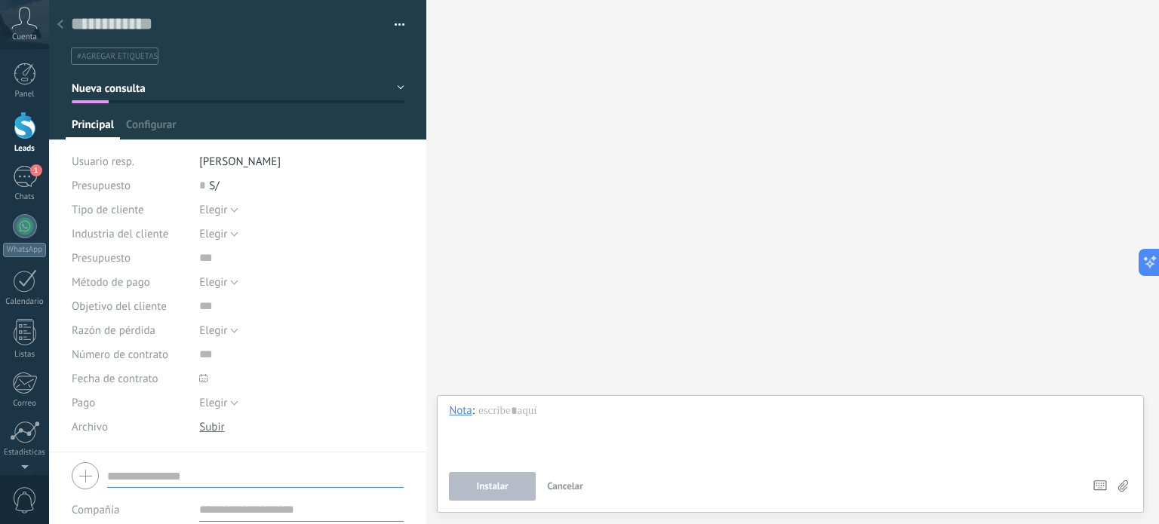
click at [60, 20] on icon at bounding box center [60, 24] width 6 height 9
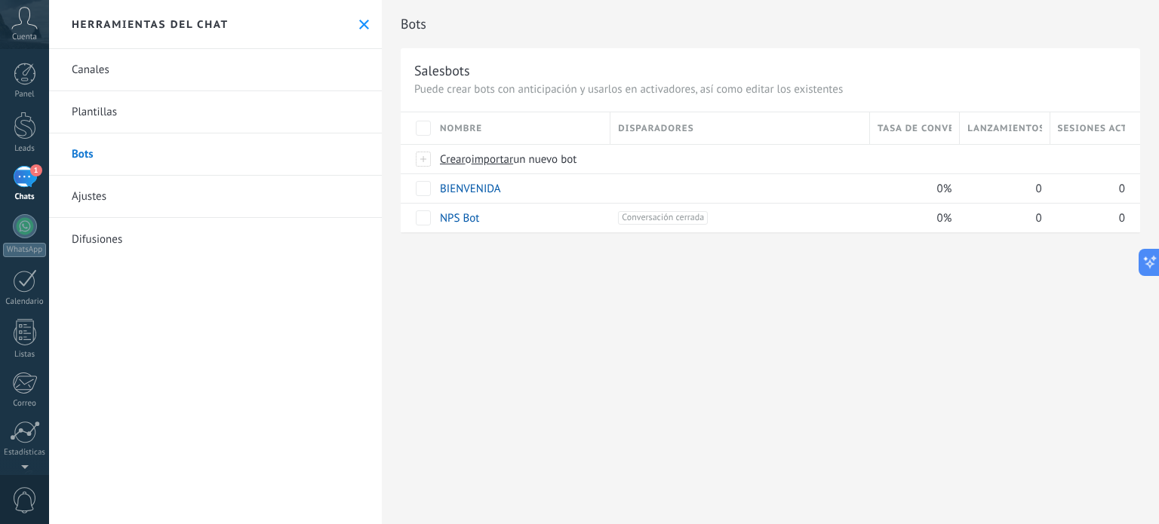
click at [498, 274] on div "Bots Salesbots Puede crear bots con anticipación y usarlos en activadores, así …" at bounding box center [770, 262] width 777 height 524
click at [29, 128] on div at bounding box center [25, 126] width 23 height 28
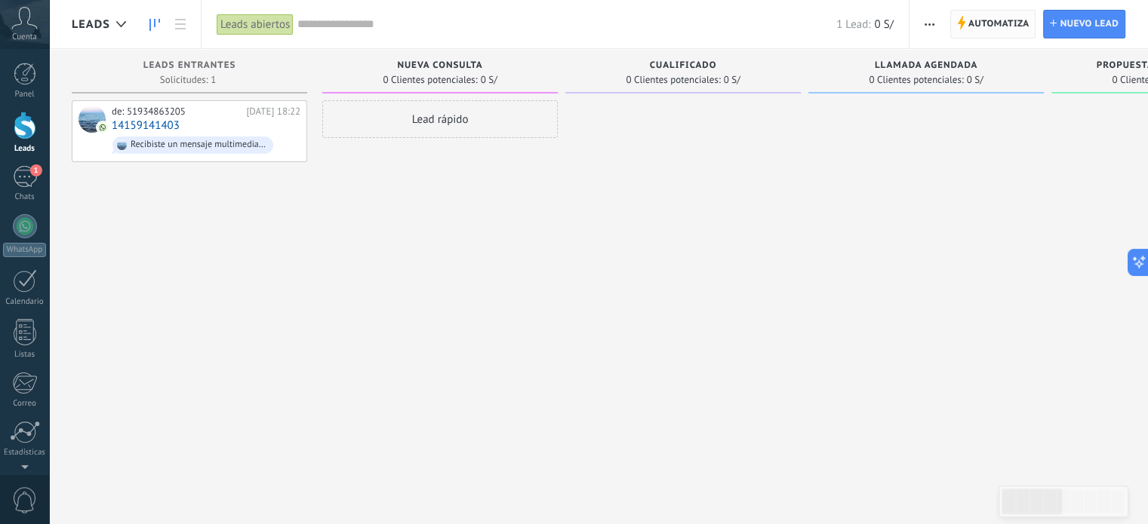
click at [1002, 32] on span "Automatiza" at bounding box center [998, 24] width 61 height 27
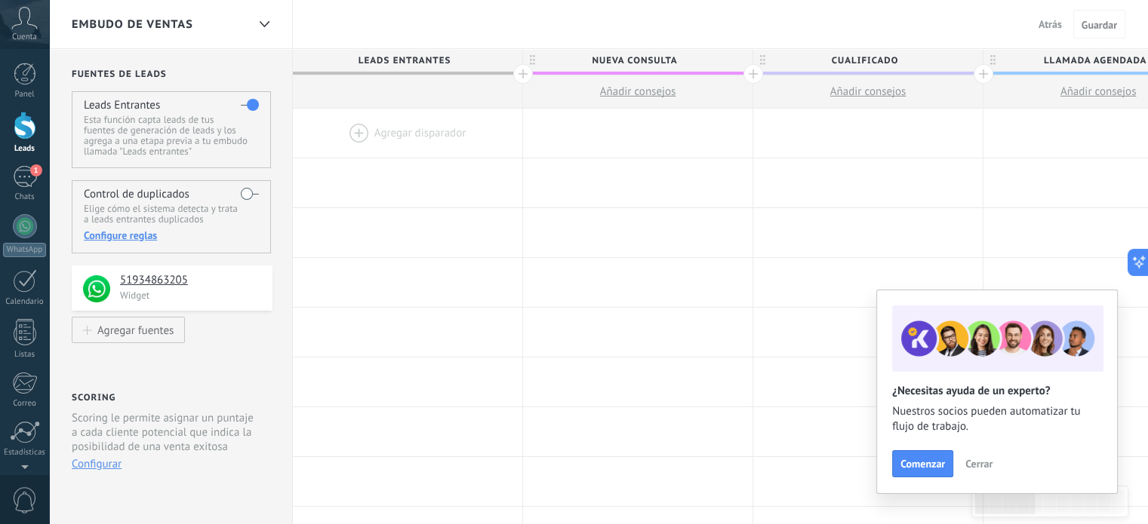
click at [349, 134] on div at bounding box center [407, 133] width 229 height 49
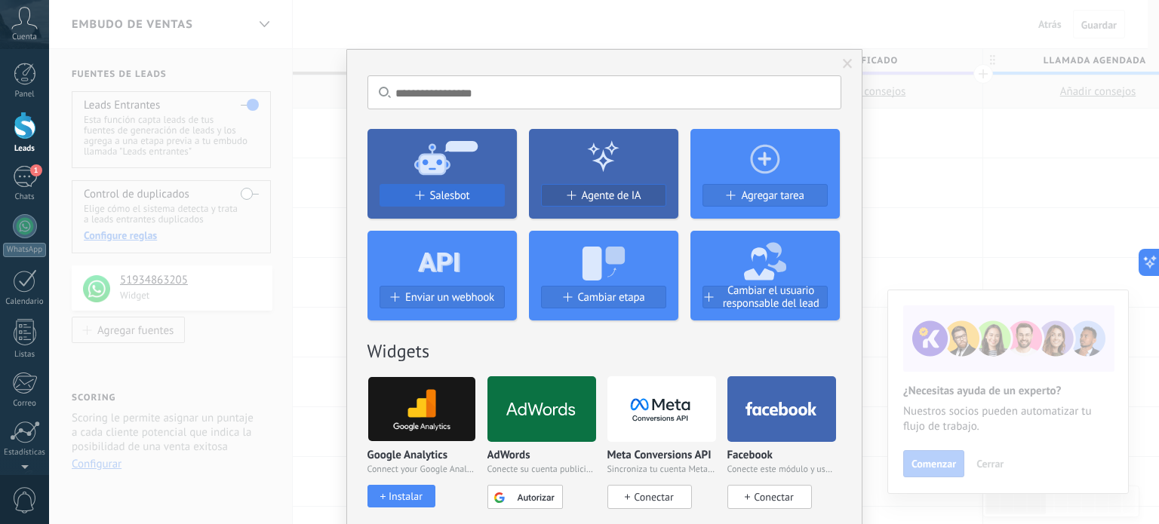
click at [456, 217] on div "Salesbot" at bounding box center [441, 201] width 149 height 35
click at [435, 197] on span "Salesbot" at bounding box center [450, 195] width 40 height 13
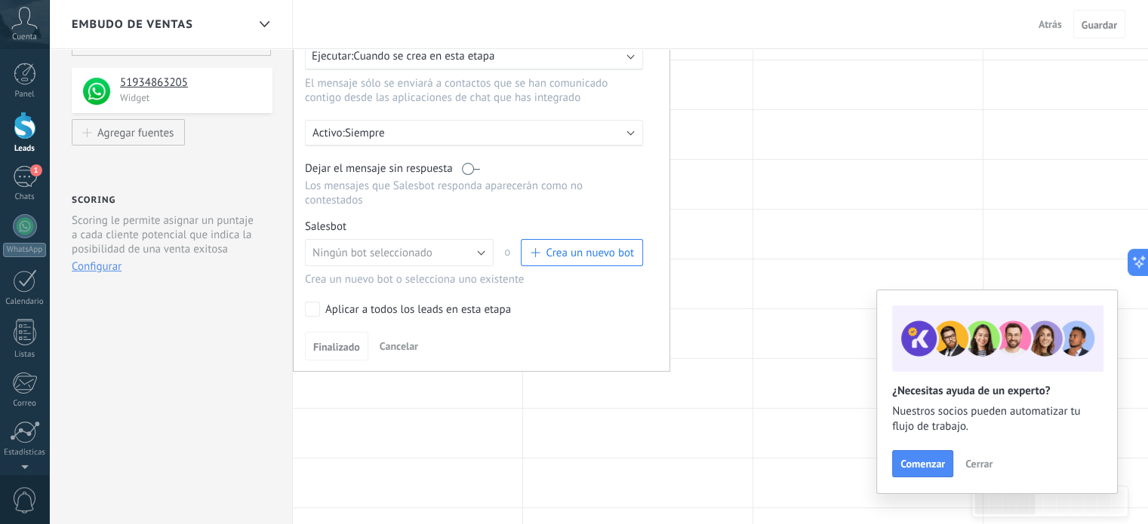
scroll to position [209, 0]
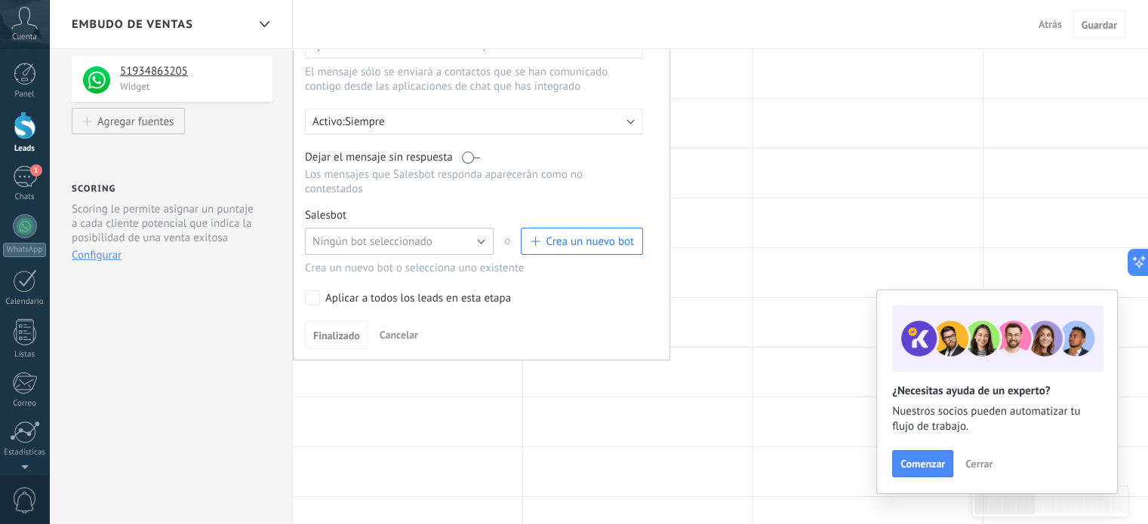
click at [477, 235] on button "Ningún bot seleccionado" at bounding box center [399, 241] width 189 height 27
click at [347, 262] on span "BIENVENIDA" at bounding box center [392, 267] width 192 height 14
click at [327, 333] on span "Finalizado" at bounding box center [336, 335] width 47 height 11
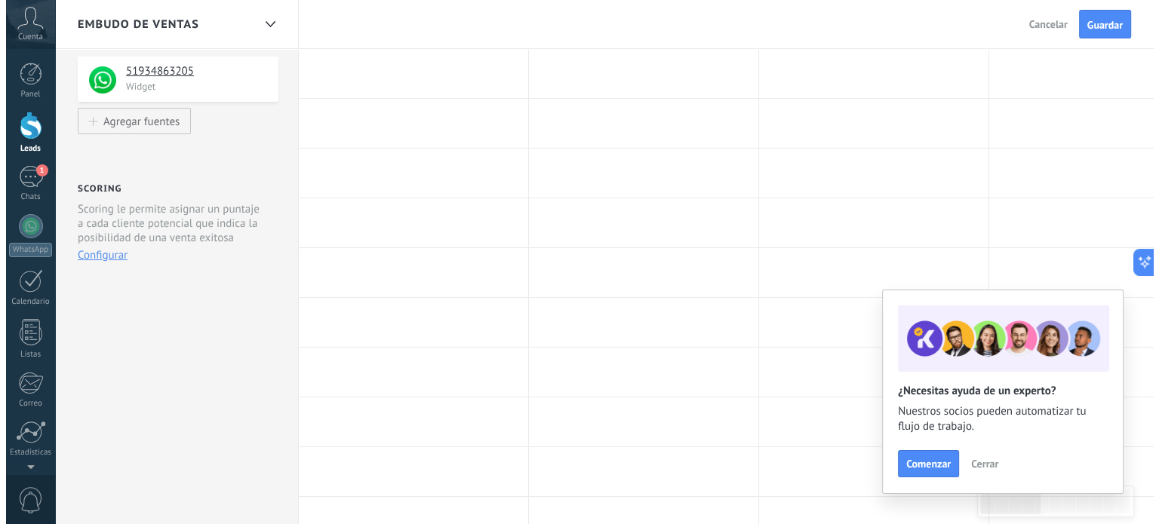
scroll to position [0, 0]
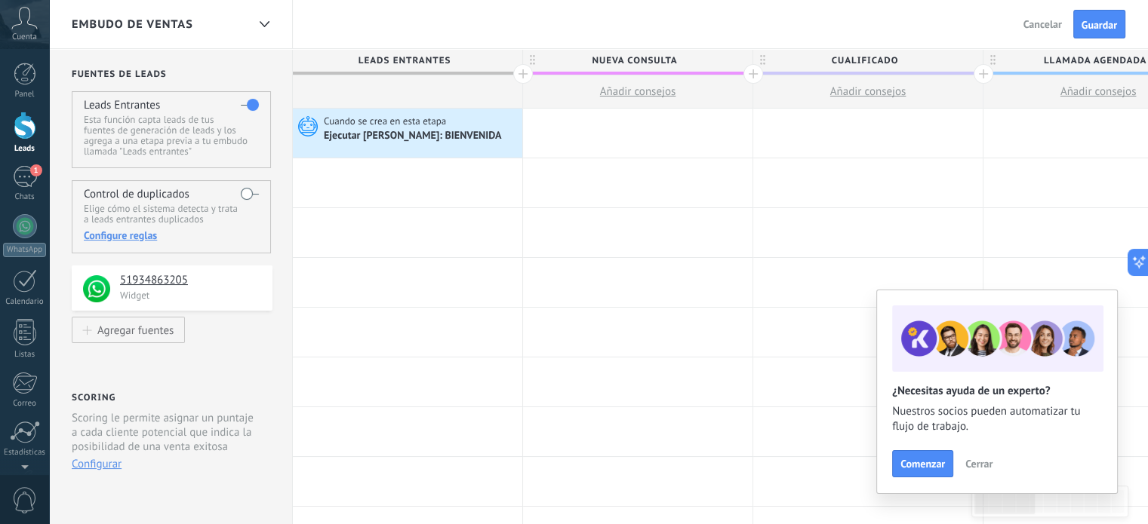
click at [988, 459] on span "Cerrar" at bounding box center [978, 464] width 27 height 11
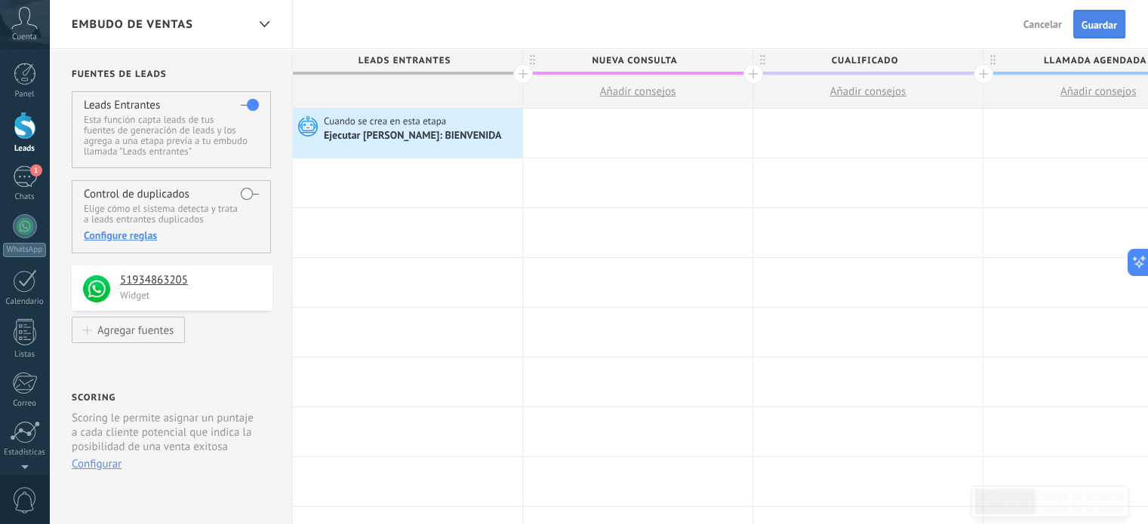
click at [1095, 34] on button "Guardar" at bounding box center [1099, 24] width 52 height 29
click at [17, 182] on div "1" at bounding box center [25, 177] width 24 height 22
